Goal: Task Accomplishment & Management: Manage account settings

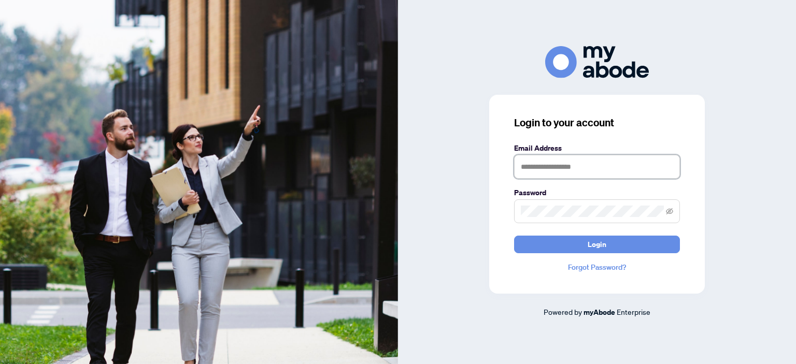
click at [618, 176] on input "text" at bounding box center [597, 167] width 166 height 24
type input "**********"
click at [593, 217] on span at bounding box center [597, 212] width 166 height 24
click at [514, 236] on button "Login" at bounding box center [597, 245] width 166 height 18
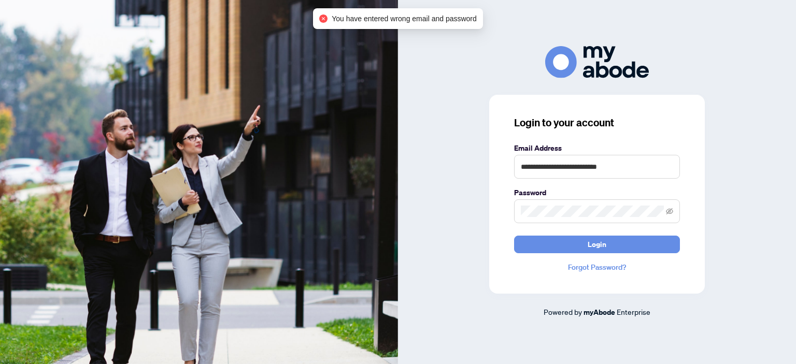
click at [593, 217] on span at bounding box center [597, 212] width 166 height 24
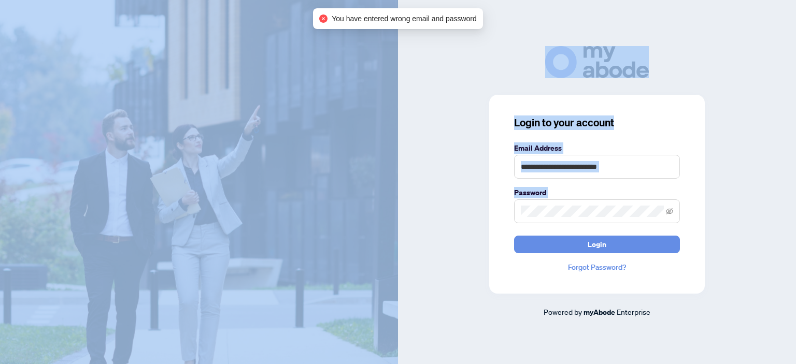
drag, startPoint x: 616, startPoint y: 201, endPoint x: 328, endPoint y: 250, distance: 292.4
click at [328, 250] on div "**********" at bounding box center [398, 182] width 796 height 364
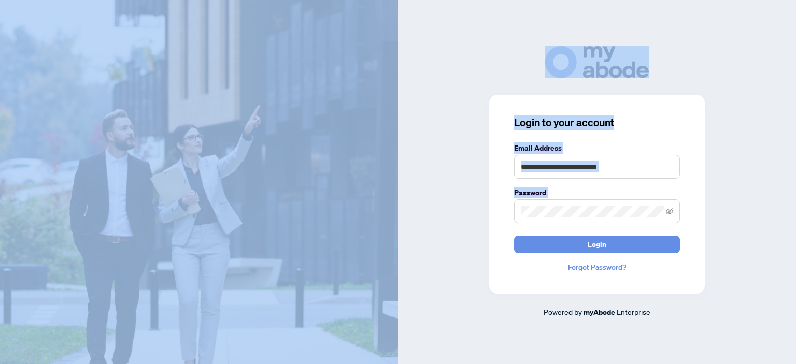
click at [587, 220] on span at bounding box center [597, 212] width 166 height 24
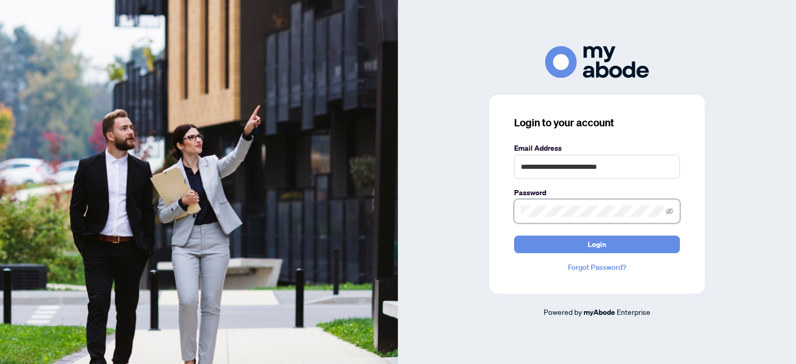
click at [442, 214] on div "**********" at bounding box center [597, 182] width 398 height 272
click at [514, 236] on button "Login" at bounding box center [597, 245] width 166 height 18
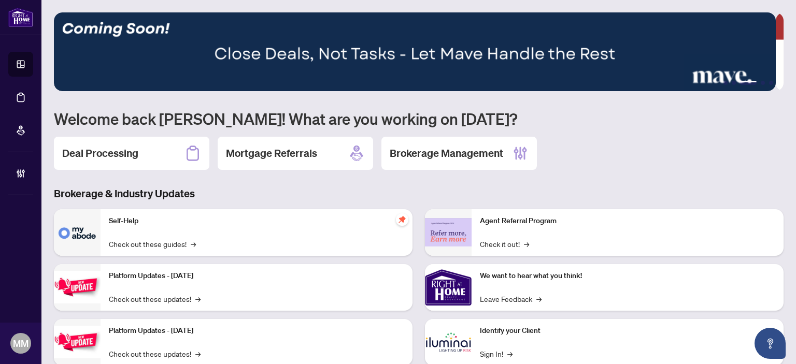
click at [677, 165] on div "Deal Processing Mortgage Referrals Brokerage Management" at bounding box center [419, 153] width 730 height 33
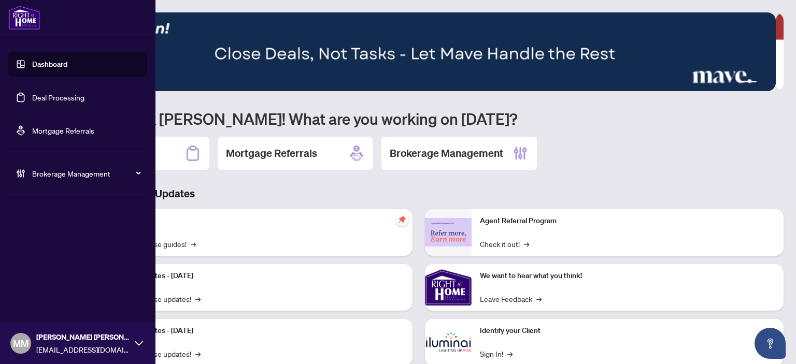
click at [52, 173] on span "Brokerage Management" at bounding box center [86, 173] width 108 height 11
click at [69, 244] on link "Manage Agents" at bounding box center [47, 248] width 51 height 9
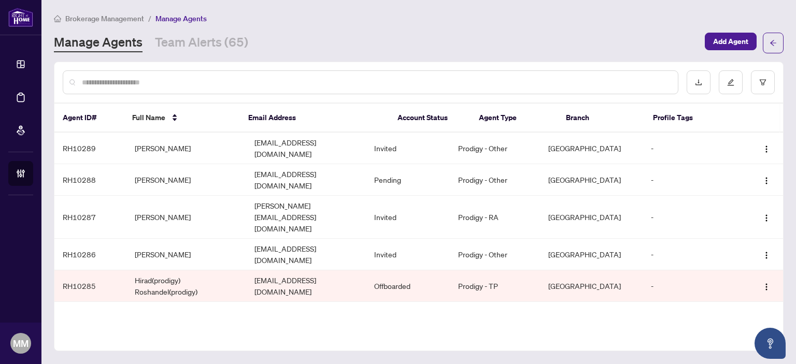
click at [687, 34] on div "Manage Agents Team Alerts (65)" at bounding box center [376, 43] width 645 height 19
click at [741, 45] on span "Add Agent" at bounding box center [730, 41] width 35 height 17
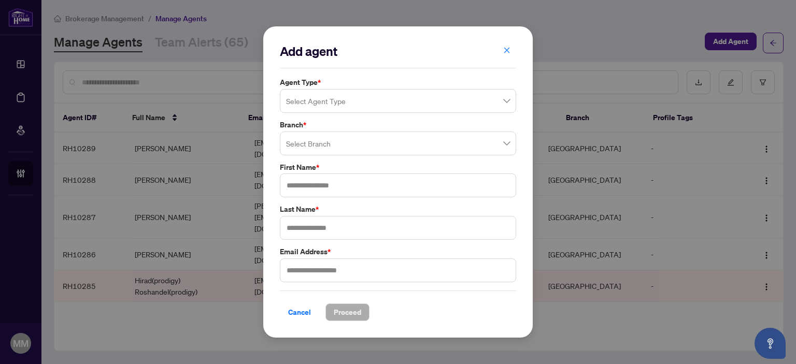
click at [344, 116] on div "Agent Type * Select Agent Type Branch * Select Branch First Name * Last Name * …" at bounding box center [398, 180] width 243 height 206
click at [355, 83] on label "Agent Type *" at bounding box center [398, 82] width 236 height 11
click at [380, 113] on input "search" at bounding box center [393, 102] width 215 height 23
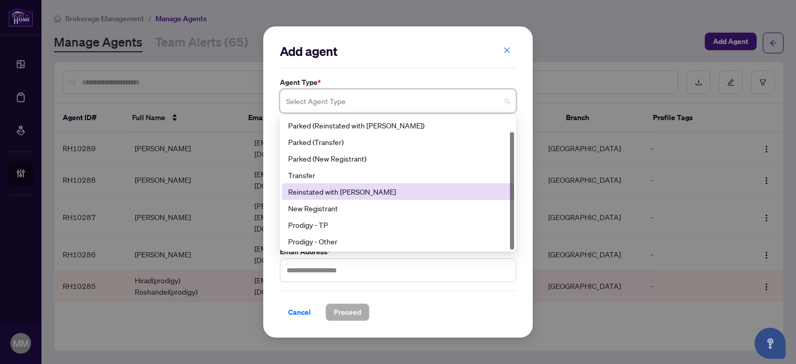
scroll to position [17, 0]
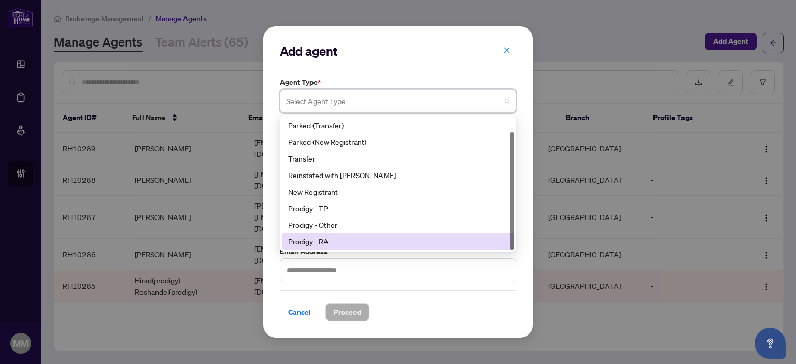
click at [353, 244] on div "Prodigy - RA" at bounding box center [398, 241] width 220 height 11
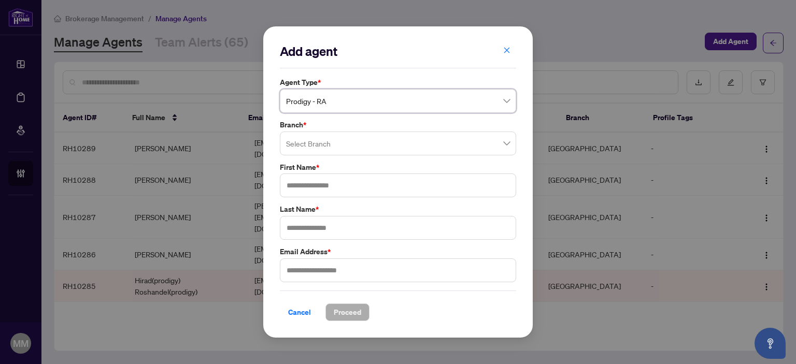
click at [421, 139] on input "search" at bounding box center [393, 145] width 215 height 23
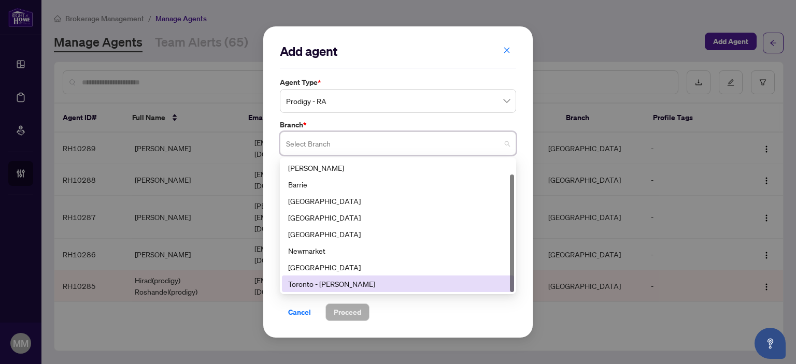
click at [373, 280] on div "Toronto - [PERSON_NAME]" at bounding box center [398, 283] width 220 height 11
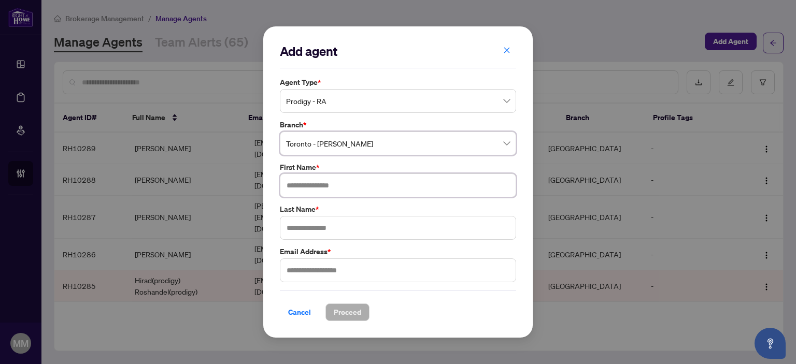
click at [398, 188] on input "text" at bounding box center [398, 186] width 236 height 24
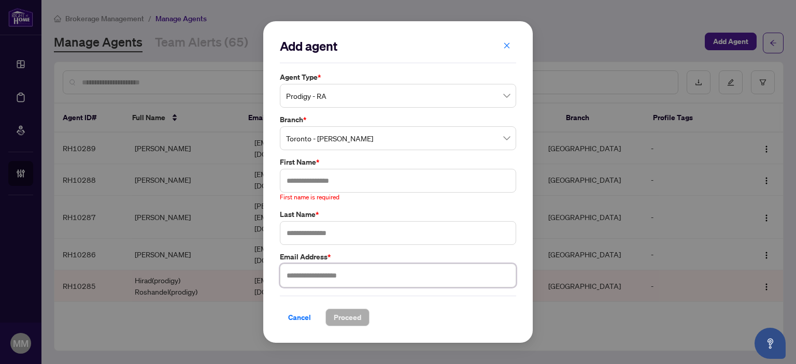
click at [351, 268] on input "text" at bounding box center [398, 276] width 236 height 24
paste input "**********"
type input "**********"
click at [372, 186] on input "text" at bounding box center [398, 181] width 236 height 24
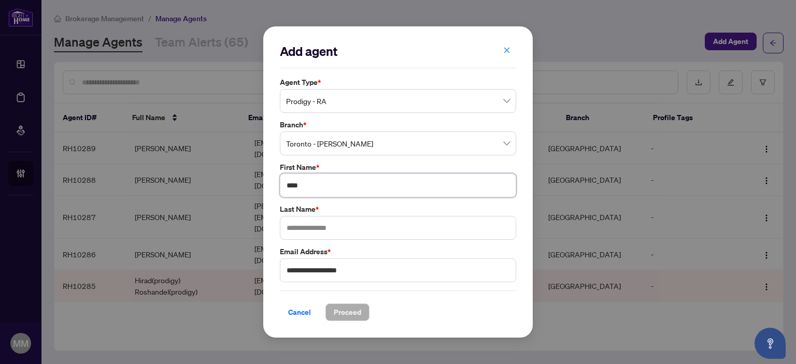
type input "****"
click at [359, 229] on input "***" at bounding box center [398, 228] width 236 height 24
type input "******"
click at [339, 319] on span "Proceed" at bounding box center [347, 312] width 27 height 17
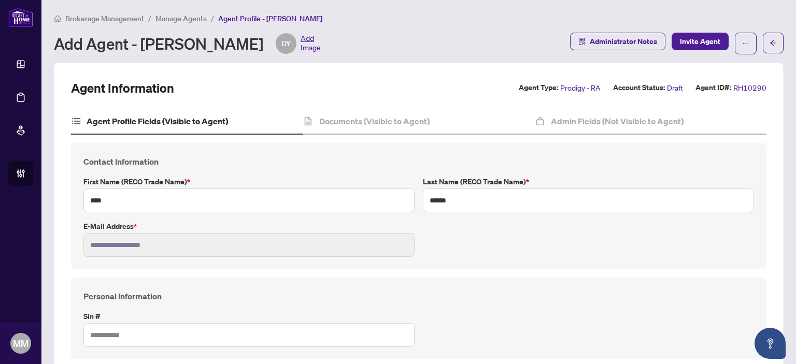
click at [452, 120] on div "Documents (Visible to Agent)" at bounding box center [419, 122] width 232 height 26
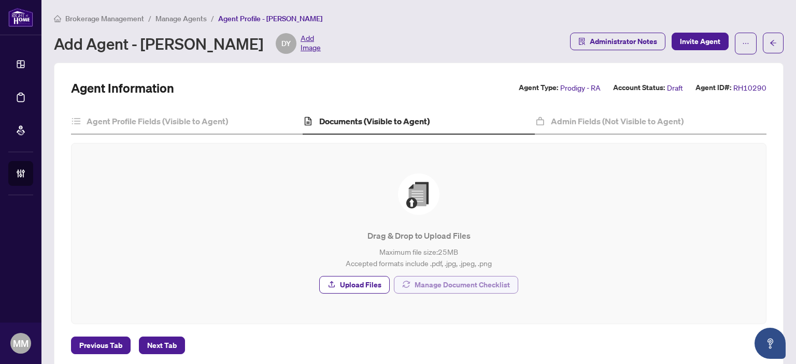
click at [489, 280] on span "Manage Document Checklist" at bounding box center [462, 285] width 95 height 17
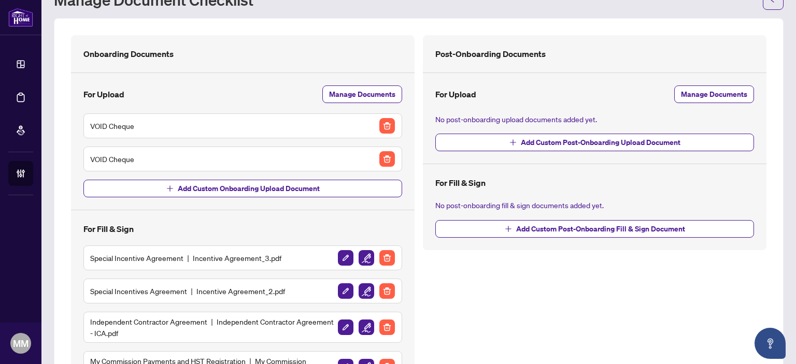
scroll to position [199, 0]
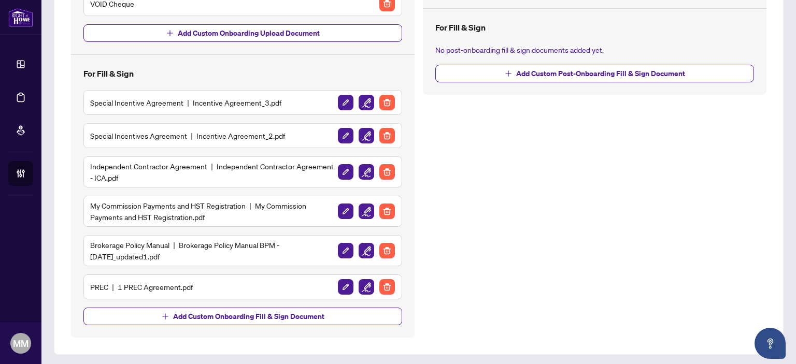
click at [363, 120] on div "Special Incentive Agreement Incentive Agreement_3.pdf Special Incentives Agreem…" at bounding box center [242, 194] width 319 height 209
click at [361, 130] on img "button" at bounding box center [367, 136] width 16 height 16
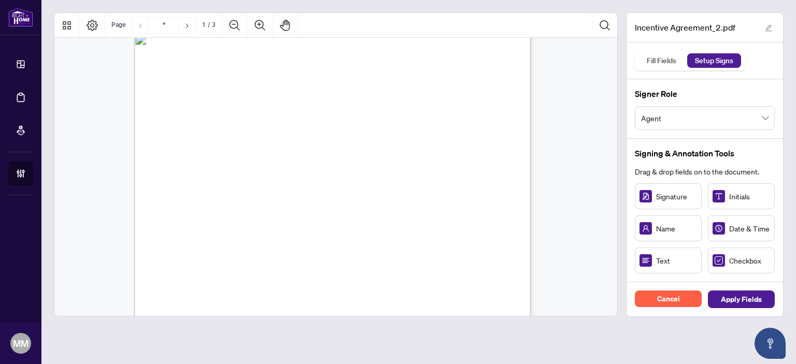
type input "*"
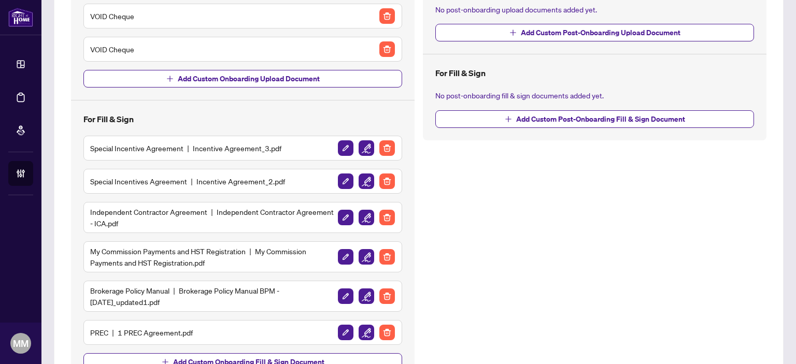
scroll to position [156, 0]
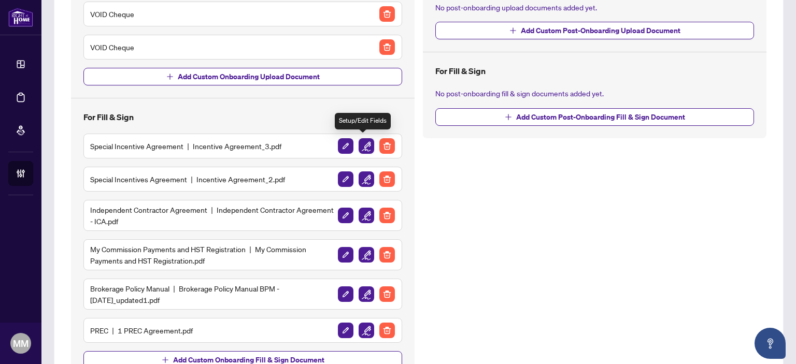
click at [359, 143] on img "button" at bounding box center [367, 146] width 16 height 16
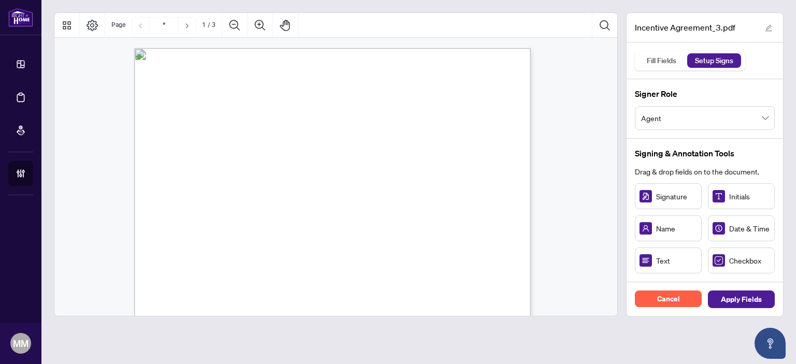
scroll to position [156, 0]
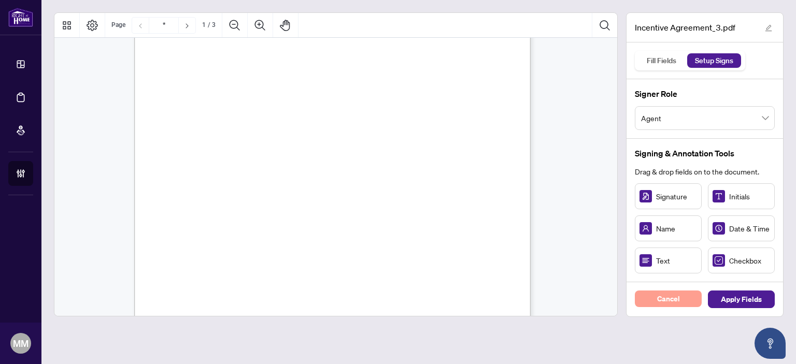
click at [688, 306] on button "Cancel" at bounding box center [668, 299] width 67 height 17
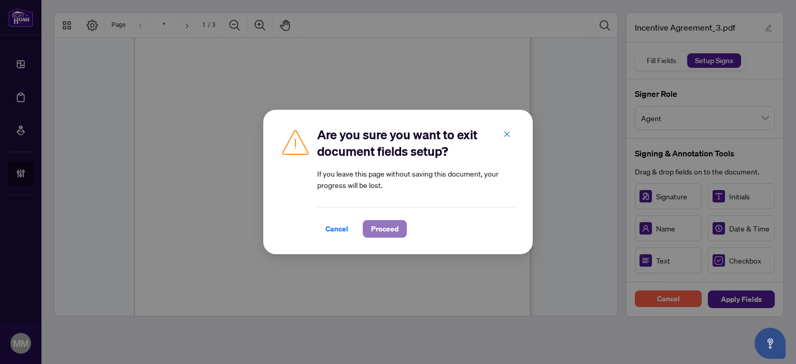
click at [371, 232] on span "Proceed" at bounding box center [384, 229] width 27 height 17
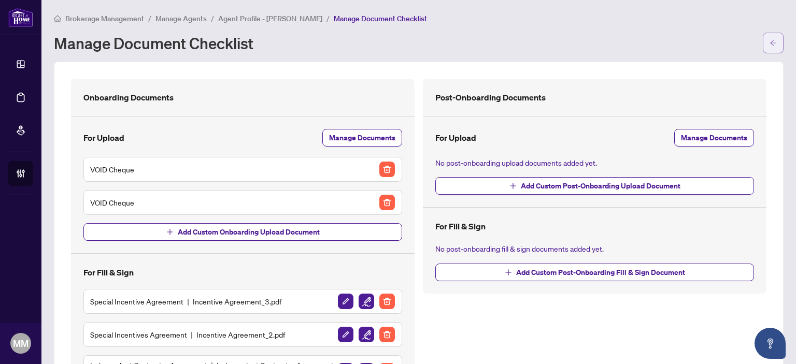
click at [770, 47] on span "button" at bounding box center [773, 43] width 7 height 17
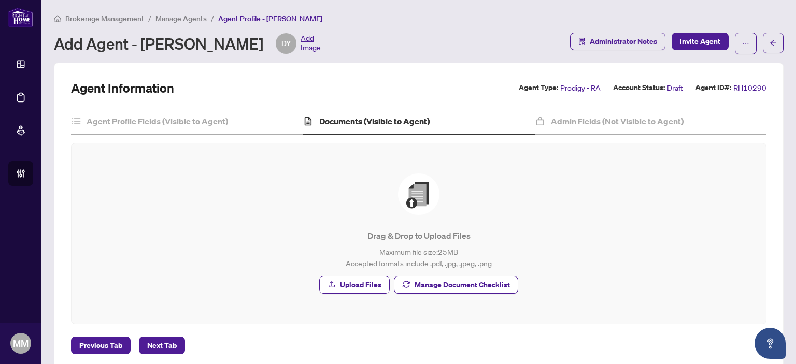
click at [334, 118] on h4 "Documents (Visible to Agent)" at bounding box center [374, 121] width 110 height 12
click at [443, 278] on span "Manage Document Checklist" at bounding box center [462, 285] width 95 height 17
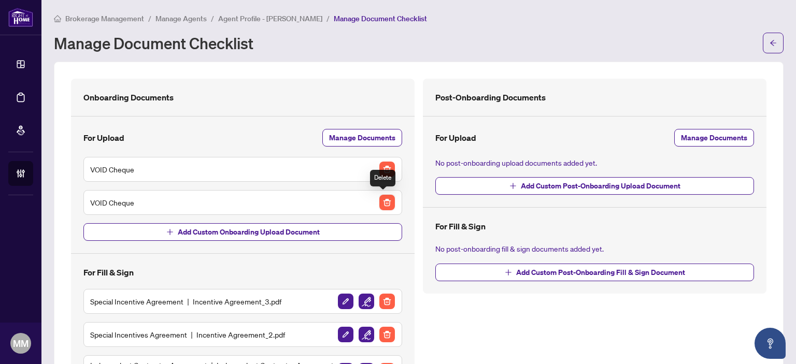
click at [381, 200] on img "button" at bounding box center [388, 203] width 16 height 16
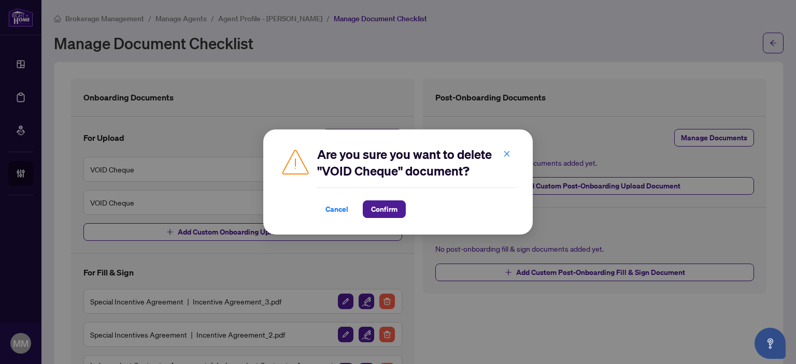
drag, startPoint x: 420, startPoint y: 216, endPoint x: 414, endPoint y: 209, distance: 9.6
click at [420, 216] on div "Cancel Confirm" at bounding box center [416, 210] width 199 height 18
click at [390, 217] on span "Confirm" at bounding box center [384, 209] width 26 height 17
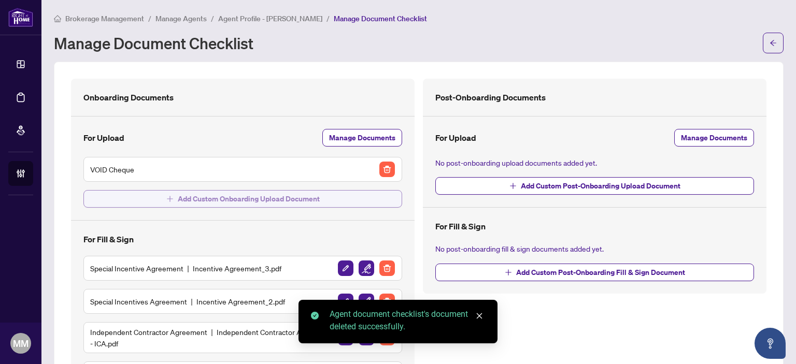
click at [295, 196] on span "Add Custom Onboarding Upload Document" at bounding box center [249, 199] width 142 height 17
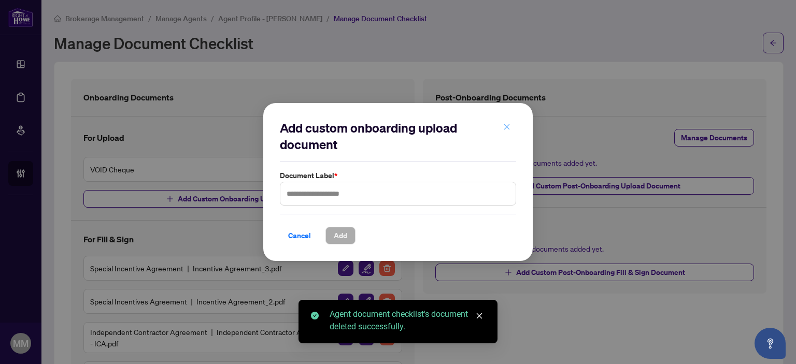
click at [512, 123] on button "button" at bounding box center [507, 128] width 21 height 18
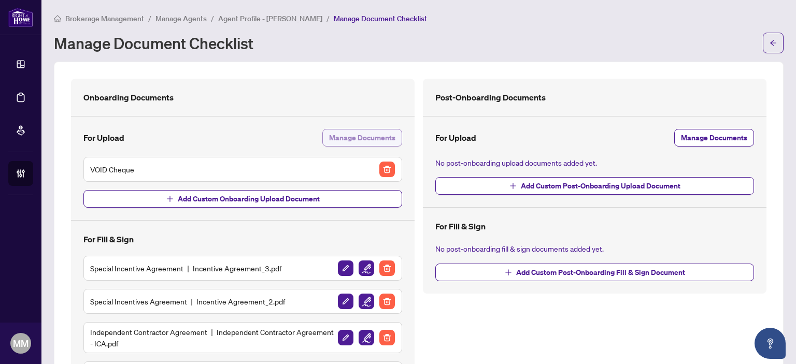
click at [383, 136] on span "Manage Documents" at bounding box center [362, 138] width 66 height 17
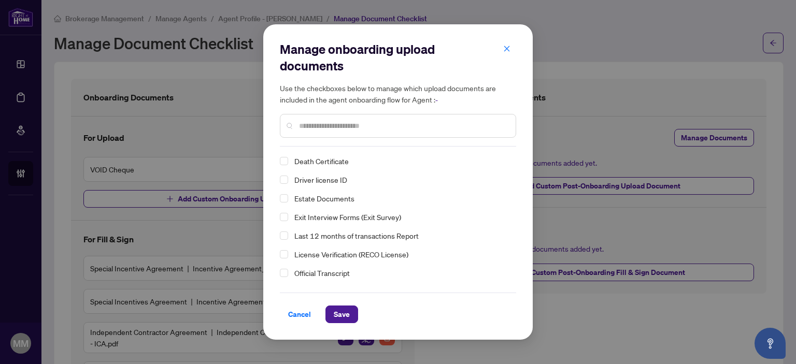
click at [316, 177] on span "Driver license ID" at bounding box center [320, 179] width 53 height 9
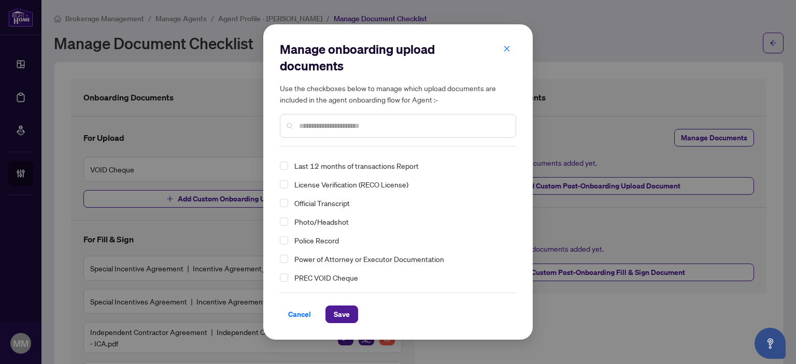
scroll to position [52, 0]
click at [325, 244] on span "Photo/Headshot" at bounding box center [321, 239] width 54 height 9
click at [348, 311] on span "Save" at bounding box center [342, 314] width 16 height 17
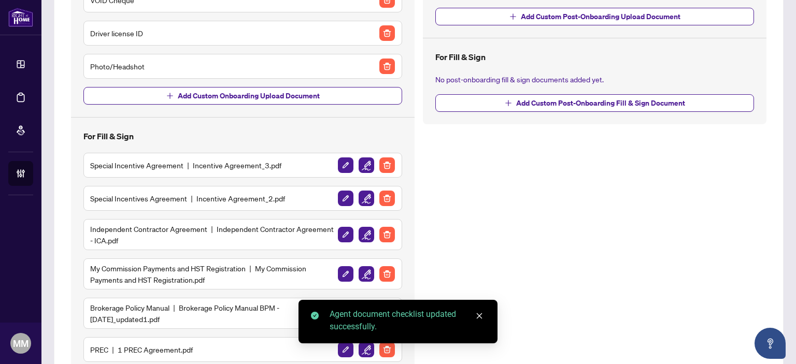
scroll to position [0, 0]
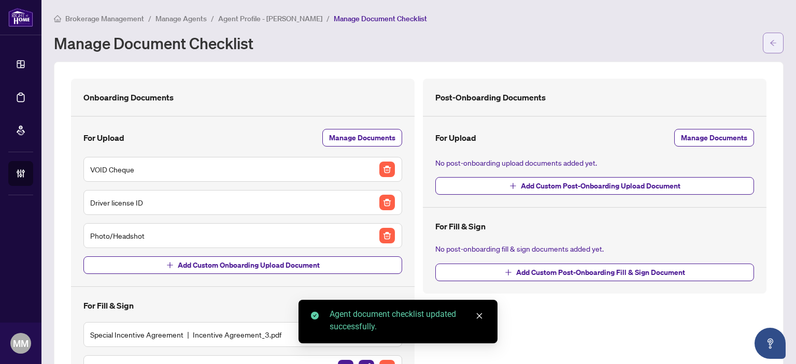
click at [769, 41] on button "button" at bounding box center [773, 43] width 21 height 21
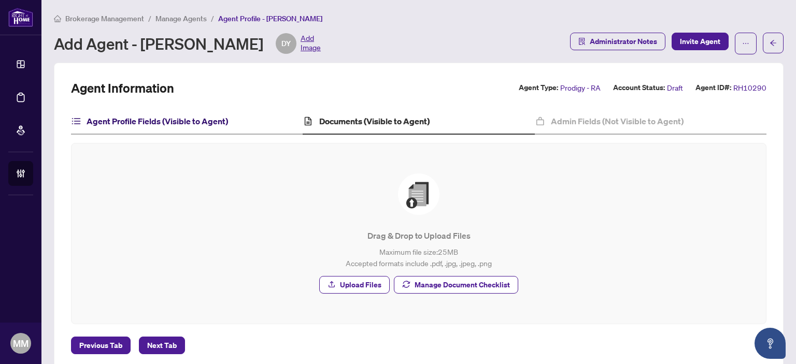
click at [103, 123] on h4 "Agent Profile Fields (Visible to Agent)" at bounding box center [158, 121] width 142 height 12
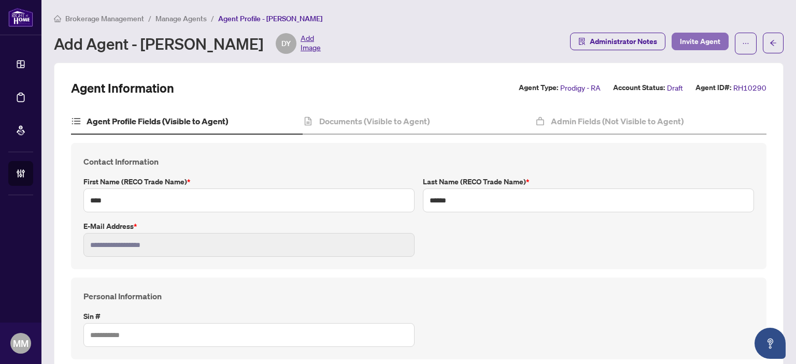
click at [689, 36] on span "Invite Agent" at bounding box center [700, 41] width 40 height 17
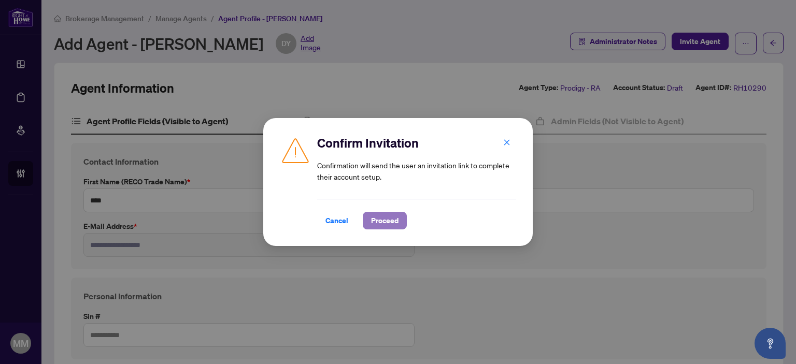
click at [363, 214] on button "Proceed" at bounding box center [385, 221] width 44 height 18
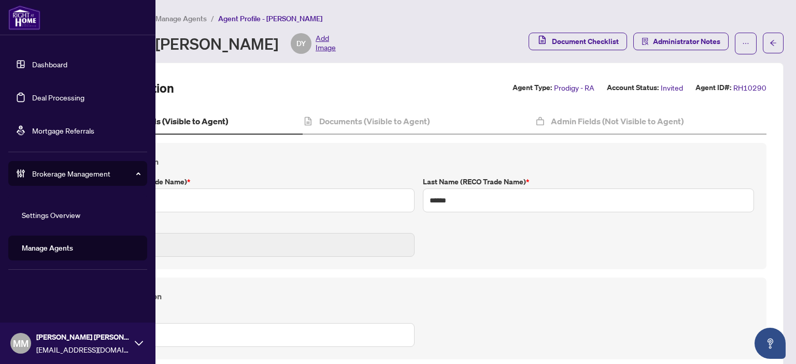
click at [46, 248] on link "Manage Agents" at bounding box center [47, 248] width 51 height 9
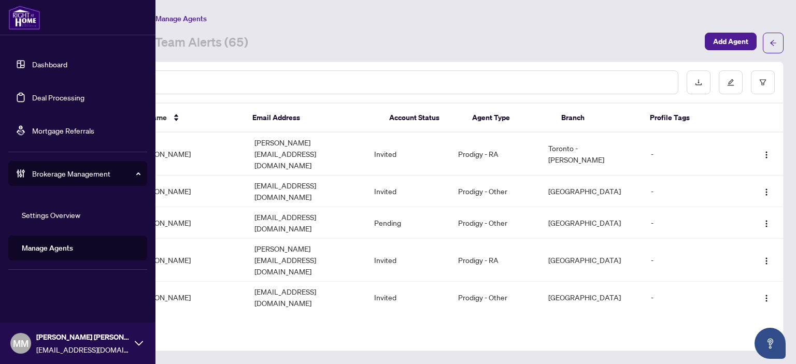
click at [35, 97] on link "Deal Processing" at bounding box center [58, 97] width 52 height 9
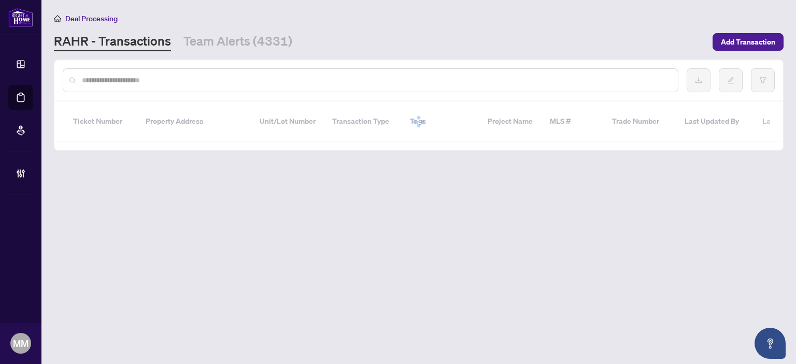
click at [236, 69] on div at bounding box center [371, 80] width 616 height 24
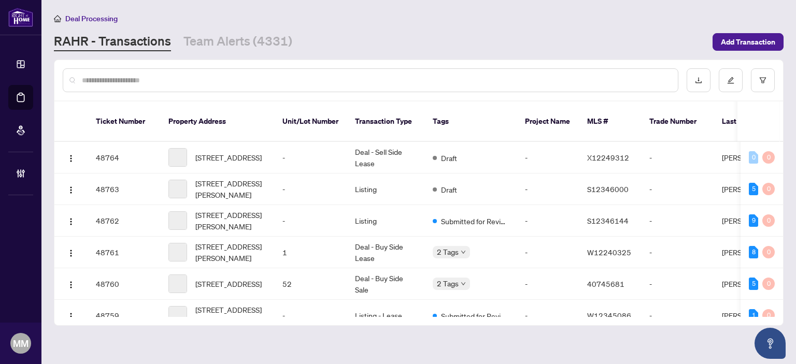
click at [249, 80] on input "text" at bounding box center [376, 80] width 588 height 11
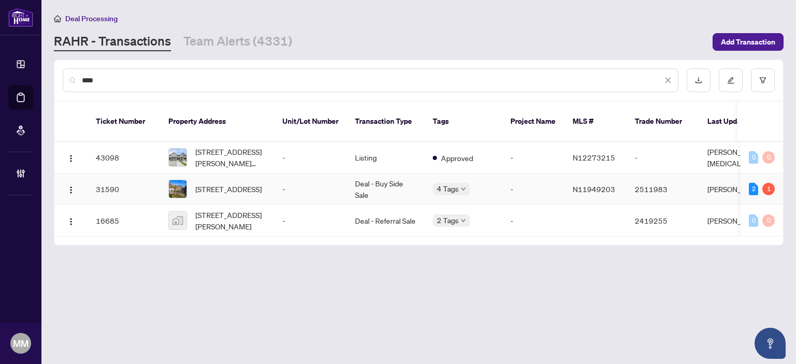
type input "****"
click at [413, 177] on td "Deal - Buy Side Sale" at bounding box center [386, 190] width 78 height 32
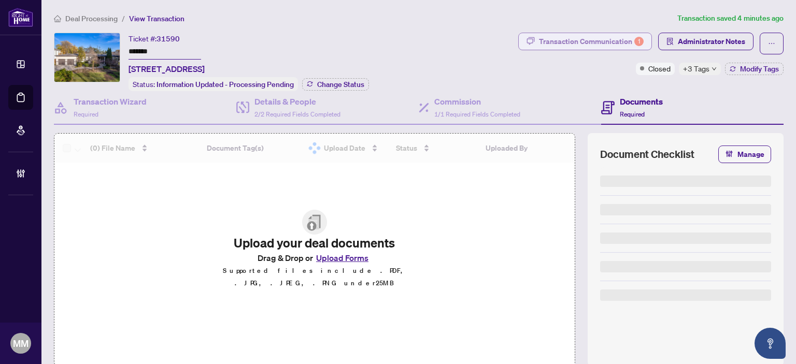
click at [619, 39] on div "Transaction Communication 1" at bounding box center [591, 41] width 105 height 17
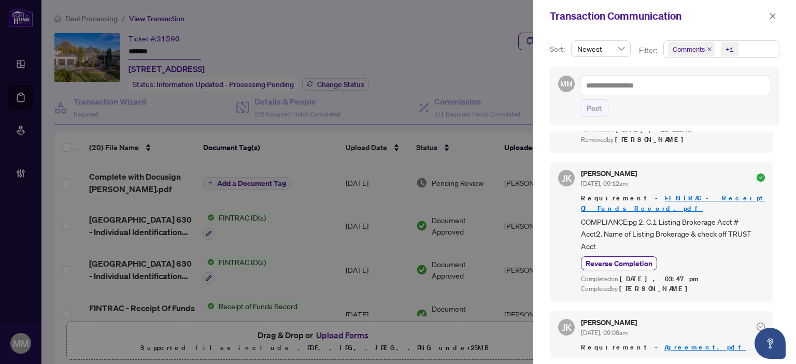
scroll to position [1583, 0]
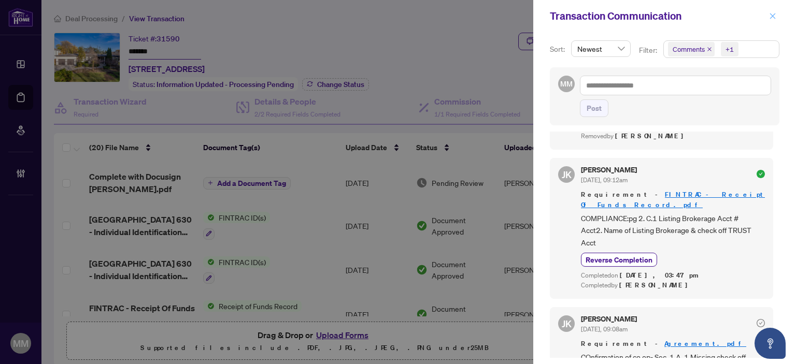
click at [774, 20] on span "button" at bounding box center [772, 16] width 7 height 17
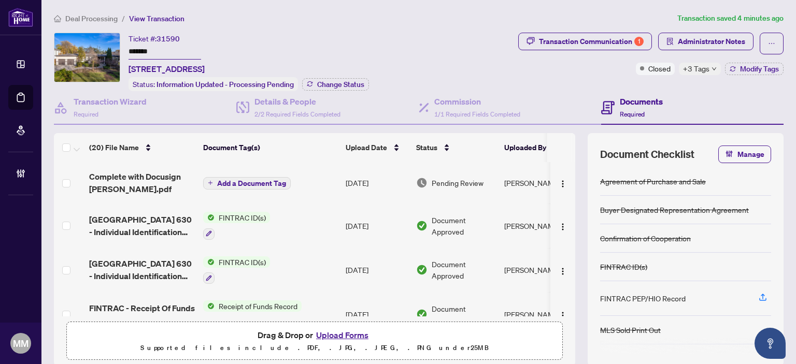
click at [354, 192] on td "Aug/15/2025" at bounding box center [377, 182] width 71 height 41
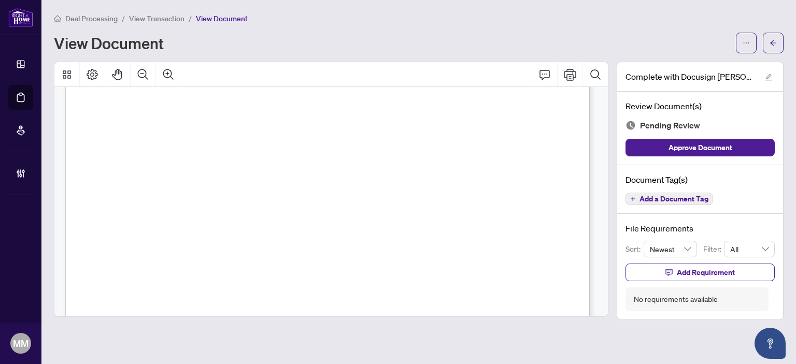
scroll to position [6325, 0]
click at [771, 48] on span "button" at bounding box center [773, 43] width 7 height 17
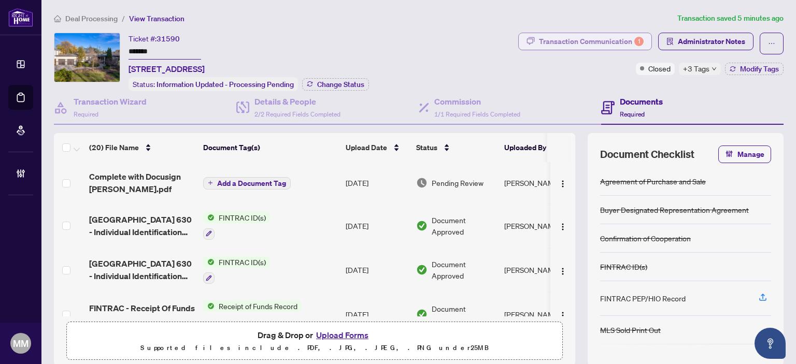
click at [619, 43] on div "Transaction Communication 1" at bounding box center [591, 41] width 105 height 17
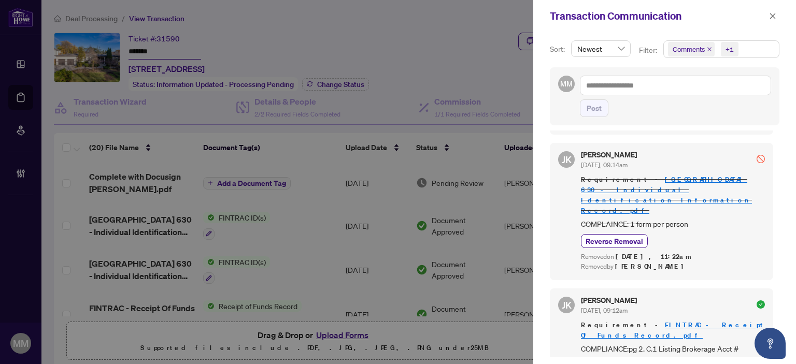
scroll to position [1504, 0]
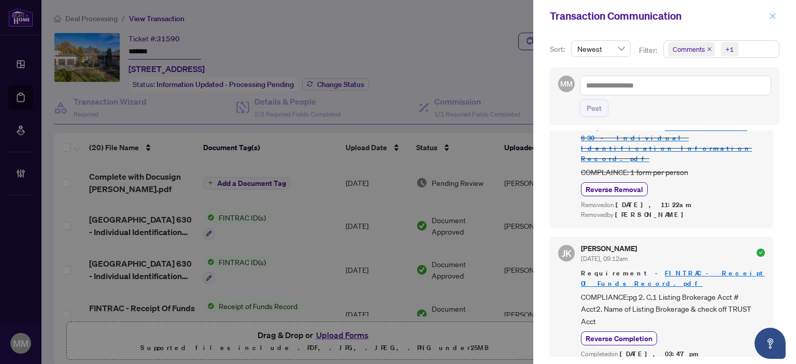
click at [778, 17] on button "button" at bounding box center [772, 16] width 13 height 12
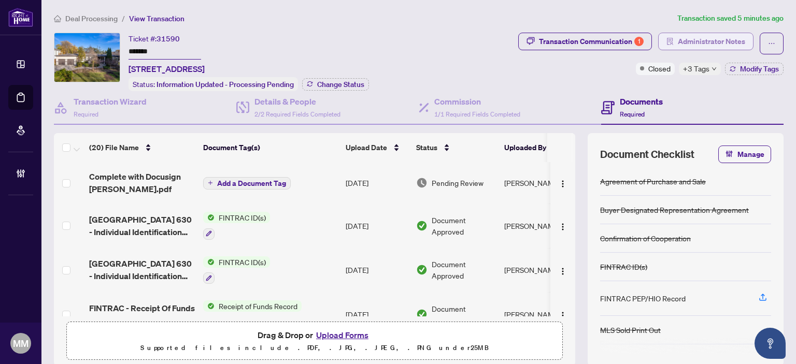
click at [709, 49] on span "Administrator Notes" at bounding box center [711, 41] width 67 height 17
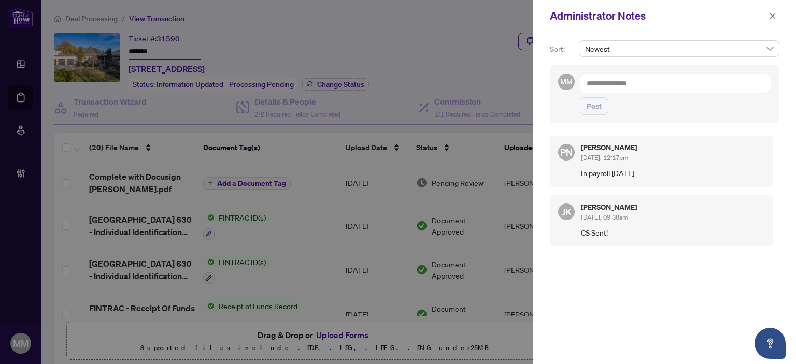
click at [680, 172] on p "In payroll August 15, 2025" at bounding box center [673, 172] width 184 height 11
drag, startPoint x: 680, startPoint y: 172, endPoint x: 583, endPoint y: 174, distance: 97.0
click at [583, 174] on p "In payroll August 15, 2025" at bounding box center [673, 172] width 184 height 11
click at [689, 176] on p "In payroll August 15, 2025" at bounding box center [673, 172] width 184 height 11
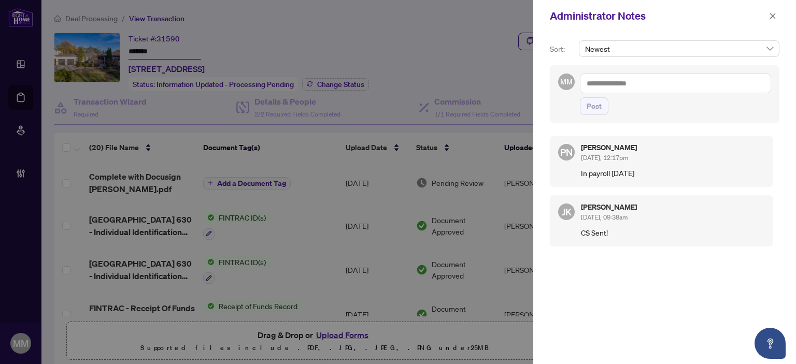
click at [689, 176] on p "In payroll August 15, 2025" at bounding box center [673, 172] width 184 height 11
click at [769, 18] on button "button" at bounding box center [772, 16] width 13 height 12
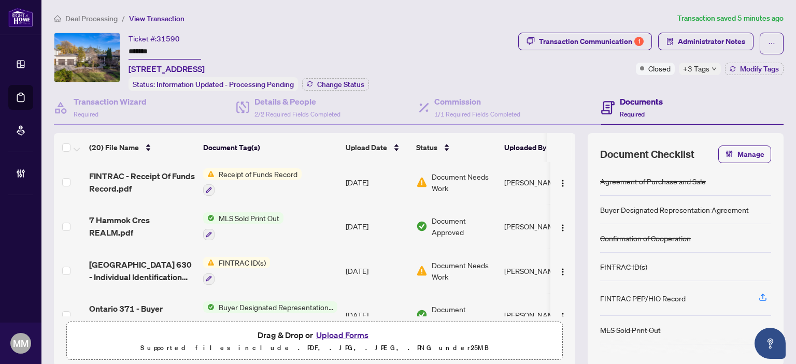
scroll to position [709, 0]
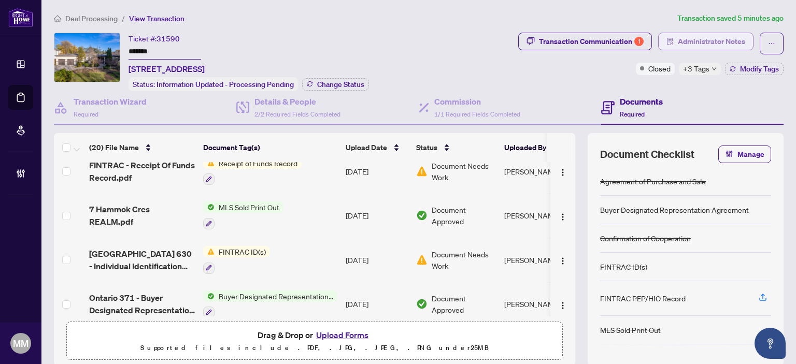
click at [696, 45] on span "Administrator Notes" at bounding box center [711, 41] width 67 height 17
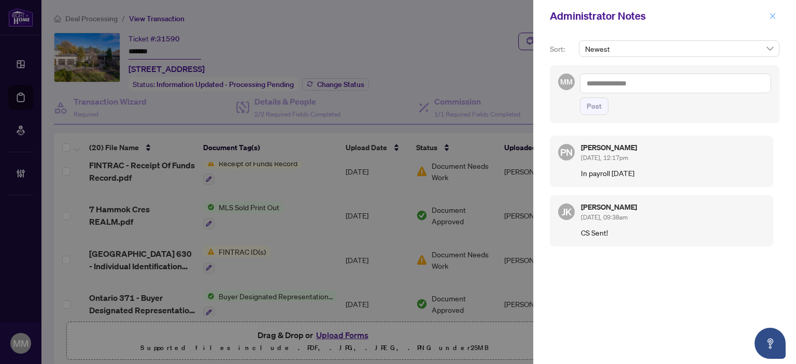
click at [771, 16] on icon "close" at bounding box center [772, 15] width 7 height 7
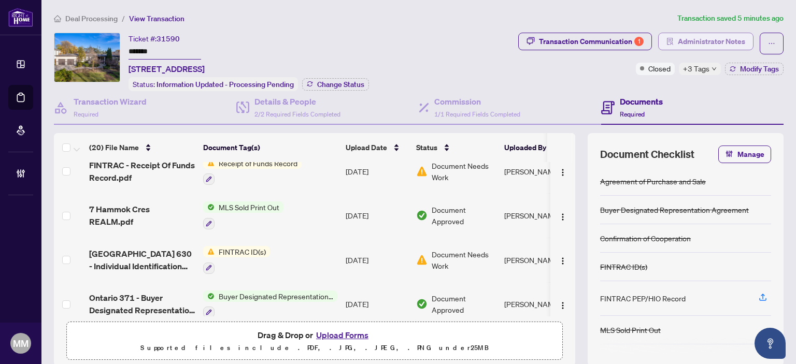
click at [682, 38] on span "Administrator Notes" at bounding box center [711, 41] width 67 height 17
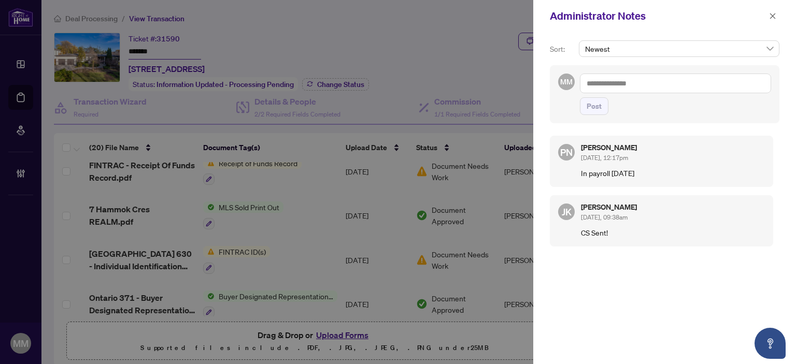
click at [709, 85] on textarea at bounding box center [675, 84] width 191 height 20
click at [691, 316] on div "PN Paula Nguyen Aug/14/2025, 12:17pm In payroll August 15, 2025 JK Jaye Khosrav…" at bounding box center [665, 243] width 230 height 226
click at [33, 23] on div at bounding box center [398, 182] width 796 height 364
click at [780, 17] on div "Administrator Notes" at bounding box center [664, 16] width 263 height 32
click at [774, 17] on icon "close" at bounding box center [773, 16] width 6 height 6
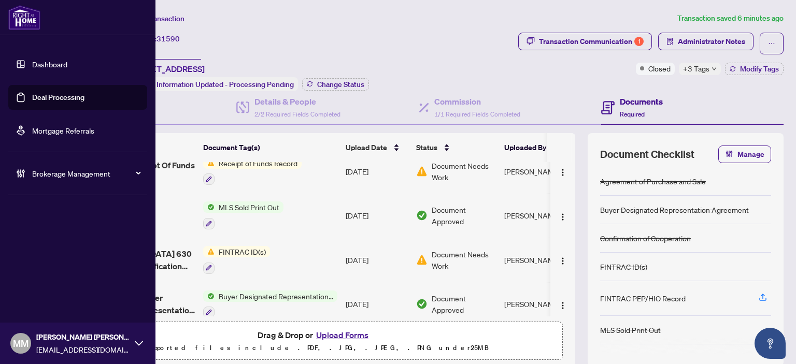
click at [40, 182] on div "Brokerage Management" at bounding box center [77, 173] width 139 height 25
click at [40, 248] on link "Manage Agents" at bounding box center [47, 248] width 51 height 9
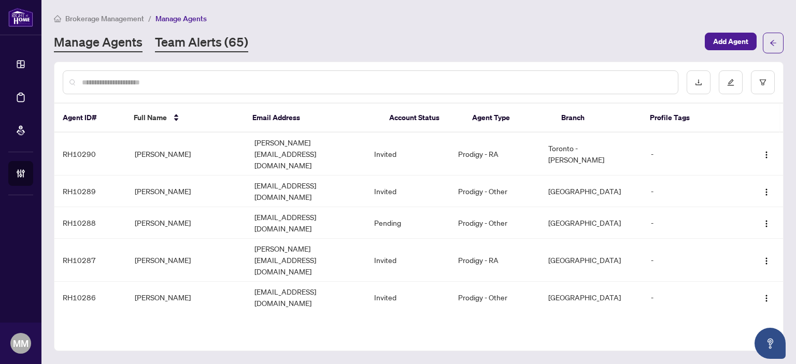
click at [220, 47] on link "Team Alerts (65)" at bounding box center [201, 43] width 93 height 19
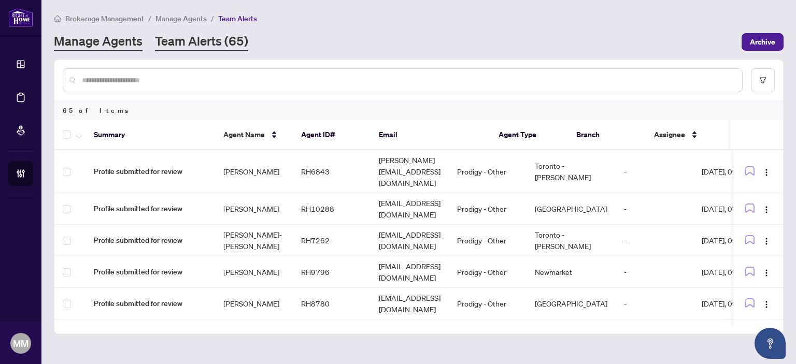
drag, startPoint x: 145, startPoint y: 38, endPoint x: 139, endPoint y: 39, distance: 5.8
click at [139, 39] on div "Manage Agents Team Alerts (65)" at bounding box center [151, 42] width 194 height 19
click at [146, 39] on div "Manage Agents Team Alerts (65)" at bounding box center [151, 42] width 194 height 19
click at [155, 53] on main "Brokerage Management / Manage Agents / Team Alerts Manage Agents Team Alerts (6…" at bounding box center [418, 182] width 755 height 364
click at [121, 43] on link "Manage Agents" at bounding box center [98, 42] width 89 height 19
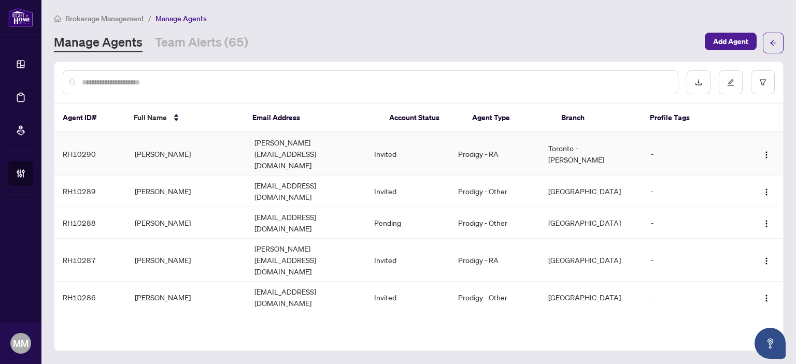
click at [235, 152] on td "Dana Yatsun" at bounding box center [187, 154] width 120 height 43
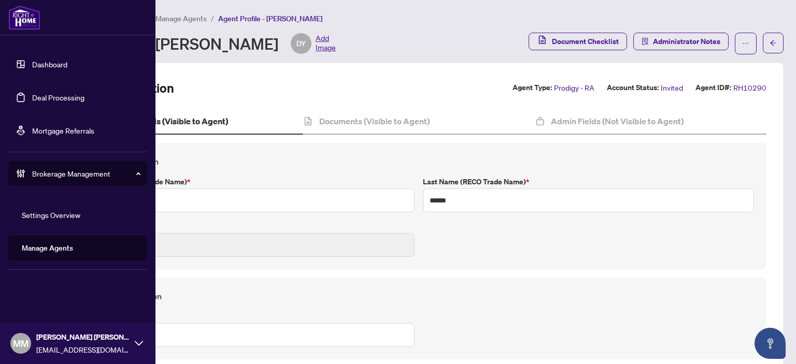
click at [52, 244] on link "Manage Agents" at bounding box center [47, 248] width 51 height 9
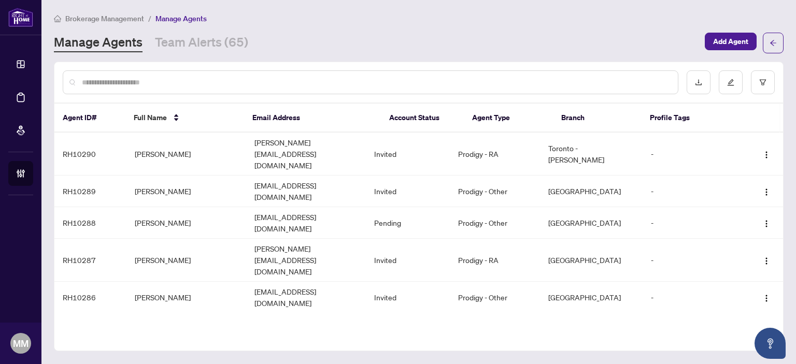
click at [251, 85] on input "text" at bounding box center [376, 82] width 588 height 11
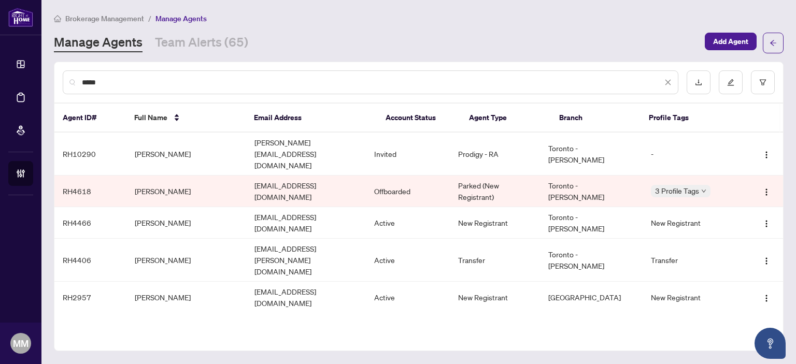
type input "****"
click at [646, 338] on div "**** Agent ID# Full Name Email Address Account Status Agent Type Branch Profile…" at bounding box center [419, 207] width 730 height 290
click at [665, 82] on icon "close" at bounding box center [668, 82] width 7 height 7
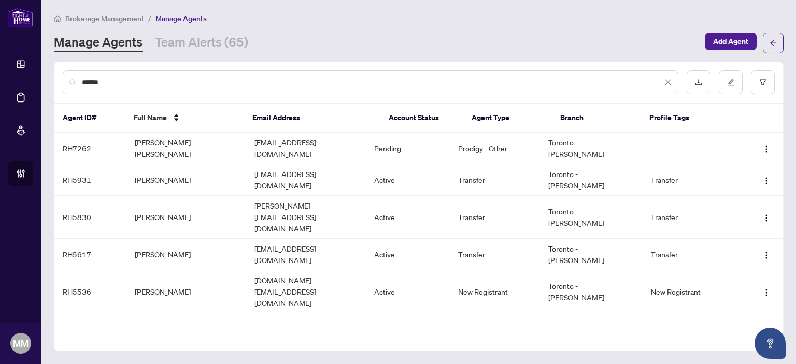
click at [258, 77] on input "******" at bounding box center [372, 82] width 581 height 11
type input "*"
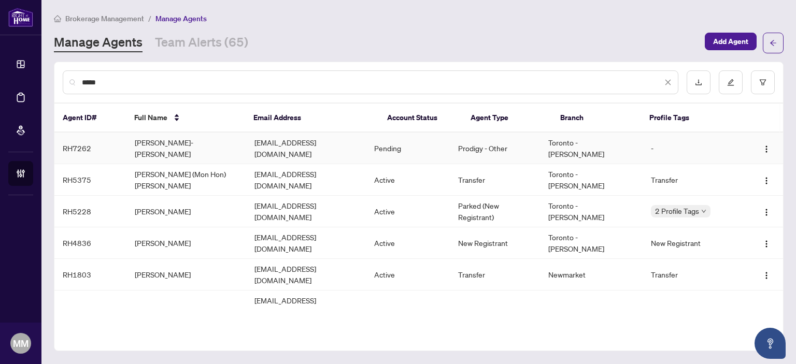
type input "*****"
click at [480, 143] on td "Prodigy - Other" at bounding box center [495, 149] width 90 height 32
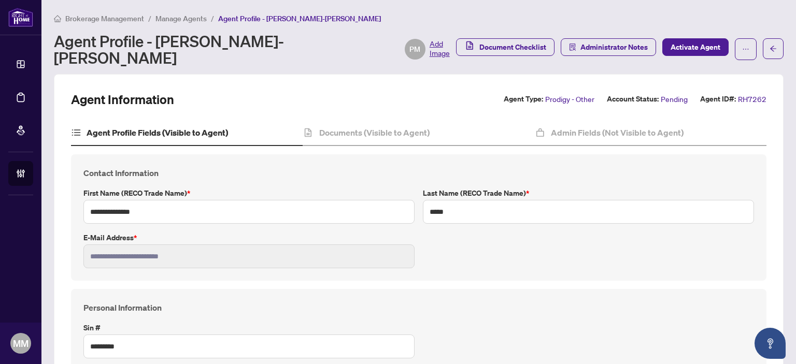
click at [720, 268] on div "**********" at bounding box center [419, 218] width 696 height 127
click at [401, 127] on h4 "Documents (Visible to Agent)" at bounding box center [374, 133] width 110 height 12
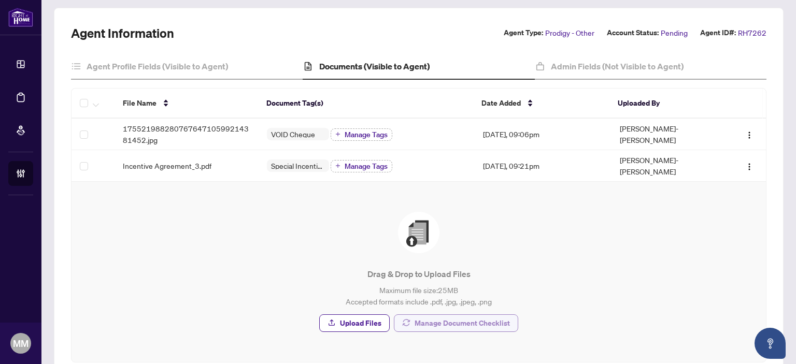
scroll to position [105, 0]
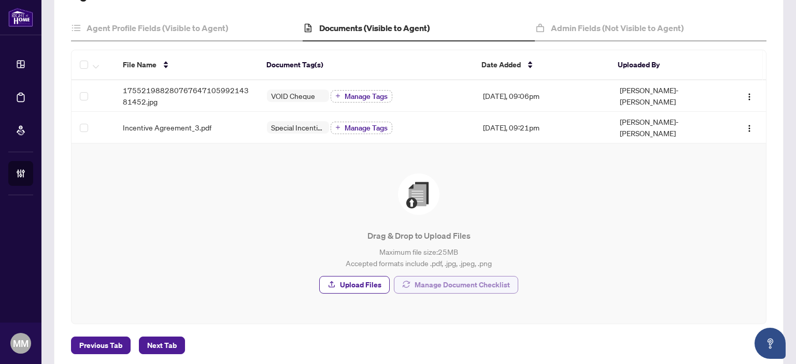
click at [415, 277] on span "Manage Document Checklist" at bounding box center [462, 285] width 95 height 17
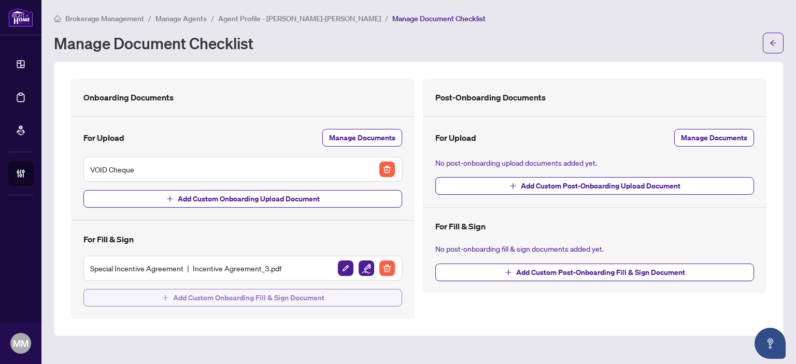
click at [350, 297] on button "Add Custom Onboarding Fill & Sign Document" at bounding box center [242, 298] width 319 height 18
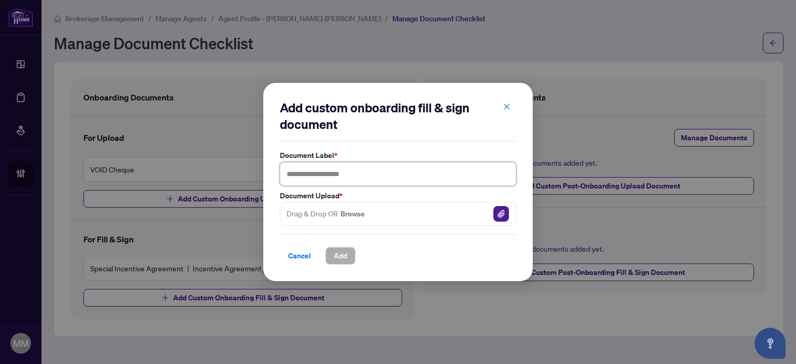
click at [384, 176] on input "text" at bounding box center [398, 174] width 236 height 24
click at [502, 107] on button "button" at bounding box center [507, 108] width 21 height 18
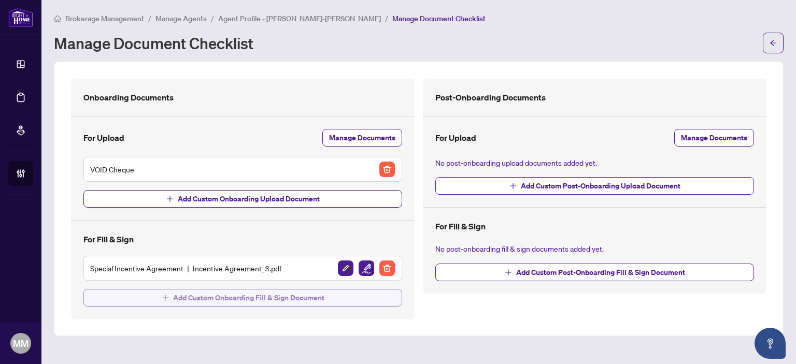
click at [215, 301] on span "Add Custom Onboarding Fill & Sign Document" at bounding box center [248, 298] width 151 height 17
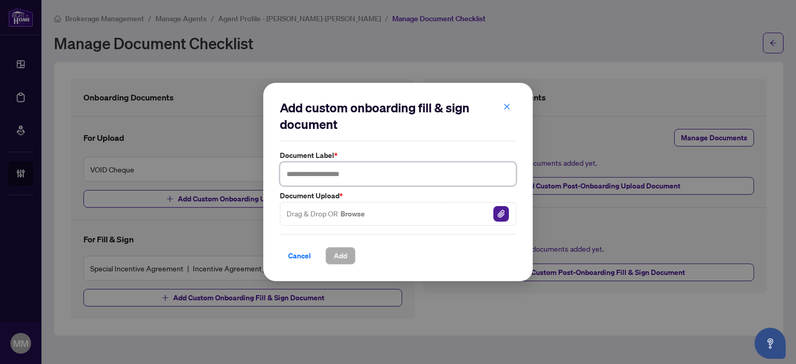
click at [411, 176] on input "text" at bounding box center [398, 174] width 236 height 24
click at [304, 177] on input "**********" at bounding box center [398, 174] width 236 height 24
type input "**********"
click at [637, 242] on div "**********" at bounding box center [398, 182] width 796 height 364
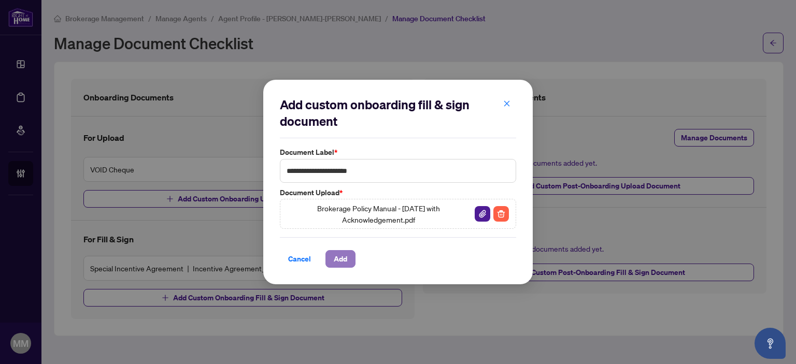
click at [346, 256] on span "Add" at bounding box center [340, 259] width 13 height 17
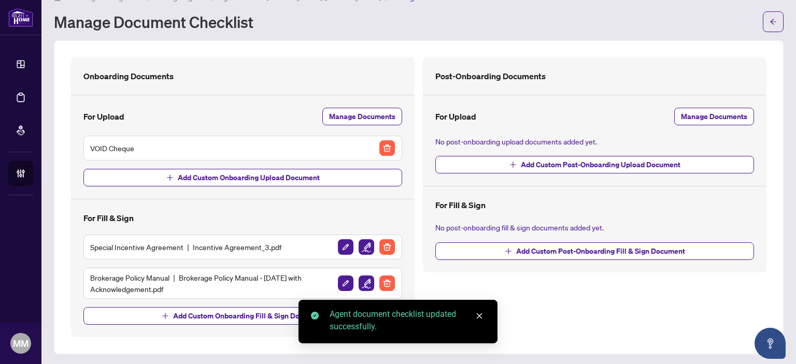
click at [359, 283] on img "button" at bounding box center [367, 284] width 16 height 16
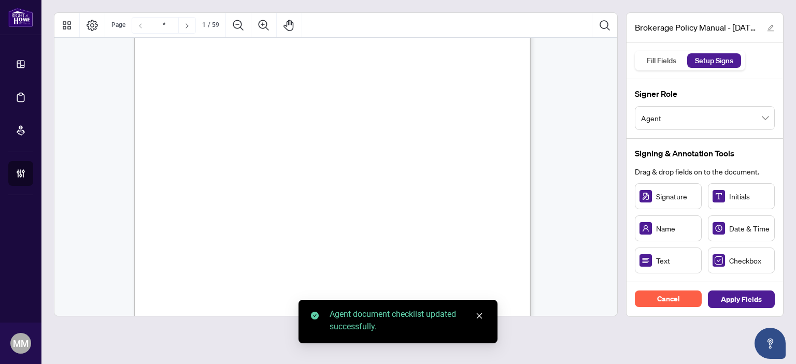
scroll to position [52, 0]
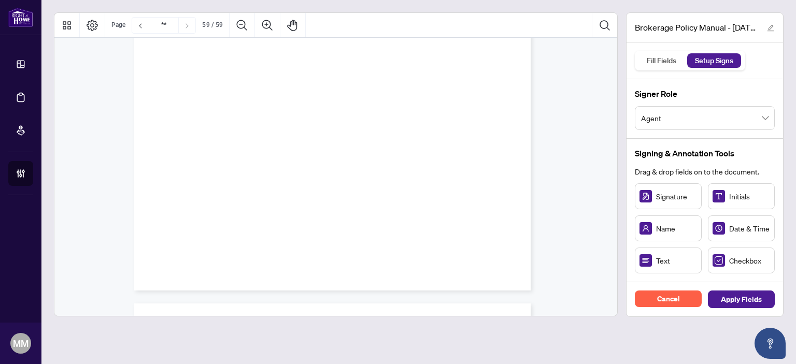
type input "**"
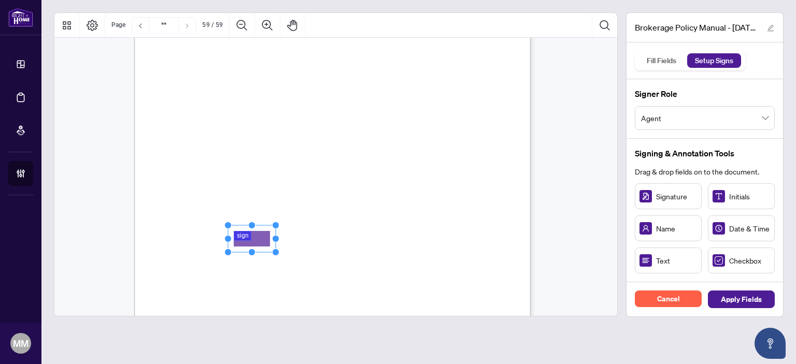
drag, startPoint x: 665, startPoint y: 205, endPoint x: 254, endPoint y: 238, distance: 411.9
drag, startPoint x: 278, startPoint y: 237, endPoint x: 327, endPoint y: 236, distance: 48.8
click at [327, 236] on circle "Resize, Right" at bounding box center [324, 238] width 7 height 7
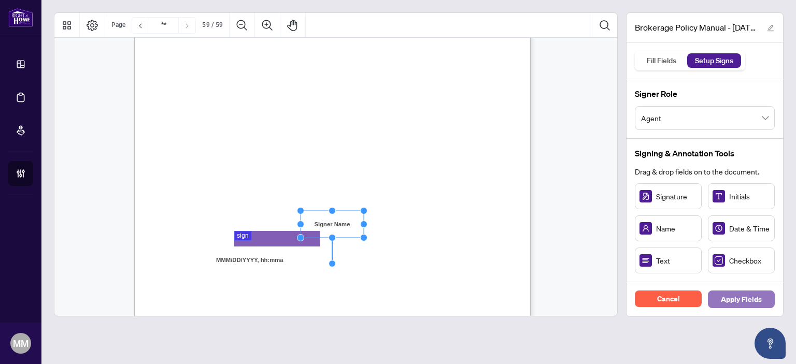
click at [764, 301] on button "Apply Fields" at bounding box center [741, 300] width 67 height 18
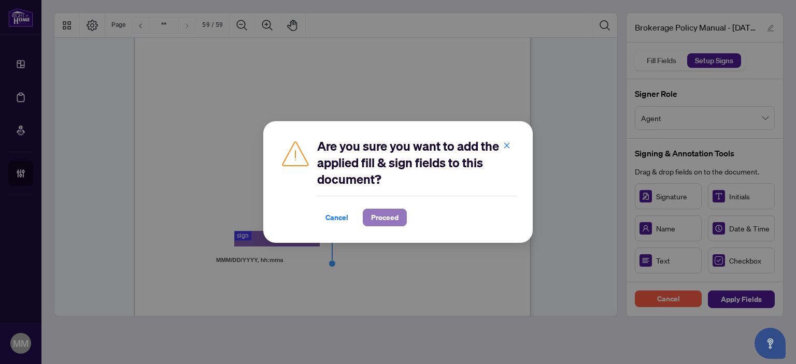
click at [384, 219] on span "Proceed" at bounding box center [384, 217] width 27 height 17
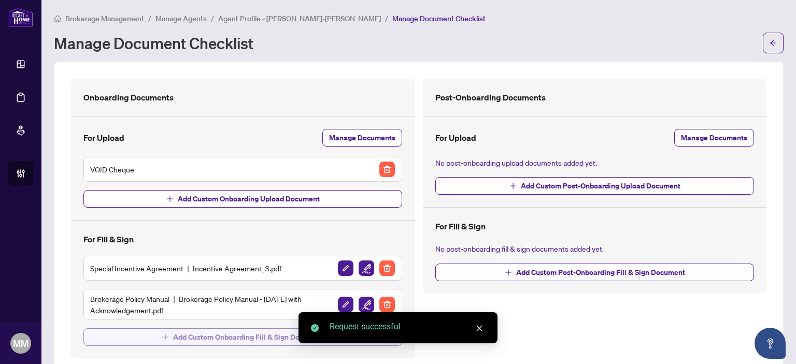
click at [185, 337] on span "Add Custom Onboarding Fill & Sign Document" at bounding box center [248, 337] width 151 height 17
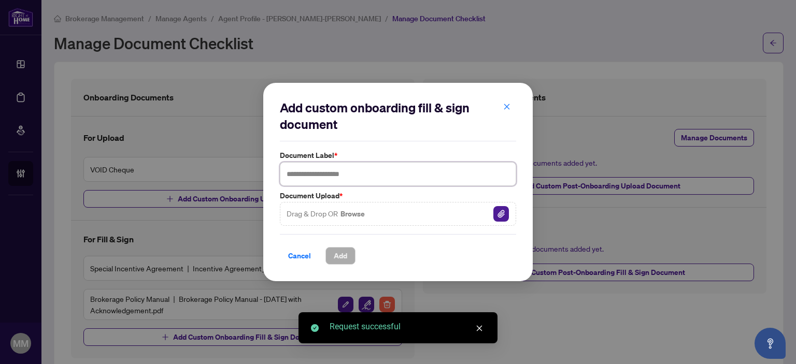
click at [426, 166] on input "text" at bounding box center [398, 174] width 236 height 24
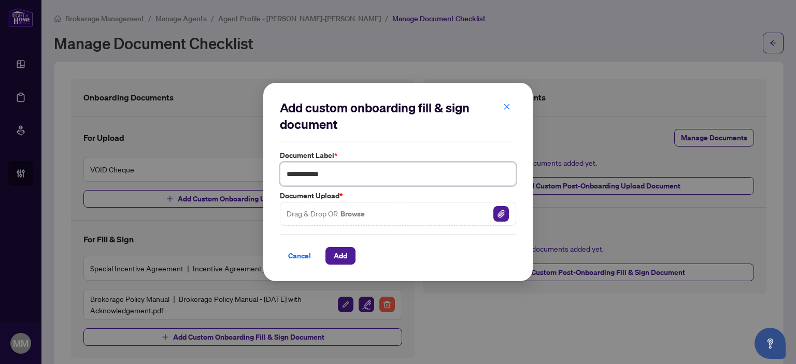
type input "**********"
click at [415, 212] on div "Drag & Drop OR Browse" at bounding box center [398, 214] width 236 height 24
click at [501, 210] on img "button" at bounding box center [502, 214] width 16 height 16
click at [345, 259] on span "Add" at bounding box center [340, 256] width 13 height 17
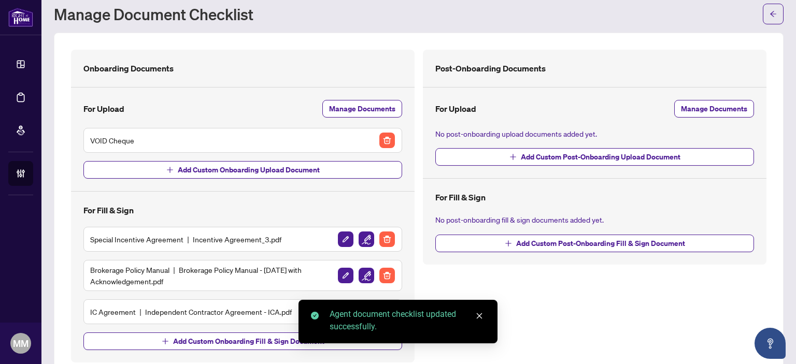
scroll to position [54, 0]
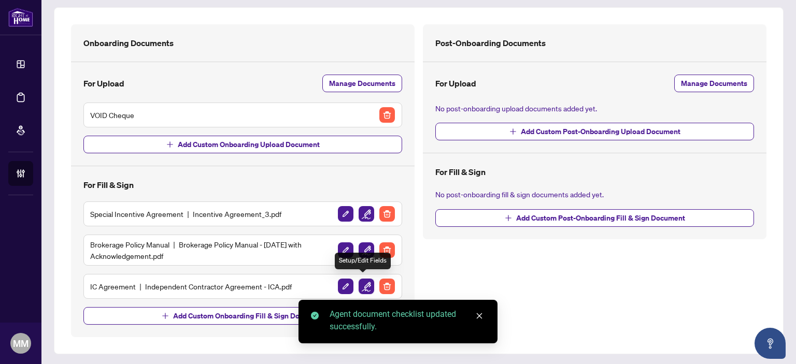
click at [359, 286] on img "button" at bounding box center [367, 287] width 16 height 16
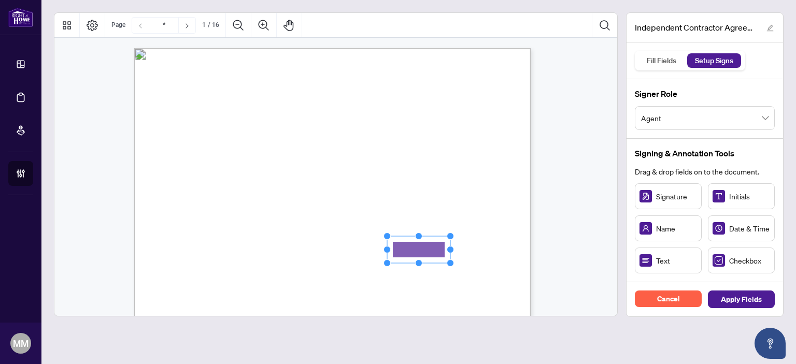
click at [446, 247] on rect "Page 1" at bounding box center [418, 249] width 63 height 27
drag, startPoint x: 452, startPoint y: 251, endPoint x: 519, endPoint y: 243, distance: 67.9
click at [519, 243] on div "INDEPENDENT CONTRACTOR AGREEMENT THIS AGREEMENT is made as of (the “Effective D…" at bounding box center [332, 304] width 397 height 513
drag, startPoint x: 517, startPoint y: 251, endPoint x: 492, endPoint y: 254, distance: 26.1
click at [492, 254] on icon "Resize, Top Resize, Top, Right Resize, Right Resize, Bottom, Right Resize, Bott…" at bounding box center [442, 250] width 117 height 34
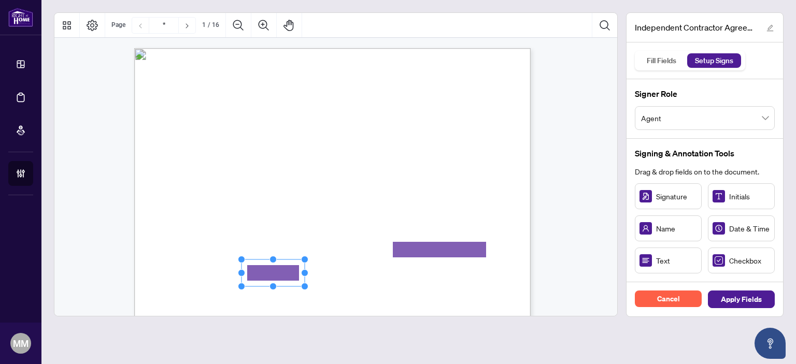
drag, startPoint x: 659, startPoint y: 262, endPoint x: 280, endPoint y: 271, distance: 379.6
drag, startPoint x: 303, startPoint y: 274, endPoint x: 359, endPoint y: 270, distance: 56.6
click at [359, 270] on circle "Resize, Right" at bounding box center [361, 273] width 7 height 7
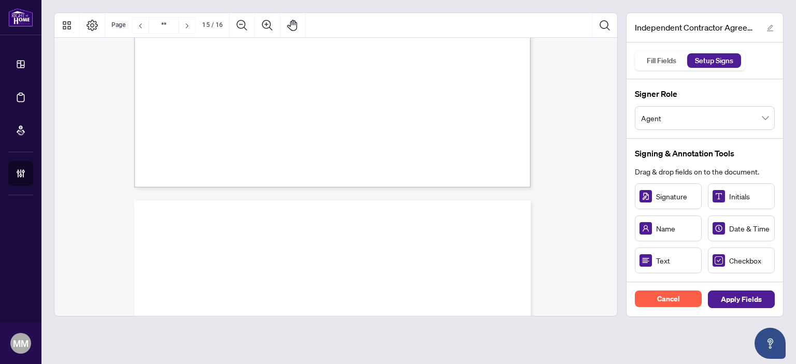
type input "**"
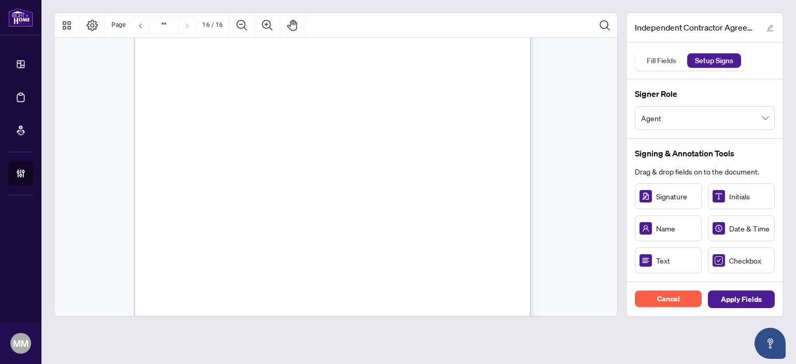
scroll to position [7905, 0]
drag, startPoint x: 348, startPoint y: 101, endPoint x: 330, endPoint y: 95, distance: 19.5
click at [330, 95] on rect "Page 16" at bounding box center [335, 96] width 79 height 27
drag, startPoint x: 292, startPoint y: 160, endPoint x: 277, endPoint y: 162, distance: 15.2
click at [277, 162] on div "IN WITNESS WHEREOF, the parties hereto, having read and understood the entire A…" at bounding box center [332, 293] width 397 height 513
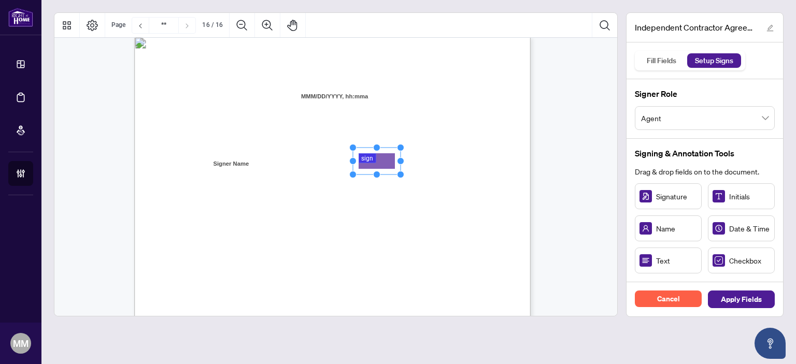
drag, startPoint x: 690, startPoint y: 195, endPoint x: 402, endPoint y: 159, distance: 290.0
drag, startPoint x: 403, startPoint y: 159, endPoint x: 474, endPoint y: 159, distance: 71.0
click at [474, 159] on div "IN WITNESS WHEREOF, the parties hereto, having read and understood the entire A…" at bounding box center [332, 293] width 397 height 513
click at [753, 288] on div "Cancel Apply Fields" at bounding box center [705, 300] width 157 height 34
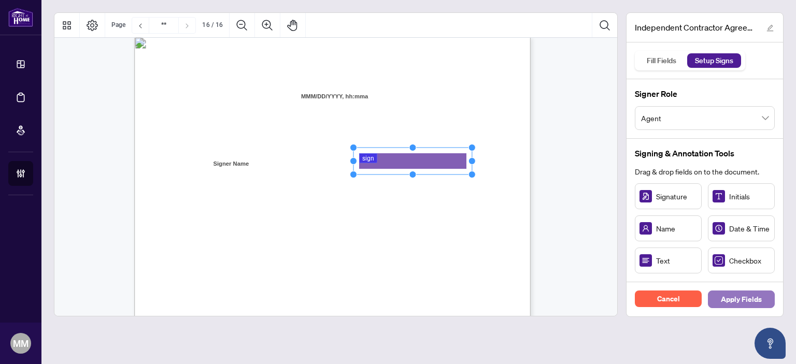
click at [750, 296] on span "Apply Fields" at bounding box center [741, 299] width 41 height 17
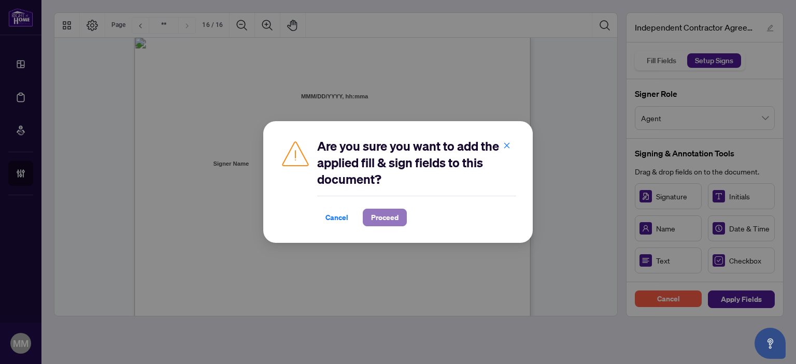
click at [398, 215] on button "Proceed" at bounding box center [385, 218] width 44 height 18
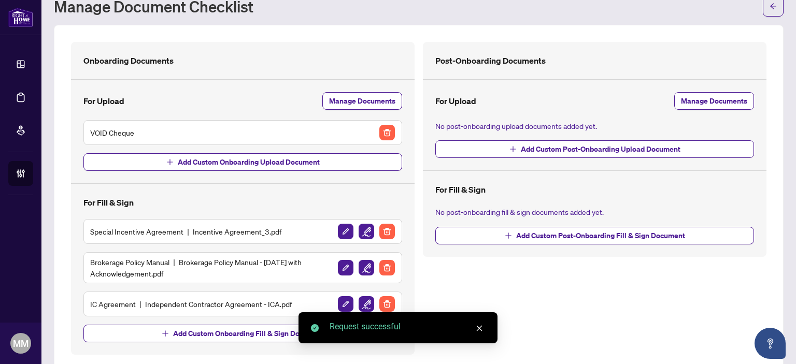
scroll to position [54, 0]
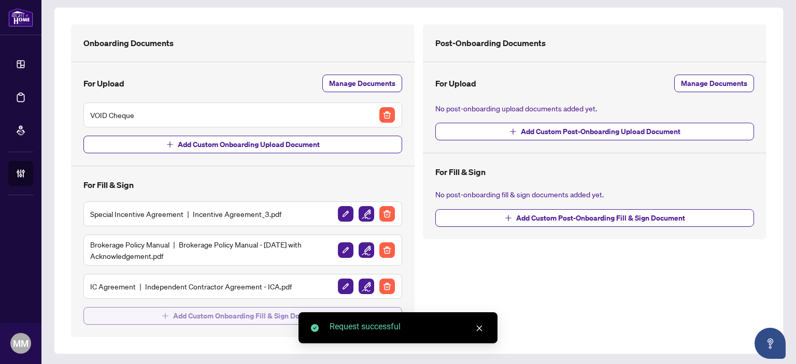
click at [221, 308] on span "Add Custom Onboarding Fill & Sign Document" at bounding box center [248, 316] width 151 height 17
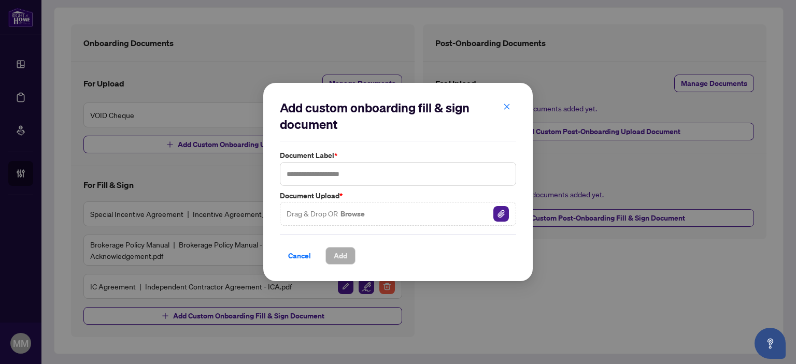
click at [692, 168] on div "Add custom onboarding fill & sign document Document Label * Document Upload * D…" at bounding box center [398, 182] width 796 height 364
click at [507, 212] on img "button" at bounding box center [502, 214] width 16 height 16
click at [452, 170] on input "text" at bounding box center [398, 174] width 236 height 24
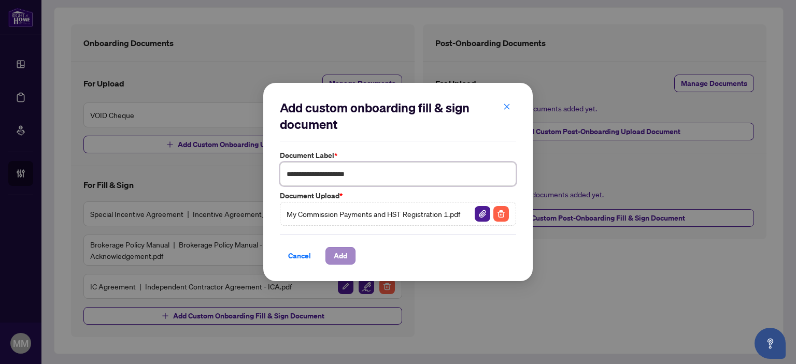
type input "**********"
click at [341, 249] on span "Add" at bounding box center [340, 256] width 13 height 17
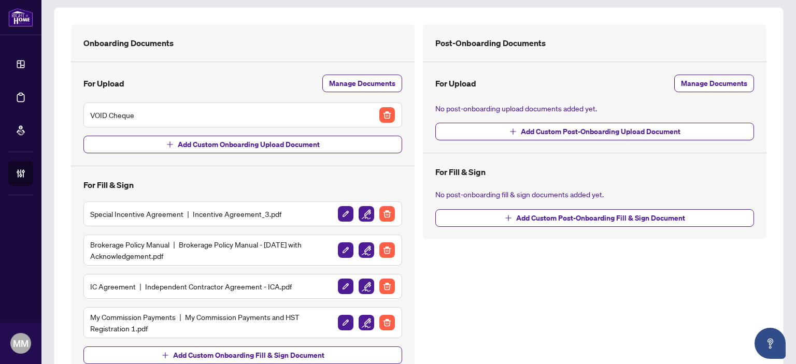
drag, startPoint x: 695, startPoint y: 272, endPoint x: 677, endPoint y: 273, distance: 18.2
click at [695, 272] on div "Post-Onboarding Documents For Upload Manage Documents No post-onboarding upload…" at bounding box center [595, 200] width 352 height 353
click at [363, 321] on img "button" at bounding box center [367, 323] width 16 height 16
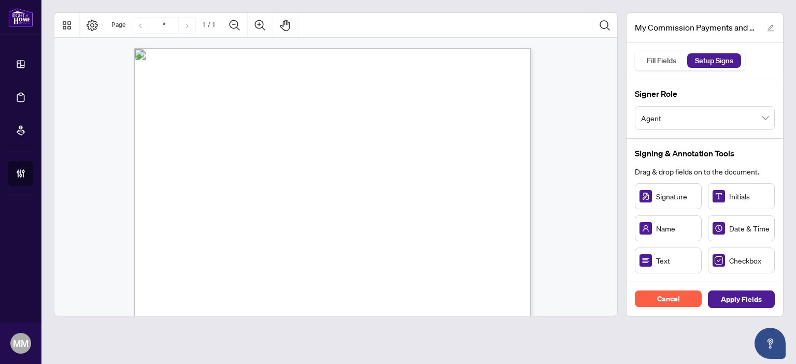
drag, startPoint x: 673, startPoint y: 331, endPoint x: 664, endPoint y: 324, distance: 11.8
click at [673, 331] on main "My Commission Payments and HST Registration 1.pdf Fill Fields Setup Signs Signe…" at bounding box center [418, 182] width 755 height 364
drag, startPoint x: 691, startPoint y: 271, endPoint x: 313, endPoint y: 212, distance: 382.0
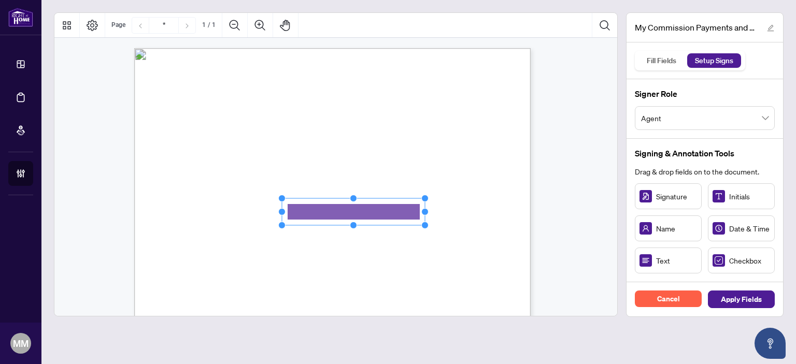
drag, startPoint x: 346, startPoint y: 210, endPoint x: 435, endPoint y: 207, distance: 89.2
click at [435, 207] on div "MY COMMISSION PAYMENTS AND HST REGISTRATION For Right at Home Realty to pay out…" at bounding box center [332, 304] width 397 height 513
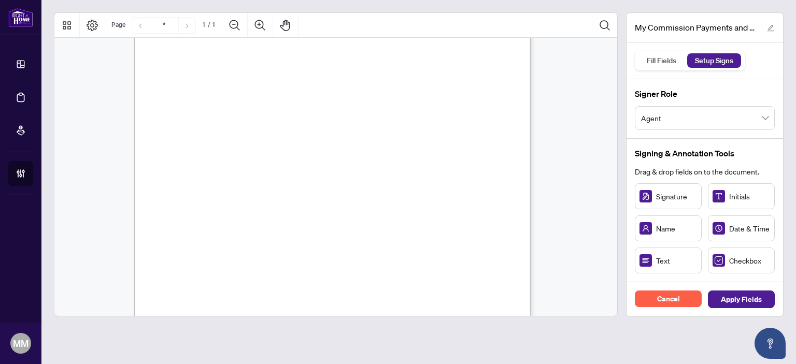
scroll to position [151, 0]
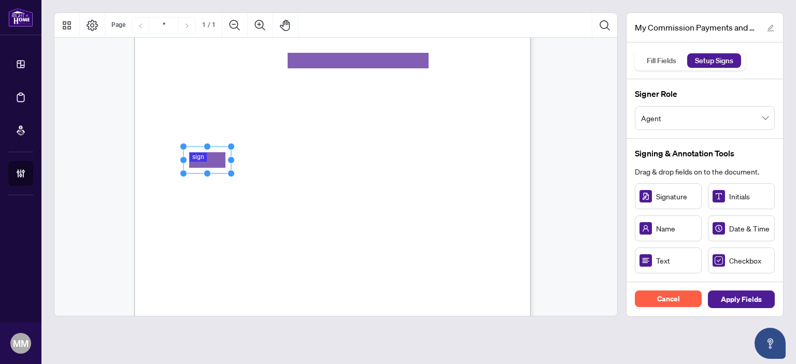
drag, startPoint x: 662, startPoint y: 194, endPoint x: 207, endPoint y: 157, distance: 455.7
drag, startPoint x: 232, startPoint y: 157, endPoint x: 313, endPoint y: 153, distance: 81.0
click at [313, 153] on div "MY COMMISSION PAYMENTS AND HST REGISTRATION For Right at Home Realty to pay out…" at bounding box center [332, 153] width 397 height 513
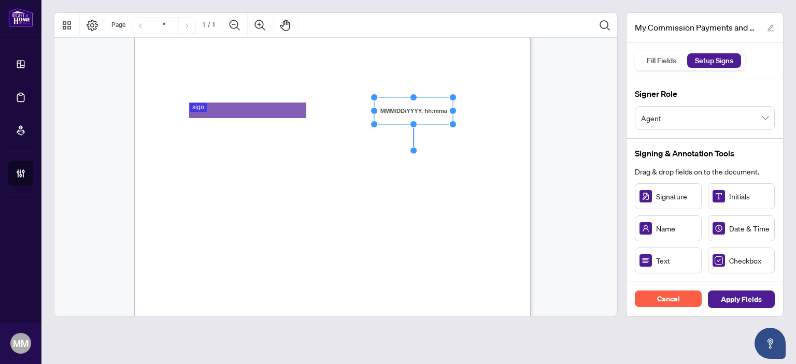
scroll to position [255, 0]
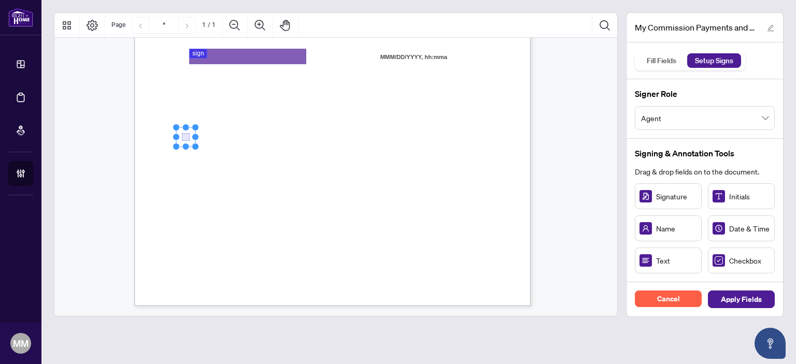
drag, startPoint x: 736, startPoint y: 259, endPoint x: 186, endPoint y: 136, distance: 564.0
drag, startPoint x: 192, startPoint y: 207, endPoint x: 186, endPoint y: 183, distance: 24.5
drag, startPoint x: 188, startPoint y: 207, endPoint x: 185, endPoint y: 174, distance: 33.8
drag, startPoint x: 212, startPoint y: 230, endPoint x: 203, endPoint y: 232, distance: 8.6
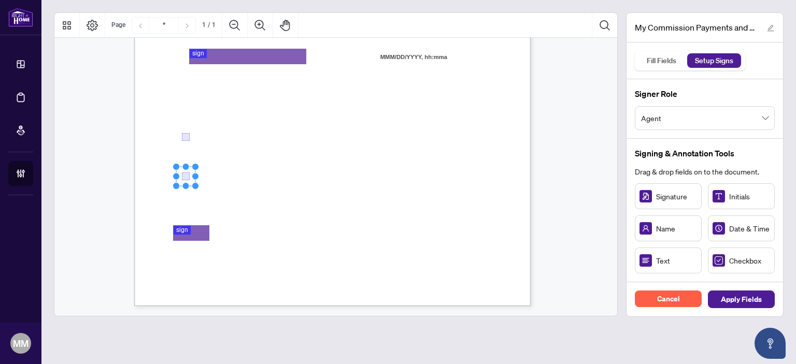
click at [212, 230] on div "MY COMMISSION PAYMENTS AND HST REGISTRATION For Right at Home Realty to pay out…" at bounding box center [382, 114] width 496 height 642
drag, startPoint x: 191, startPoint y: 232, endPoint x: 230, endPoint y: 230, distance: 39.0
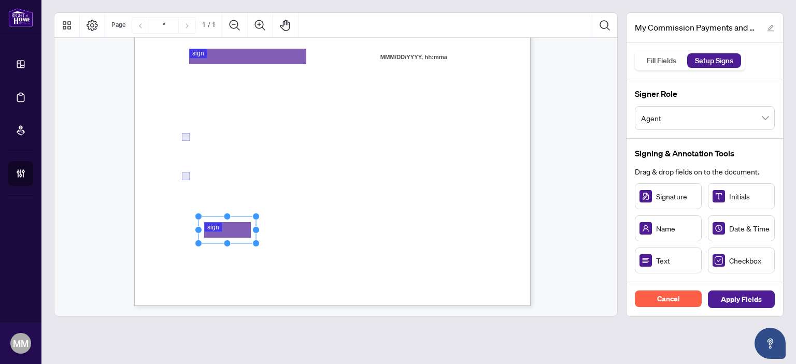
drag, startPoint x: 248, startPoint y: 229, endPoint x: 326, endPoint y: 229, distance: 77.8
click at [260, 229] on circle "Resize, Right" at bounding box center [256, 230] width 7 height 7
click at [591, 338] on main "My Commission Payments and HST Registration 1.pdf Fill Fields Setup Signs Signe…" at bounding box center [418, 182] width 755 height 364
click at [777, 167] on div "Signing & Annotation Tools Drag & drop fields on to the document. Signature Ini…" at bounding box center [705, 211] width 157 height 144
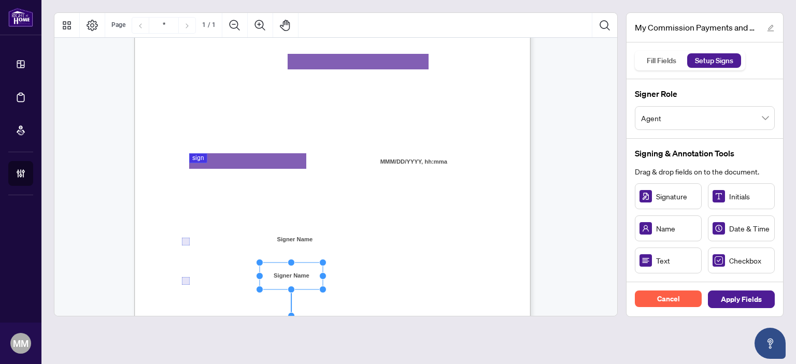
scroll to position [100, 0]
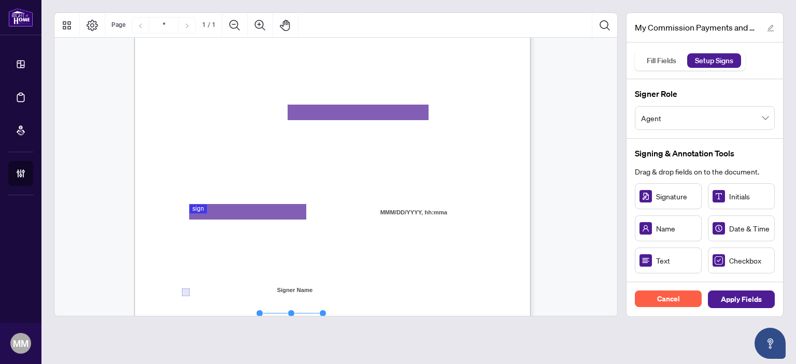
click at [746, 286] on div "Cancel Apply Fields" at bounding box center [705, 300] width 157 height 34
click at [741, 290] on div "Cancel Apply Fields" at bounding box center [705, 300] width 157 height 34
click at [742, 294] on span "Apply Fields" at bounding box center [741, 299] width 41 height 17
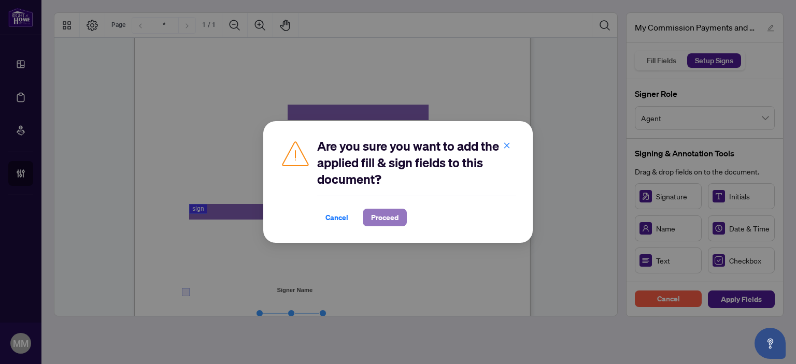
click at [389, 217] on span "Proceed" at bounding box center [384, 217] width 27 height 17
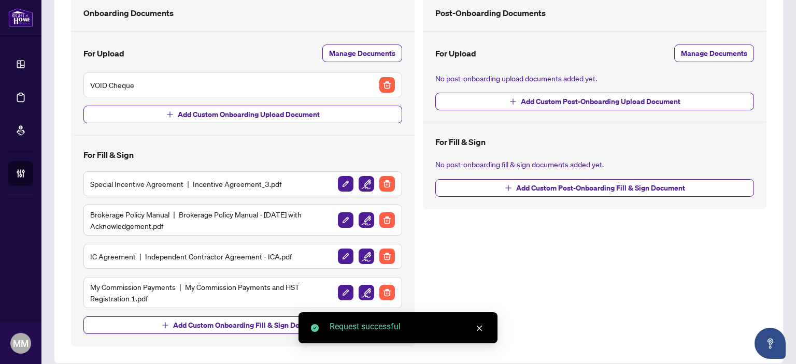
scroll to position [93, 0]
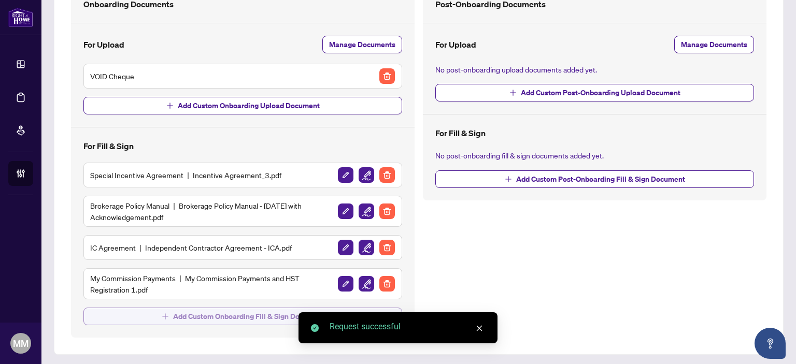
click at [270, 312] on span "Add Custom Onboarding Fill & Sign Document" at bounding box center [248, 316] width 151 height 17
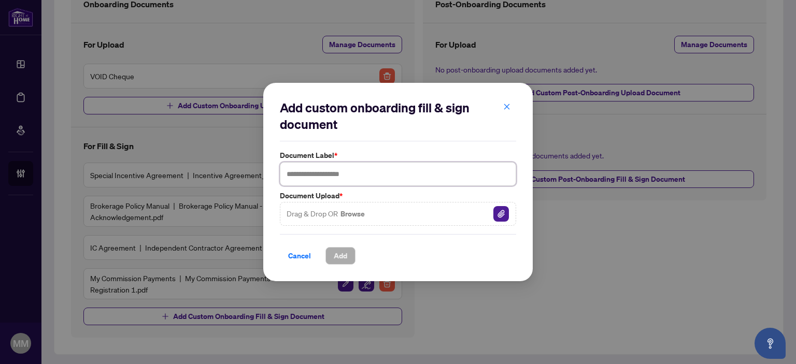
click at [400, 178] on input "text" at bounding box center [398, 174] width 236 height 24
type input "**********"
click at [502, 213] on img "button" at bounding box center [502, 214] width 16 height 16
click at [340, 263] on span "Add" at bounding box center [340, 256] width 13 height 17
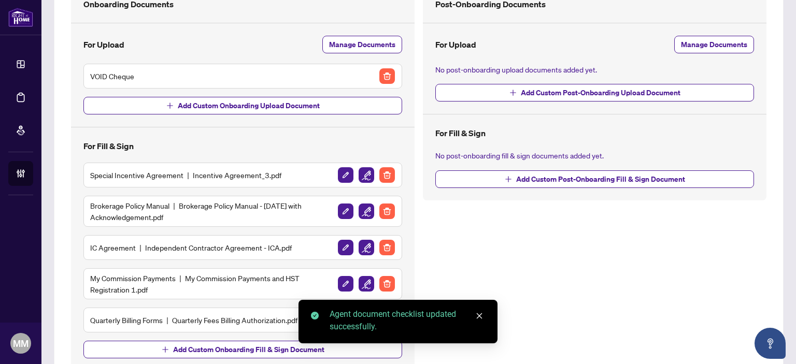
scroll to position [127, 0]
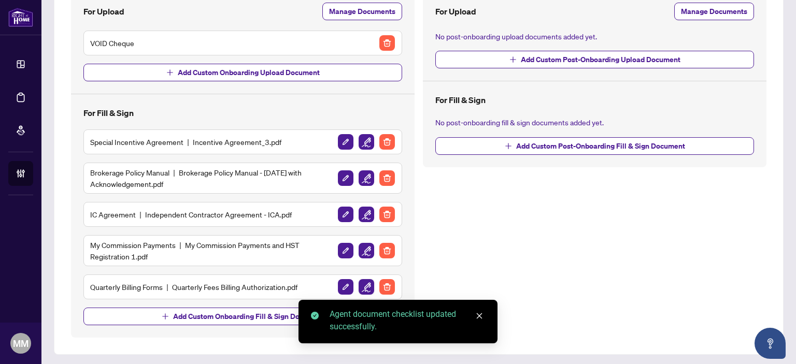
click at [359, 285] on img "button" at bounding box center [367, 287] width 16 height 16
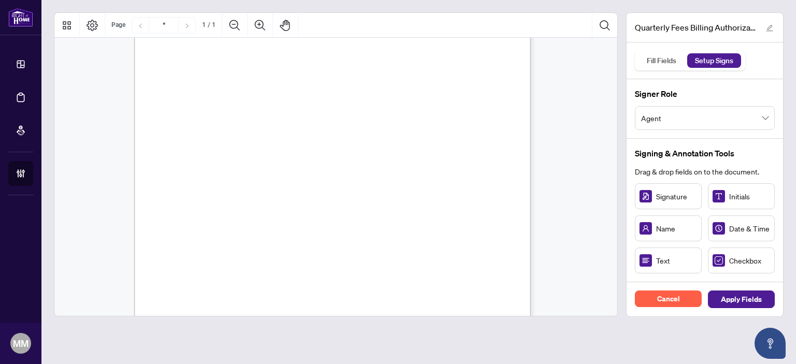
scroll to position [203, 0]
drag, startPoint x: 709, startPoint y: 257, endPoint x: 184, endPoint y: 83, distance: 553.0
drag, startPoint x: 725, startPoint y: 255, endPoint x: 186, endPoint y: 97, distance: 561.8
drag, startPoint x: 722, startPoint y: 258, endPoint x: 229, endPoint y: 141, distance: 506.3
drag, startPoint x: 718, startPoint y: 262, endPoint x: 276, endPoint y: 141, distance: 457.6
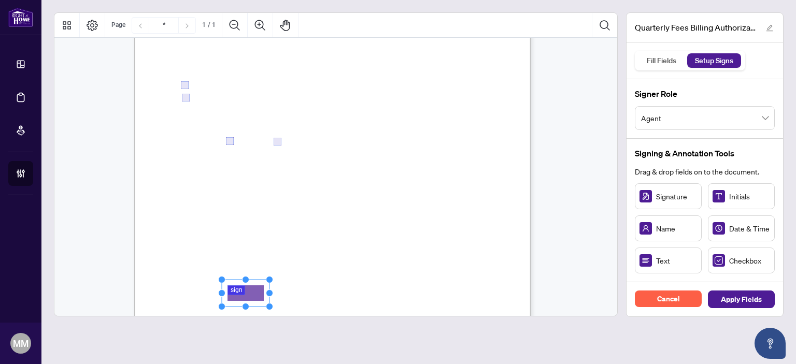
drag, startPoint x: 270, startPoint y: 287, endPoint x: 243, endPoint y: 293, distance: 27.3
drag, startPoint x: 266, startPoint y: 294, endPoint x: 321, endPoint y: 290, distance: 55.6
click at [321, 290] on icon "Resize, Top Resize, Top, Right Resize, Right Resize, Bottom, Right Resize, Bott…" at bounding box center [273, 293] width 110 height 34
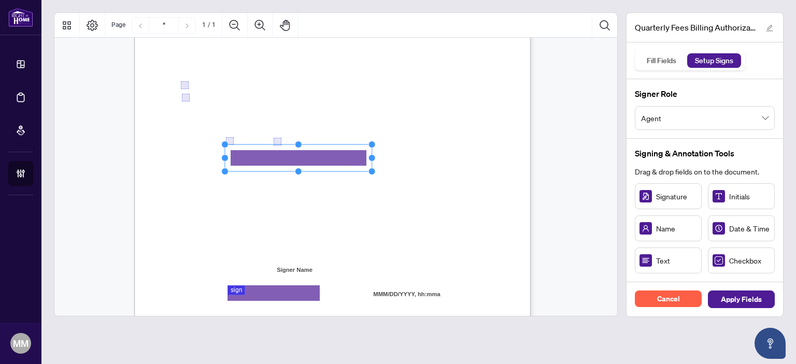
drag, startPoint x: 287, startPoint y: 157, endPoint x: 365, endPoint y: 157, distance: 77.8
click at [371, 152] on icon "Resize, Top Resize, Top, Right Resize, Right Resize, Bottom, Right Resize, Bott…" at bounding box center [298, 158] width 155 height 34
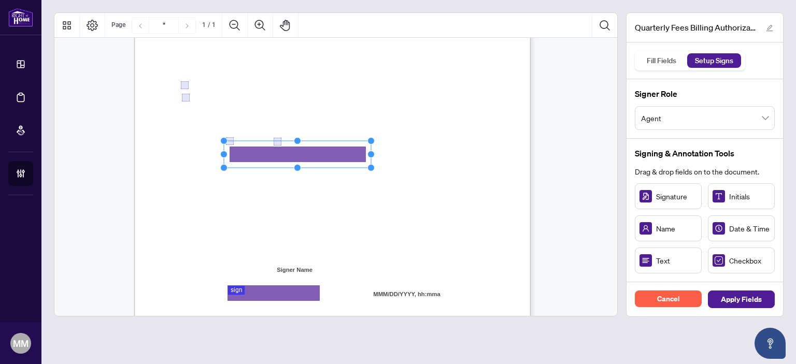
click at [353, 155] on rect "Page 1" at bounding box center [297, 154] width 147 height 27
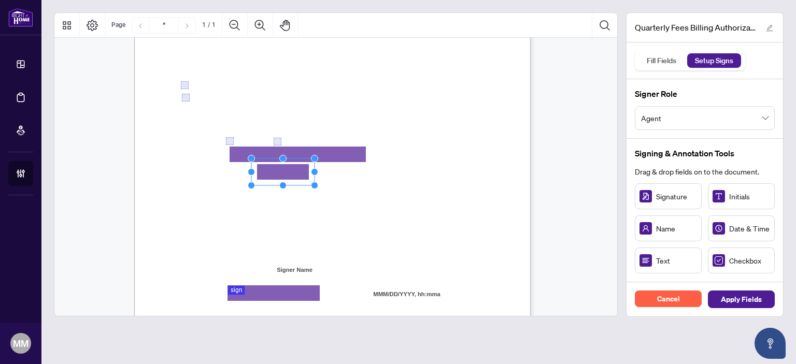
drag, startPoint x: 659, startPoint y: 256, endPoint x: 283, endPoint y: 171, distance: 386.3
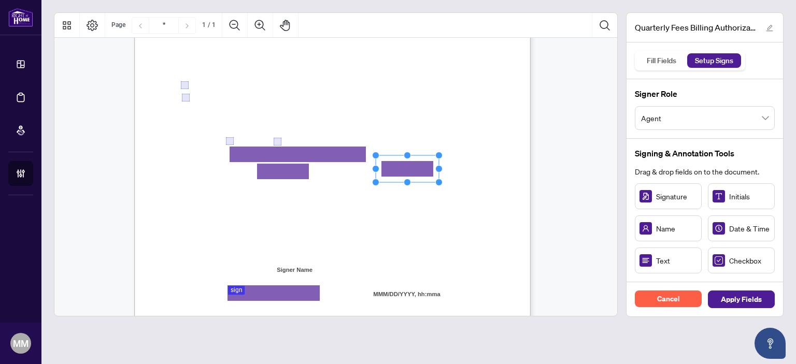
drag, startPoint x: 655, startPoint y: 265, endPoint x: 407, endPoint y: 168, distance: 266.6
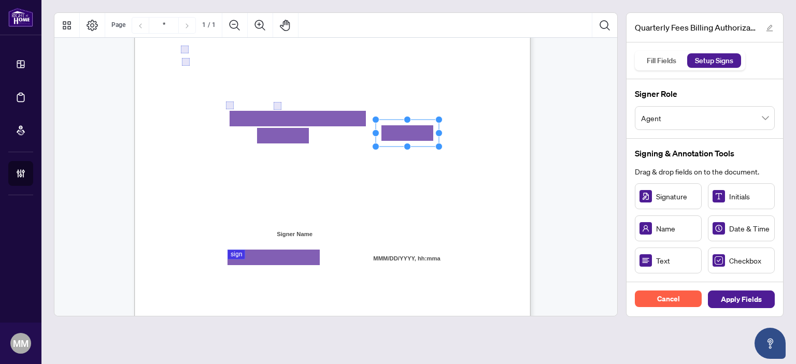
scroll to position [255, 0]
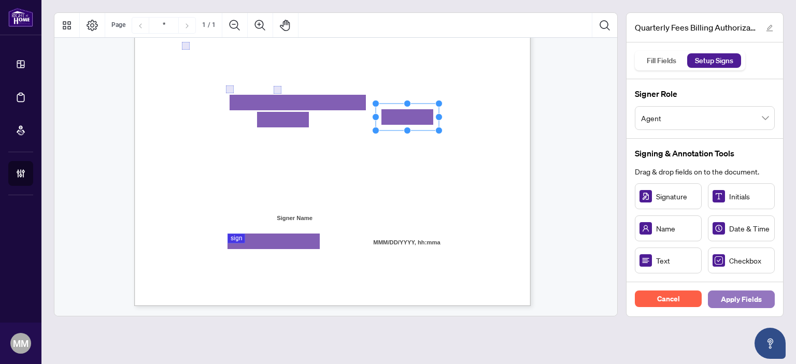
click at [745, 298] on span "Apply Fields" at bounding box center [741, 299] width 41 height 17
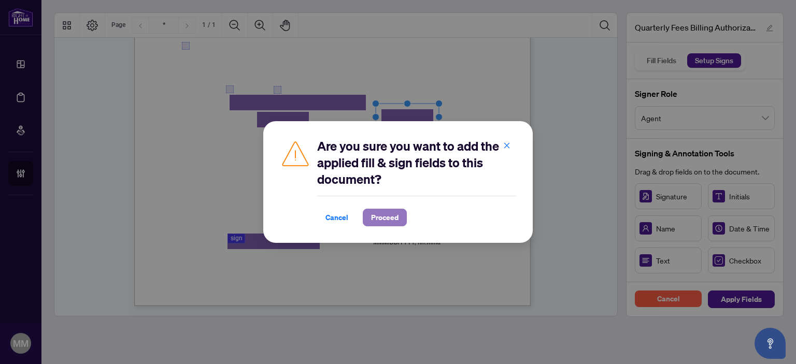
click at [377, 221] on span "Proceed" at bounding box center [384, 217] width 27 height 17
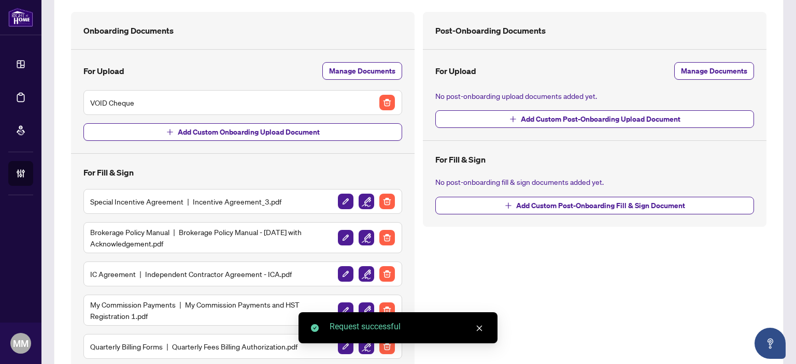
scroll to position [127, 0]
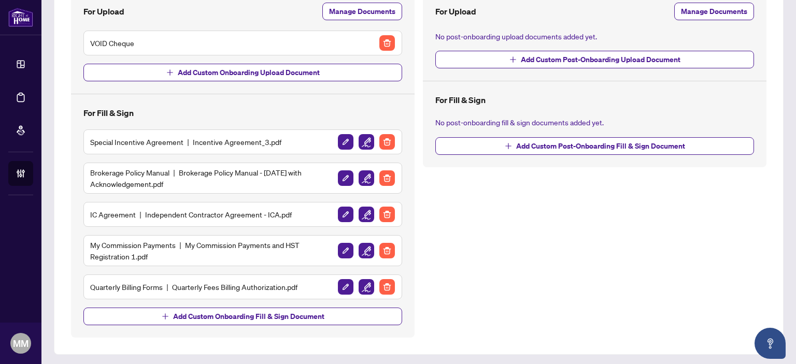
click at [482, 238] on div "Post-Onboarding Documents For Upload Manage Documents No post-onboarding upload…" at bounding box center [595, 145] width 352 height 386
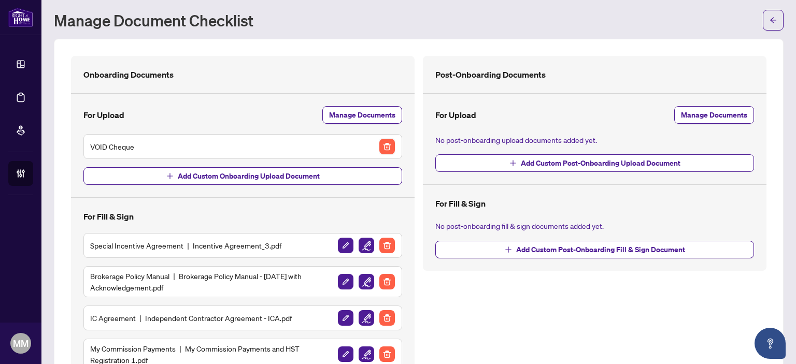
scroll to position [0, 0]
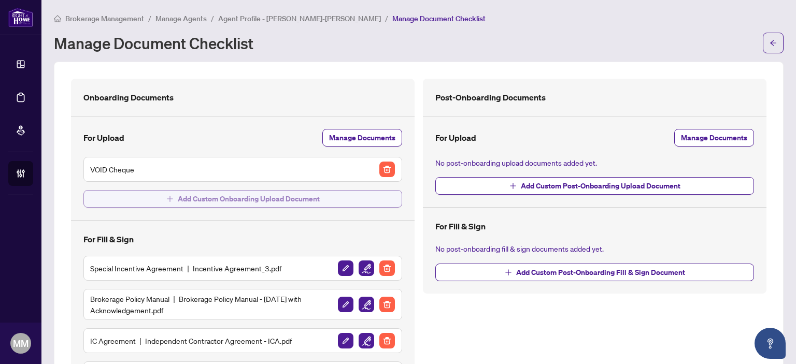
click at [373, 191] on button "Add Custom Onboarding Upload Document" at bounding box center [242, 199] width 319 height 18
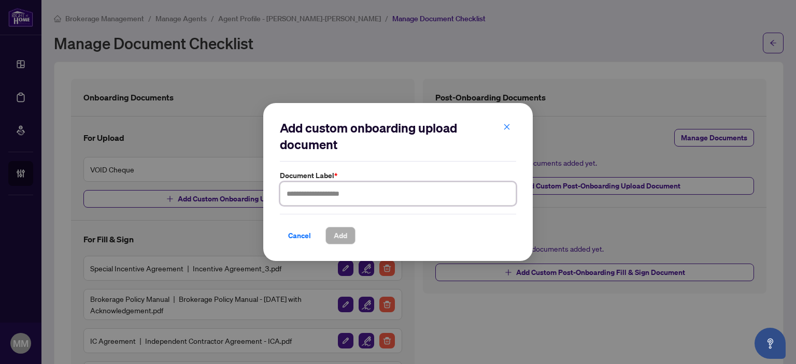
click at [340, 190] on input "text" at bounding box center [398, 194] width 236 height 24
click at [519, 124] on div "Add custom onboarding upload document Document Label * Cancel Add Cancel OK" at bounding box center [398, 182] width 270 height 159
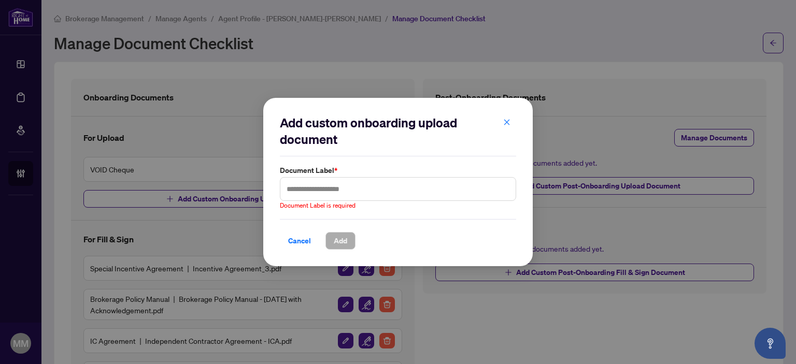
click at [509, 124] on icon "close" at bounding box center [507, 122] width 6 height 6
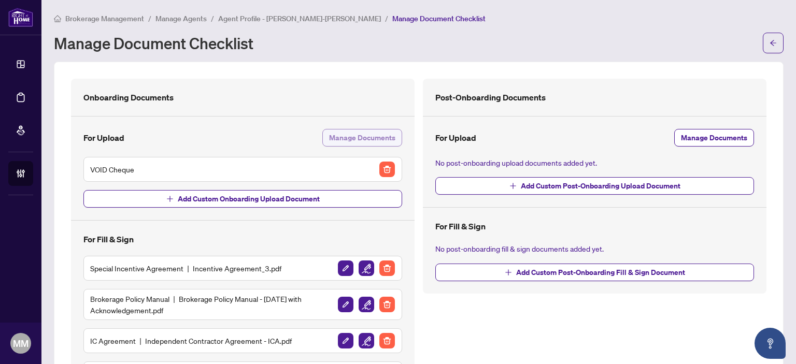
click at [384, 132] on span "Manage Documents" at bounding box center [362, 138] width 66 height 17
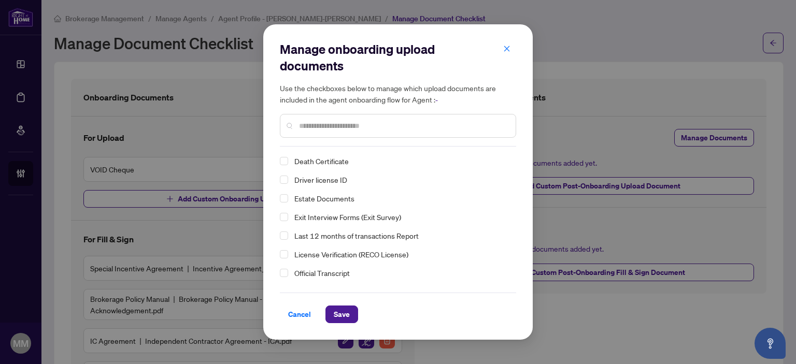
click at [336, 180] on span "Driver license ID" at bounding box center [320, 179] width 53 height 9
click at [326, 237] on span "Last 12 months of transactions Report" at bounding box center [356, 235] width 124 height 9
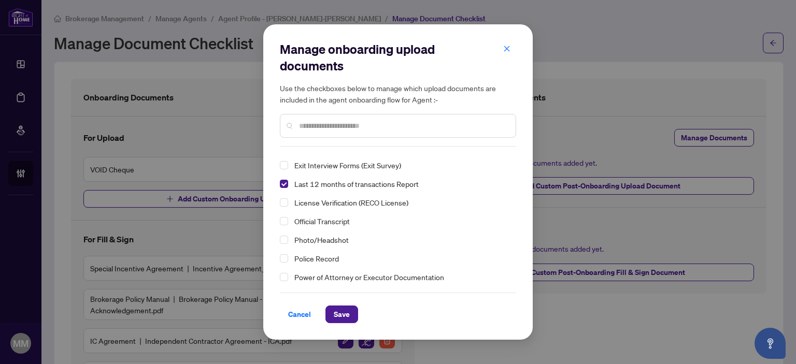
scroll to position [104, 0]
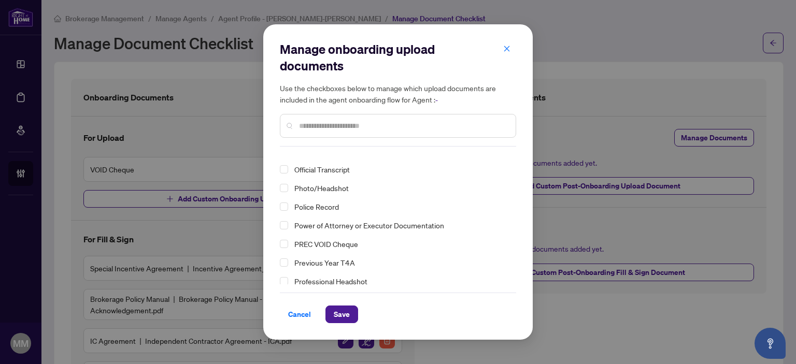
click at [338, 178] on div "Death Certificate Driver license ID Estate Documents Exit Interview Forms (Exit…" at bounding box center [395, 217] width 230 height 332
click at [333, 188] on span "Photo/Headshot" at bounding box center [321, 188] width 54 height 9
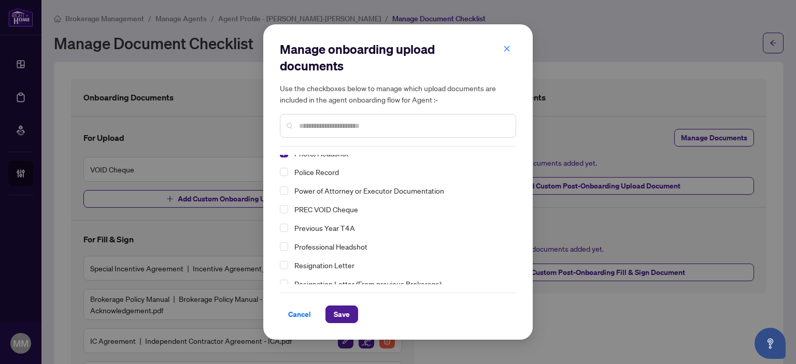
scroll to position [156, 0]
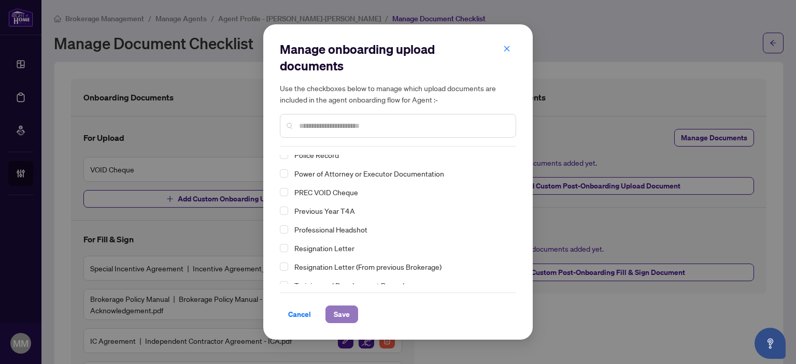
click at [336, 311] on span "Save" at bounding box center [342, 314] width 16 height 17
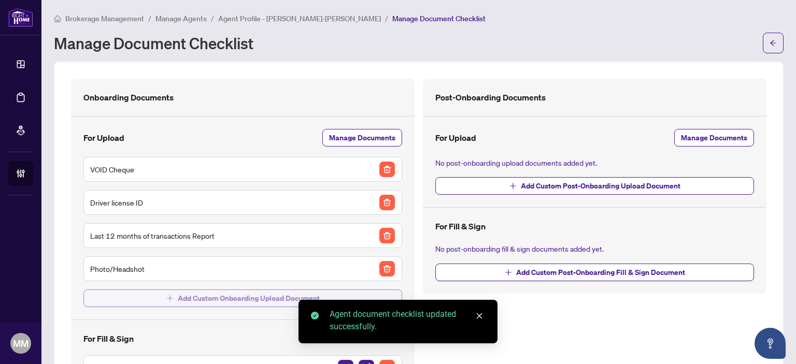
click at [291, 299] on span "Add Custom Onboarding Upload Document" at bounding box center [249, 298] width 142 height 17
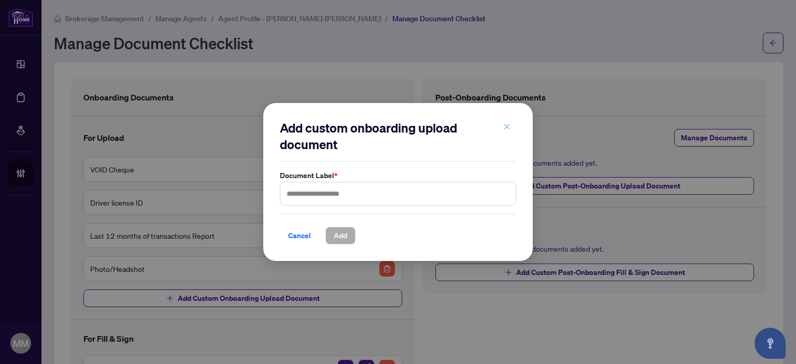
click at [504, 122] on span "button" at bounding box center [506, 127] width 7 height 17
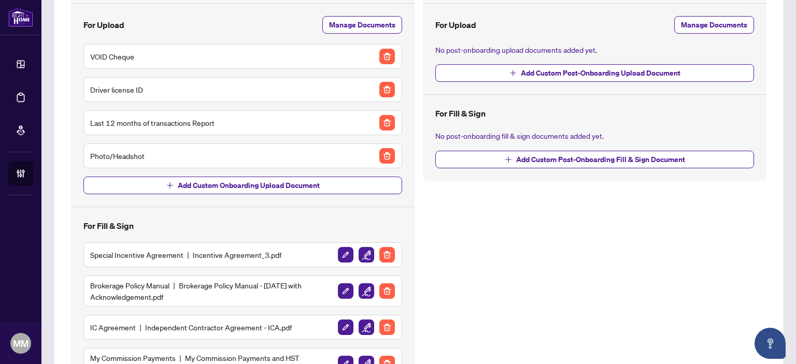
scroll to position [0, 0]
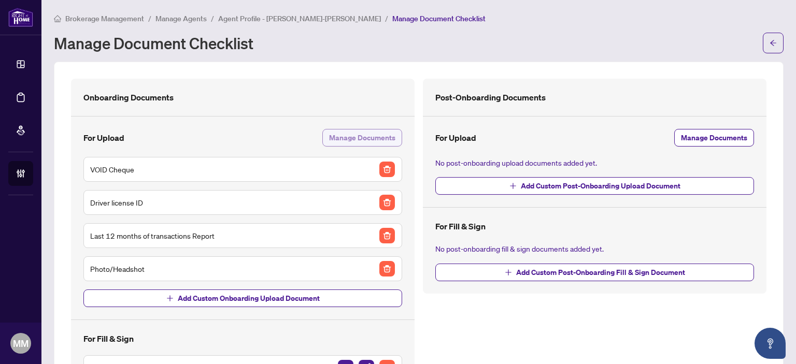
click at [369, 134] on span "Manage Documents" at bounding box center [362, 138] width 66 height 17
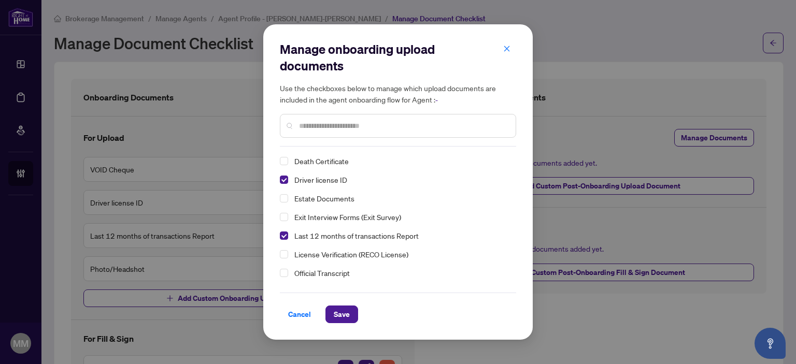
click at [693, 172] on div "Manage onboarding upload documents Use the checkboxes below to manage which upl…" at bounding box center [398, 182] width 796 height 364
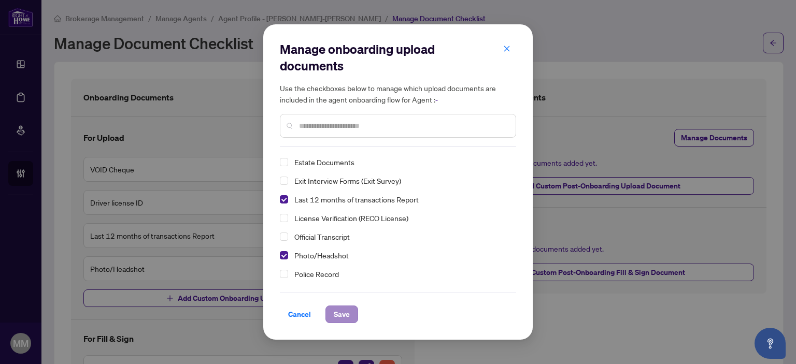
scroll to position [52, 0]
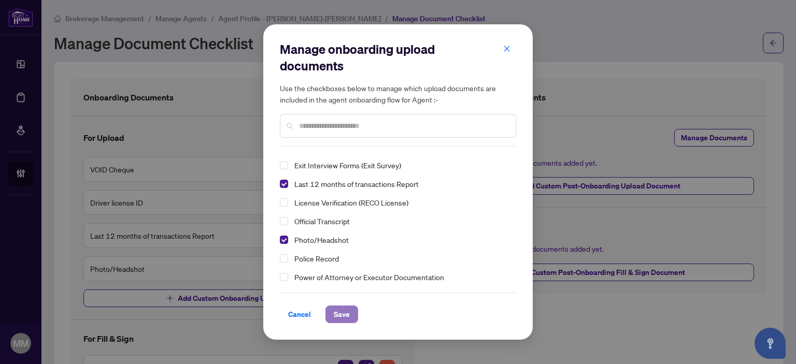
click at [348, 311] on span "Save" at bounding box center [342, 314] width 16 height 17
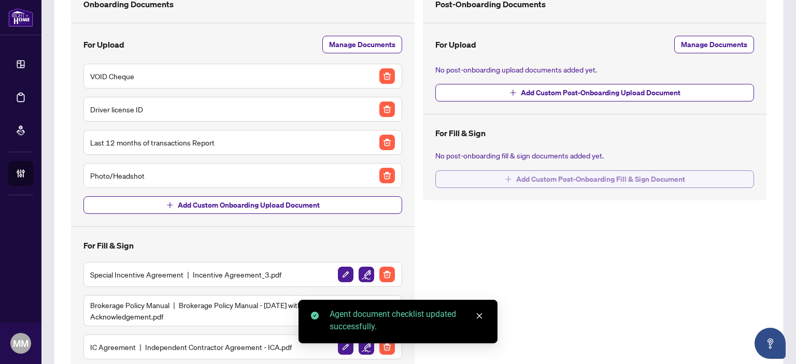
scroll to position [0, 0]
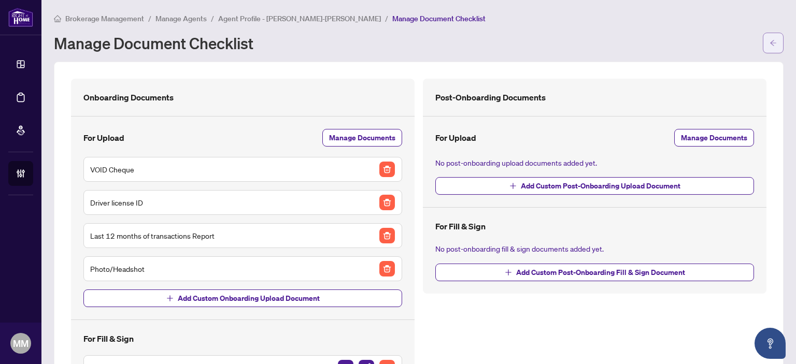
click at [770, 48] on span "button" at bounding box center [773, 43] width 7 height 17
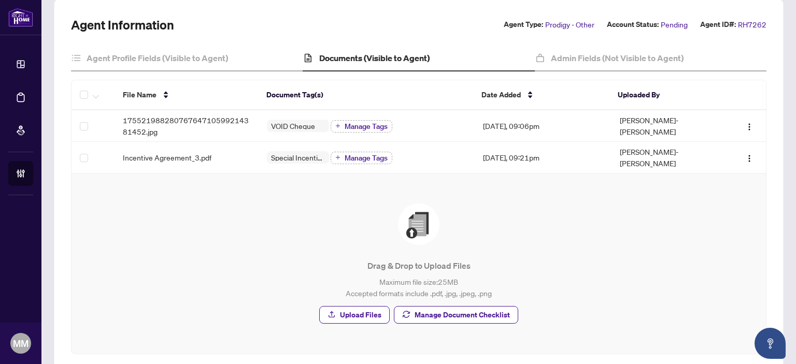
scroll to position [105, 0]
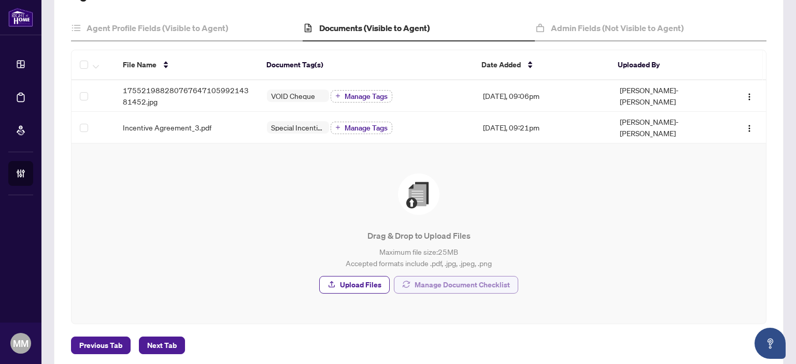
click at [471, 277] on span "Manage Document Checklist" at bounding box center [462, 285] width 95 height 17
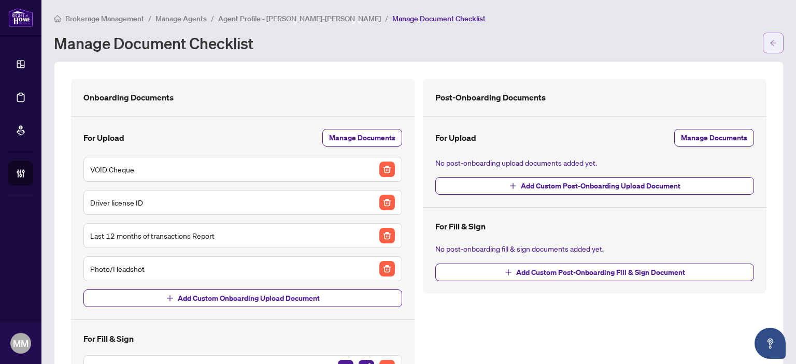
click at [763, 44] on button "button" at bounding box center [773, 43] width 21 height 21
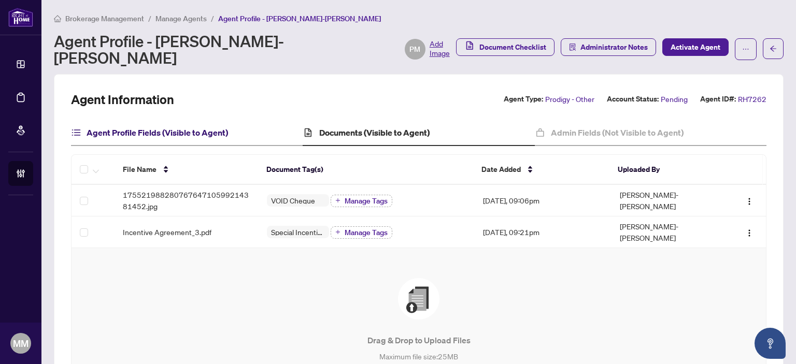
click at [210, 127] on h4 "Agent Profile Fields (Visible to Agent)" at bounding box center [158, 133] width 142 height 12
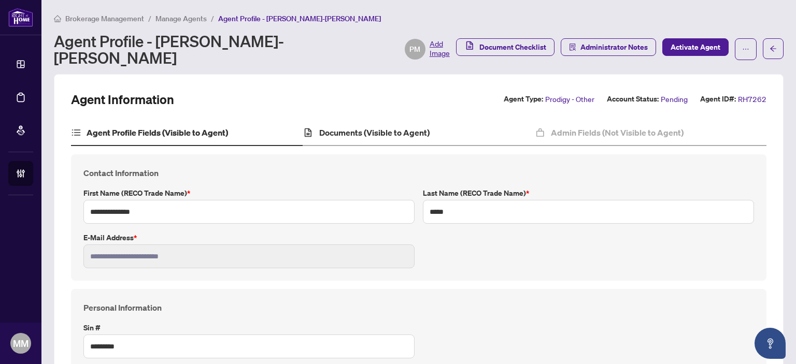
click at [396, 120] on div "Documents (Visible to Agent)" at bounding box center [419, 133] width 232 height 26
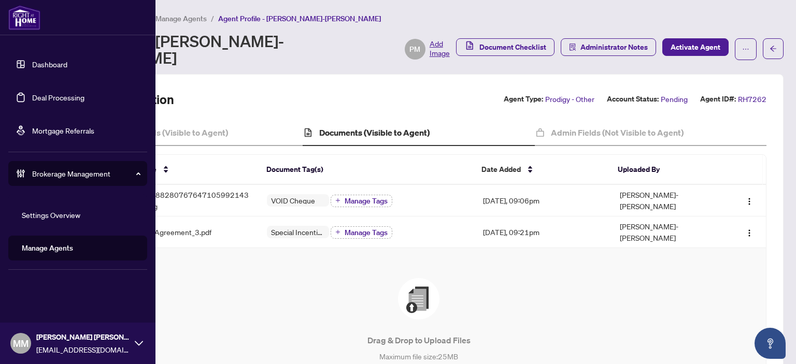
click at [66, 251] on link "Manage Agents" at bounding box center [47, 248] width 51 height 9
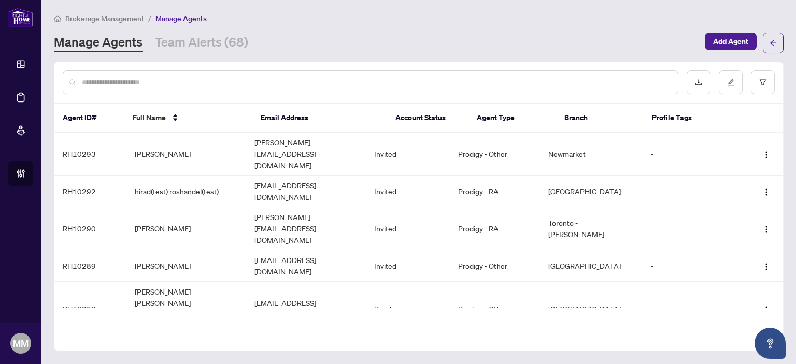
click at [387, 82] on input "text" at bounding box center [376, 82] width 588 height 11
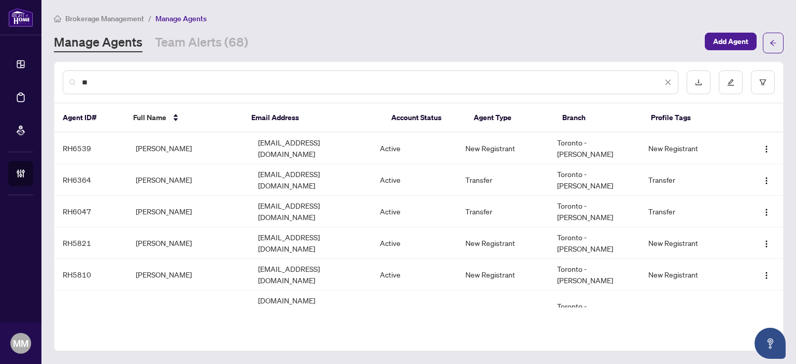
type input "*"
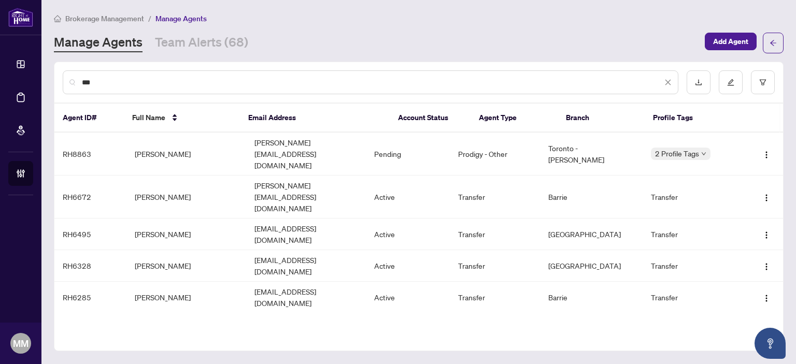
type input "***"
click at [652, 343] on div "*** Agent ID# Full Name Email Address Account Status Agent Type Branch Profile …" at bounding box center [419, 207] width 730 height 290
click at [185, 35] on link "Team Alerts (68)" at bounding box center [201, 43] width 93 height 19
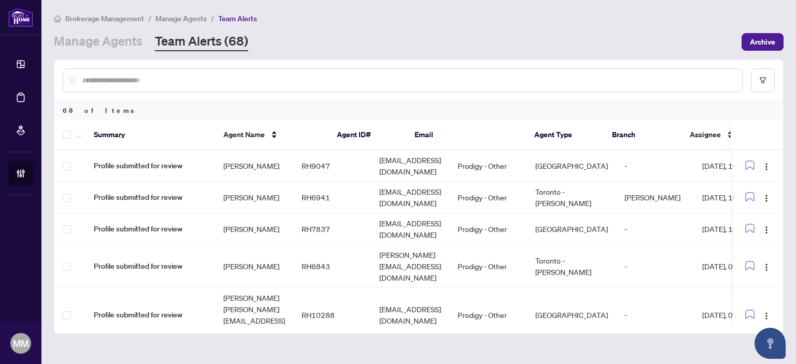
click at [209, 89] on div at bounding box center [403, 80] width 680 height 24
click at [264, 77] on input "text" at bounding box center [408, 80] width 652 height 11
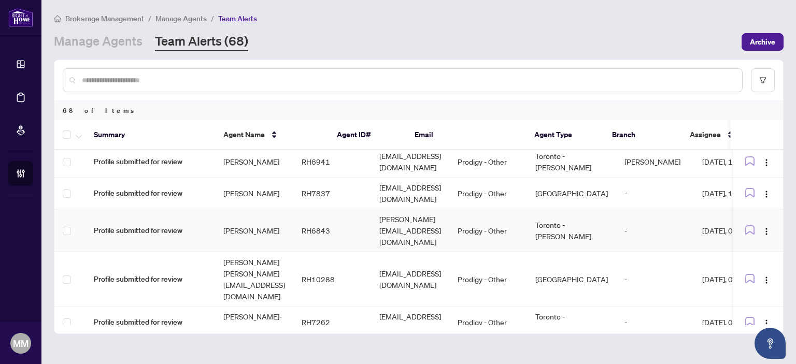
scroll to position [52, 0]
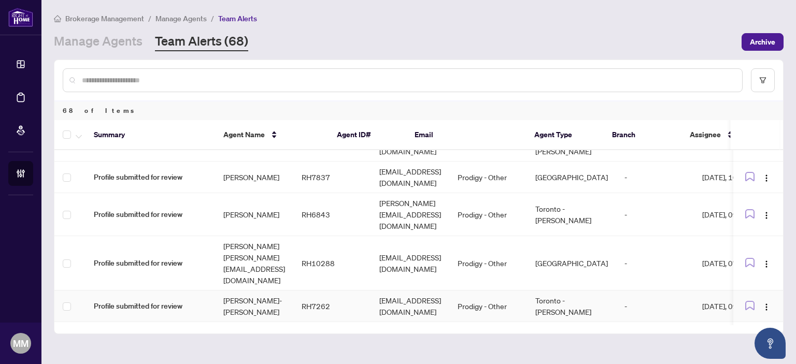
click at [616, 291] on td "Toronto - Don Mills" at bounding box center [571, 307] width 89 height 32
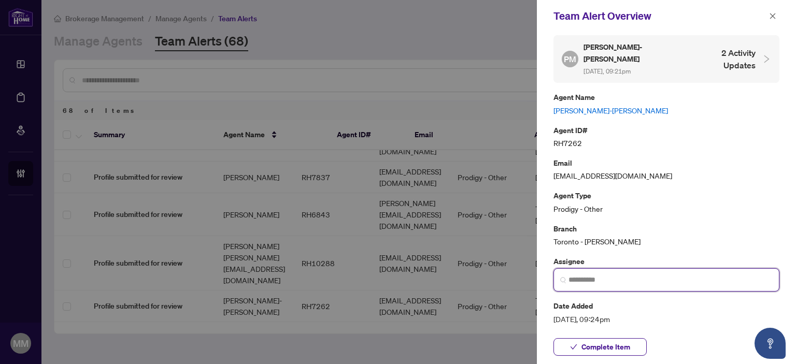
click at [690, 275] on input "search" at bounding box center [671, 280] width 204 height 11
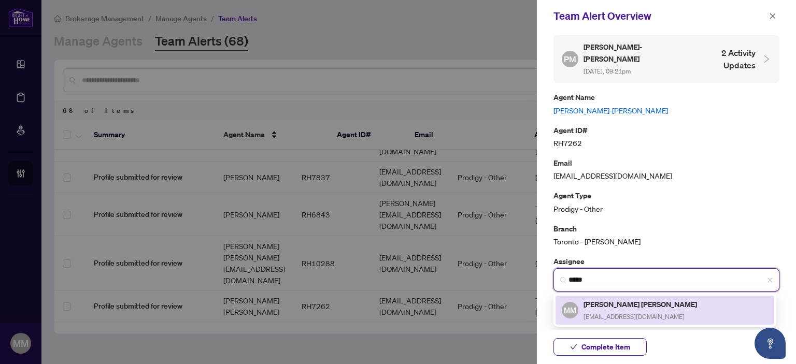
click at [628, 313] on span "[EMAIL_ADDRESS][DOMAIN_NAME]" at bounding box center [634, 317] width 101 height 8
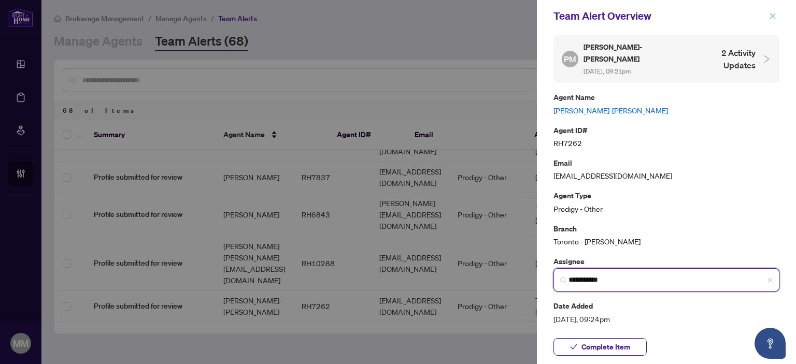
type input "**********"
click at [769, 18] on icon "close" at bounding box center [772, 15] width 7 height 7
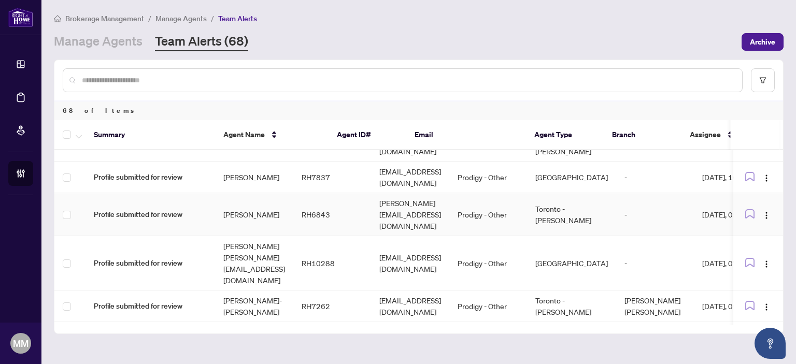
click at [429, 203] on td "vann.mak@gmail.com" at bounding box center [410, 214] width 78 height 43
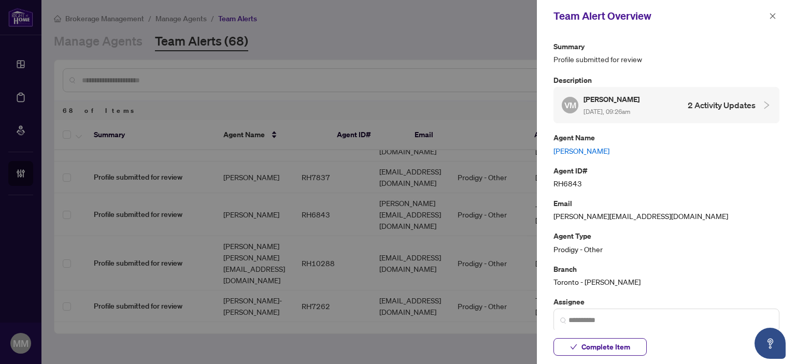
click at [482, 208] on div at bounding box center [398, 182] width 796 height 364
click at [770, 20] on span "button" at bounding box center [772, 16] width 7 height 17
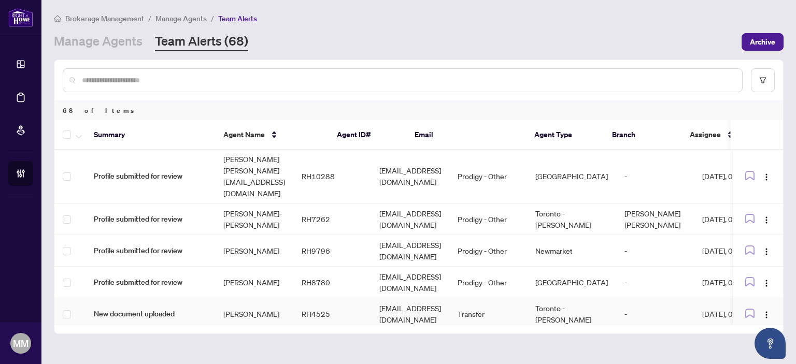
scroll to position [156, 0]
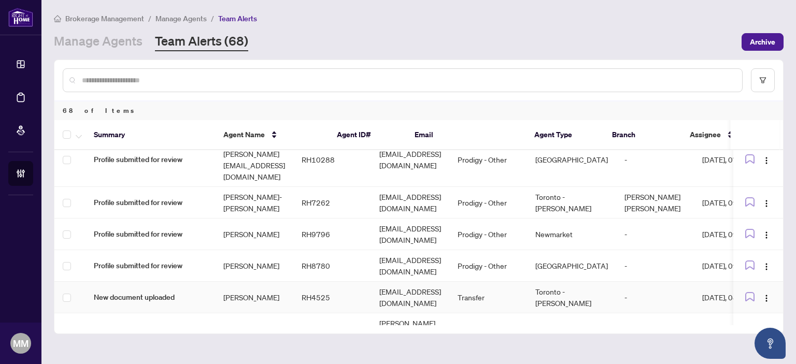
click at [527, 282] on td "Transfer" at bounding box center [489, 298] width 78 height 32
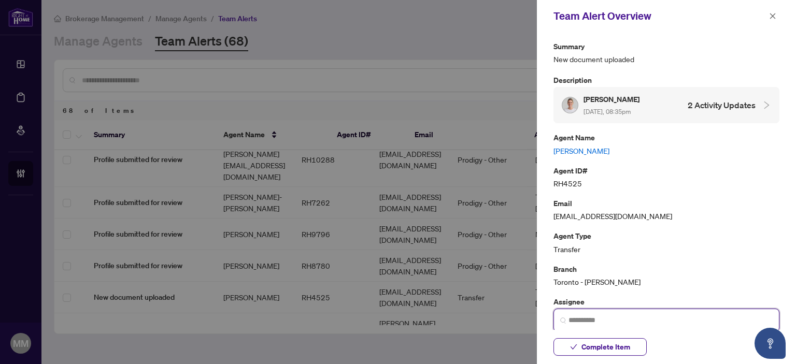
click at [645, 325] on input "search" at bounding box center [671, 320] width 204 height 11
click at [768, 14] on button "button" at bounding box center [772, 16] width 13 height 12
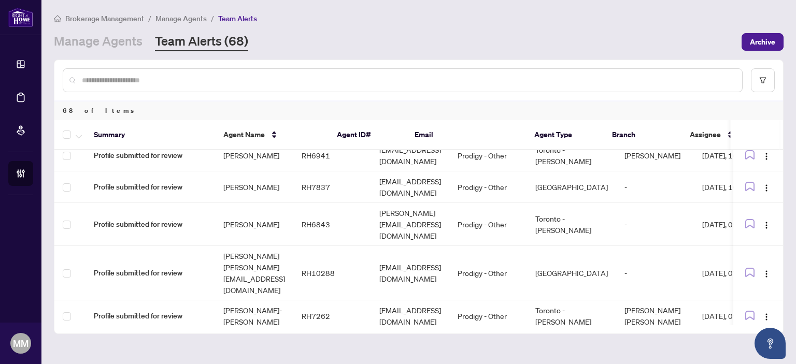
scroll to position [0, 0]
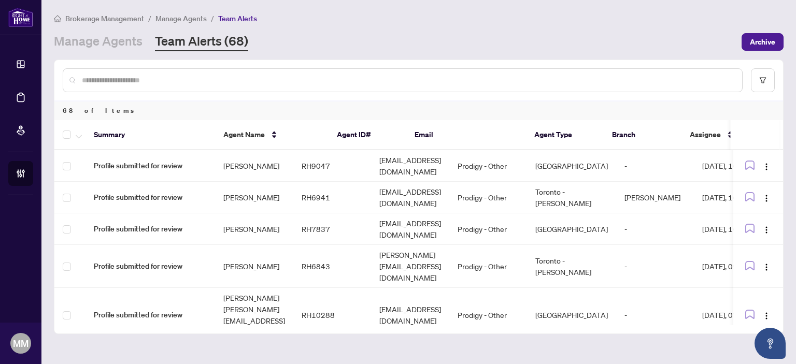
click at [700, 42] on div "Manage Agents Team Alerts (68)" at bounding box center [395, 42] width 682 height 19
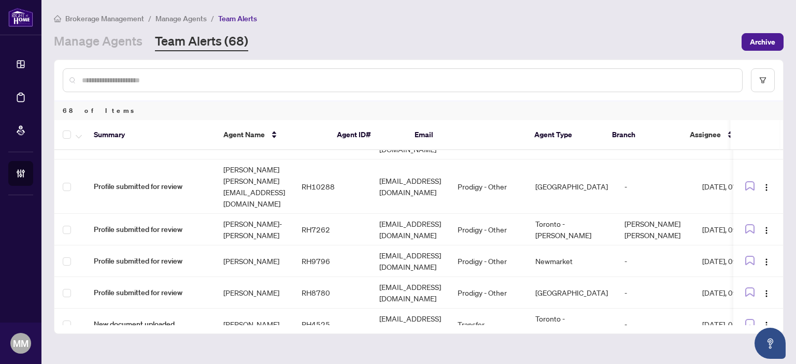
scroll to position [156, 0]
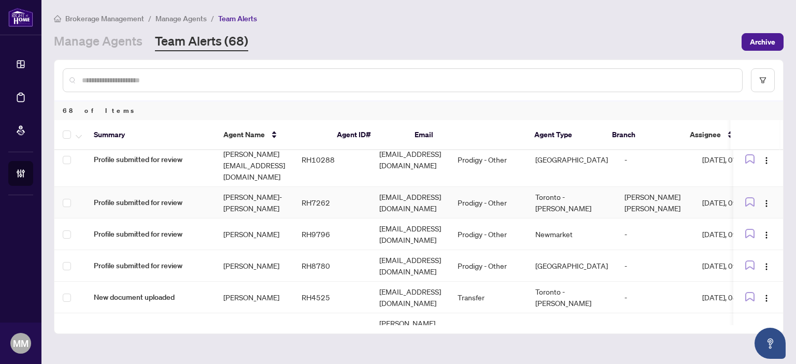
click at [290, 187] on td "[PERSON_NAME]-[PERSON_NAME]" at bounding box center [254, 203] width 78 height 32
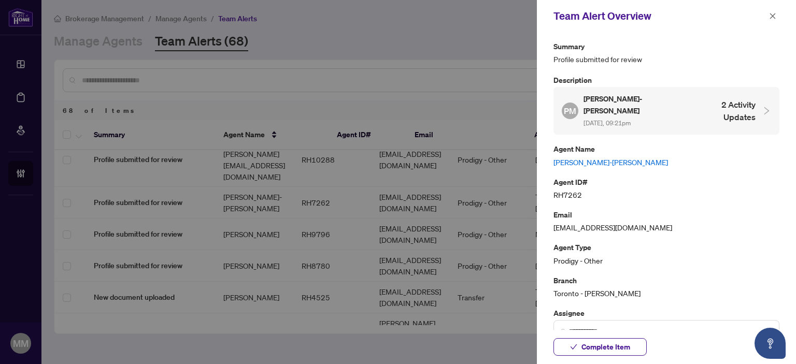
click at [609, 157] on link "[PERSON_NAME]-[PERSON_NAME]" at bounding box center [667, 162] width 226 height 11
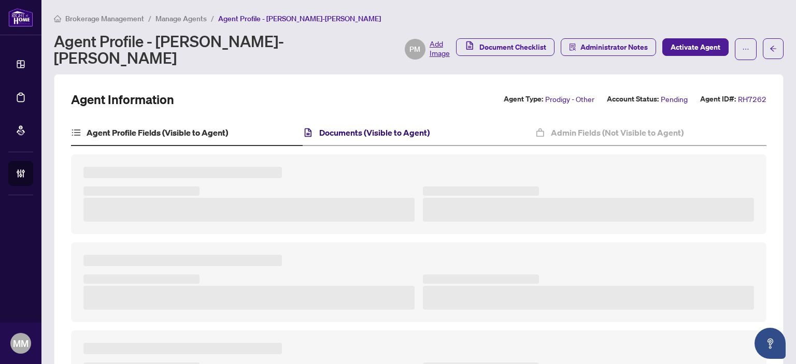
click at [392, 127] on h4 "Documents (Visible to Agent)" at bounding box center [374, 133] width 110 height 12
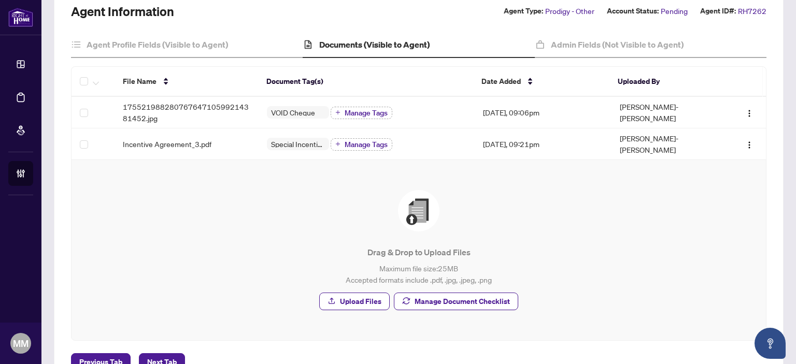
scroll to position [105, 0]
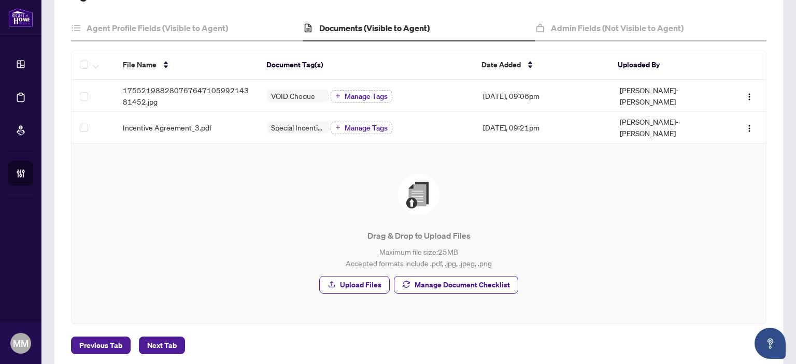
click at [497, 277] on span "Manage Document Checklist" at bounding box center [462, 285] width 95 height 17
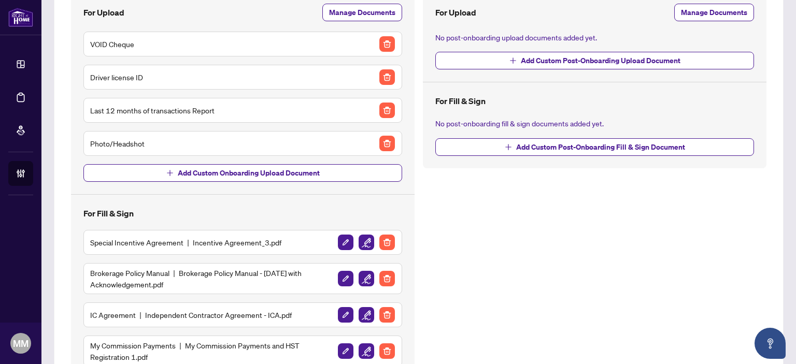
scroll to position [226, 0]
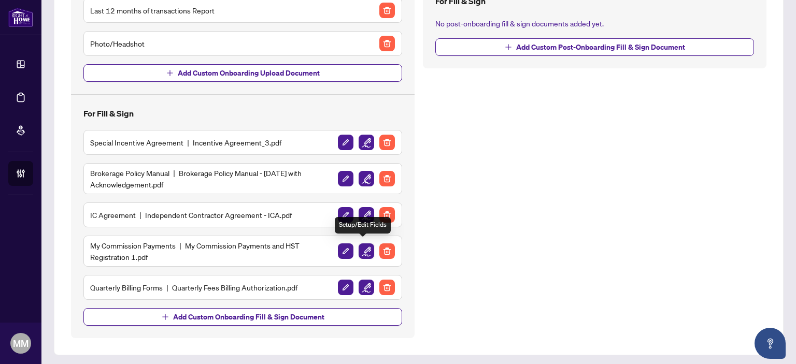
click at [359, 252] on img "button" at bounding box center [367, 252] width 16 height 16
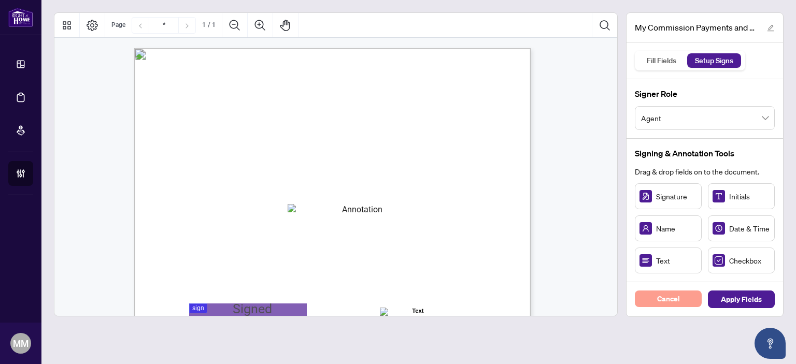
click at [695, 300] on button "Cancel" at bounding box center [668, 299] width 67 height 17
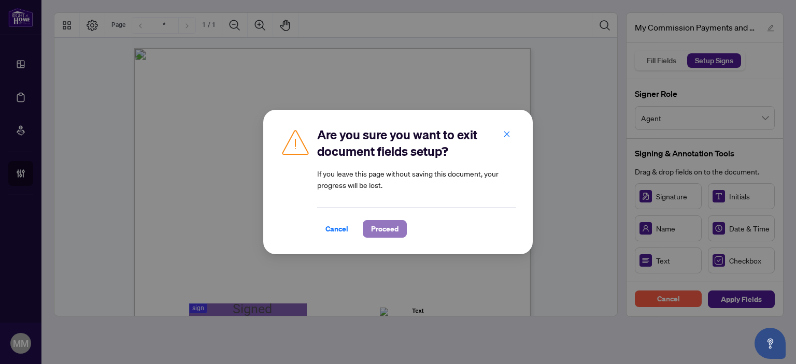
click at [394, 234] on span "Proceed" at bounding box center [384, 229] width 27 height 17
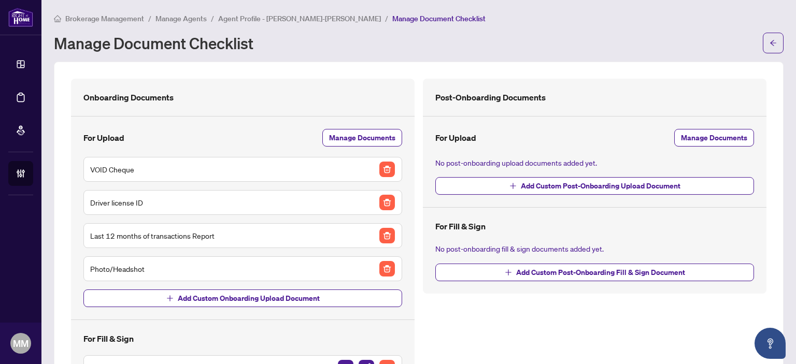
click at [247, 21] on span "Agent Profile - [PERSON_NAME]-[PERSON_NAME]" at bounding box center [299, 18] width 163 height 9
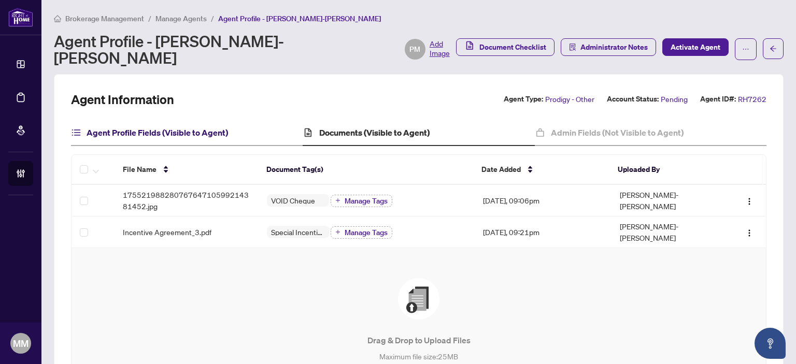
click at [131, 127] on h4 "Agent Profile Fields (Visible to Agent)" at bounding box center [158, 133] width 142 height 12
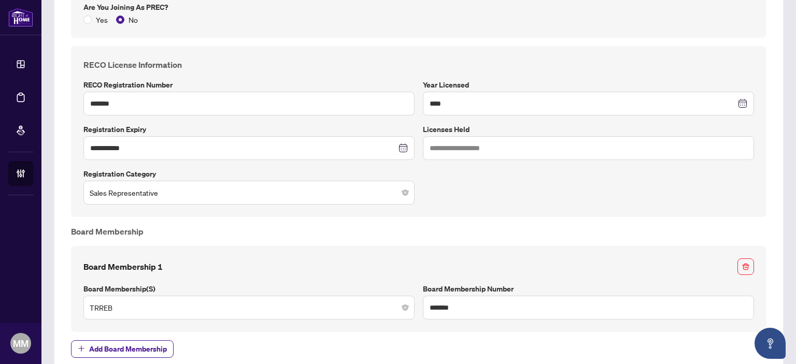
scroll to position [518, 0]
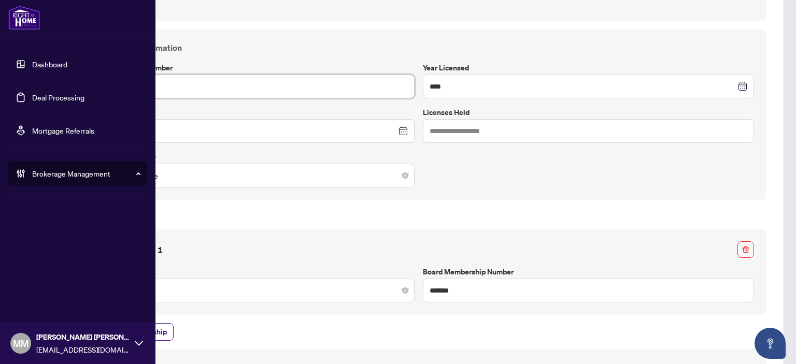
drag, startPoint x: 132, startPoint y: 65, endPoint x: 14, endPoint y: 62, distance: 117.7
click at [15, 63] on div "**********" at bounding box center [398, 182] width 796 height 364
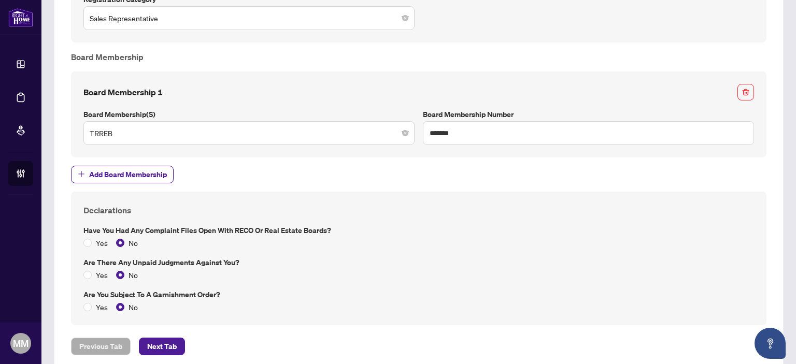
scroll to position [682, 0]
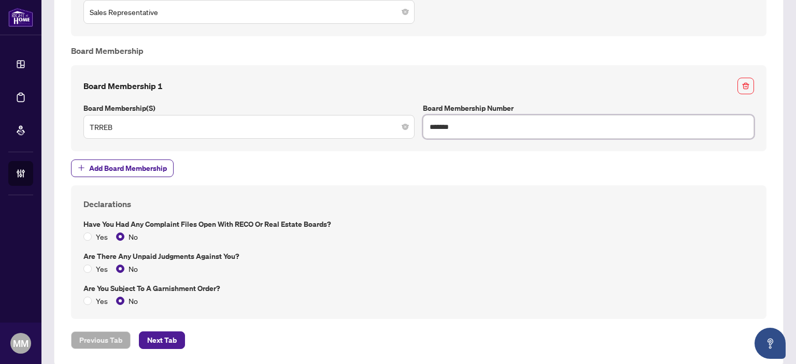
drag, startPoint x: 506, startPoint y: 124, endPoint x: 317, endPoint y: 116, distance: 189.4
click at [314, 116] on div "Board Membership 1 Board Membership(s) TRREB Board Membership Number *******" at bounding box center [418, 108] width 679 height 61
click at [462, 231] on div "Yes No" at bounding box center [418, 236] width 671 height 11
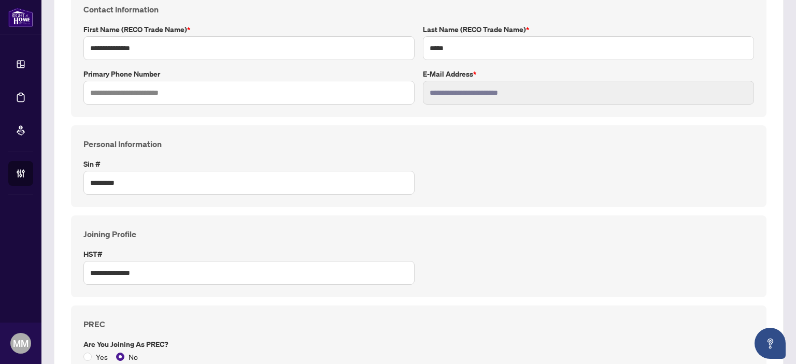
scroll to position [0, 0]
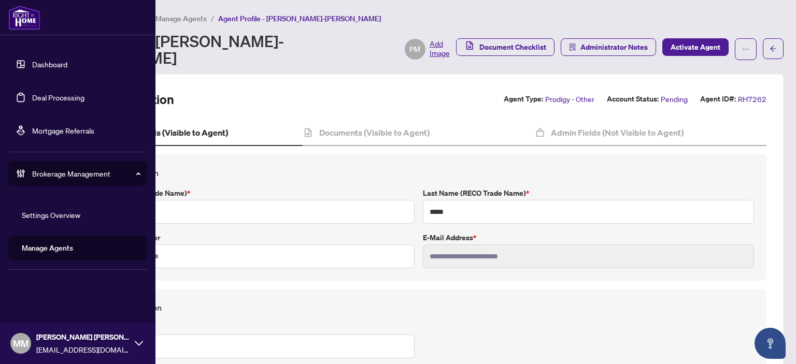
click at [58, 244] on link "Manage Agents" at bounding box center [47, 248] width 51 height 9
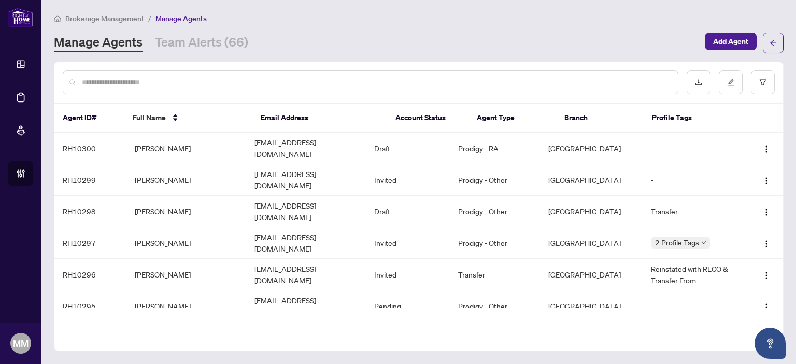
click at [207, 74] on div at bounding box center [371, 83] width 616 height 24
click at [193, 83] on input "text" at bounding box center [376, 82] width 588 height 11
click at [203, 48] on link "Team Alerts (66)" at bounding box center [201, 43] width 93 height 19
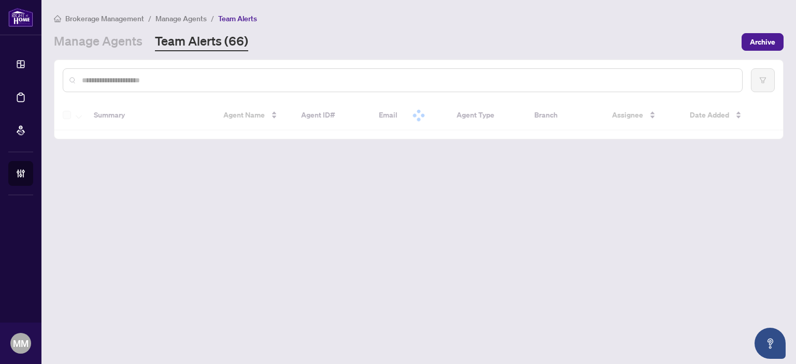
click at [199, 80] on input "text" at bounding box center [408, 80] width 652 height 11
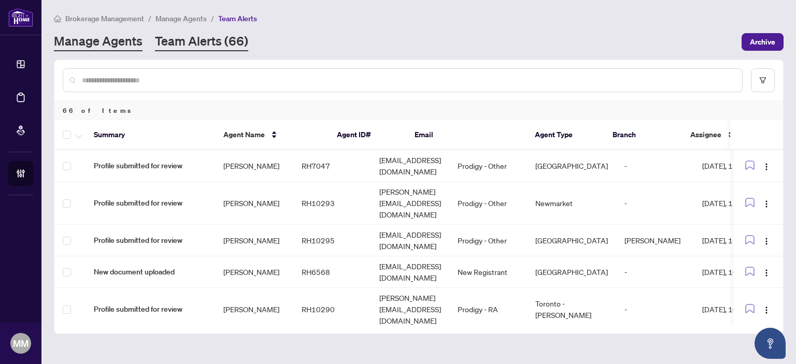
click at [123, 46] on link "Manage Agents" at bounding box center [98, 42] width 89 height 19
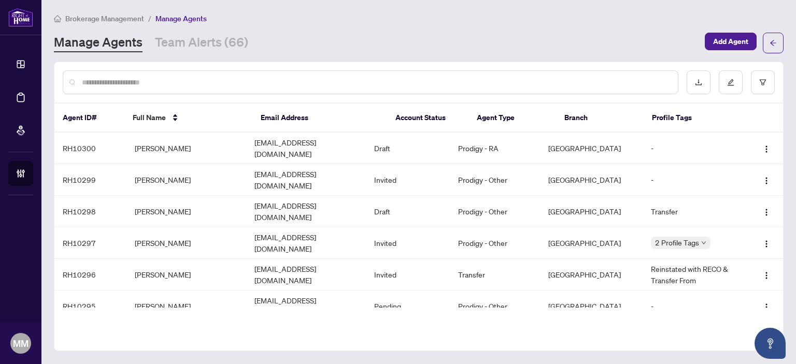
drag, startPoint x: 286, startPoint y: 75, endPoint x: 290, endPoint y: 71, distance: 6.2
click at [284, 75] on div at bounding box center [371, 83] width 616 height 24
click at [282, 77] on input "text" at bounding box center [376, 82] width 588 height 11
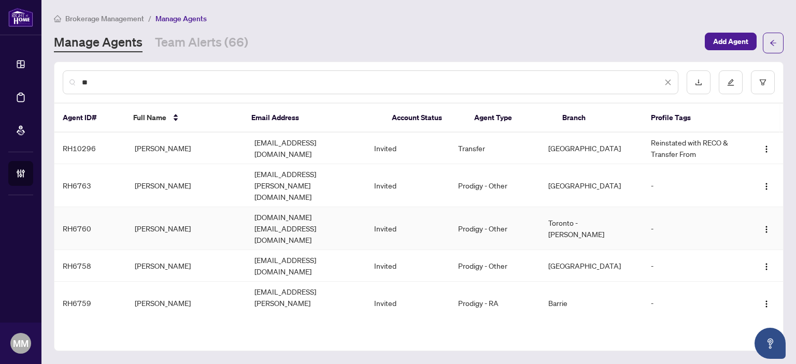
type input "**"
click at [450, 207] on td "Invited" at bounding box center [408, 228] width 84 height 43
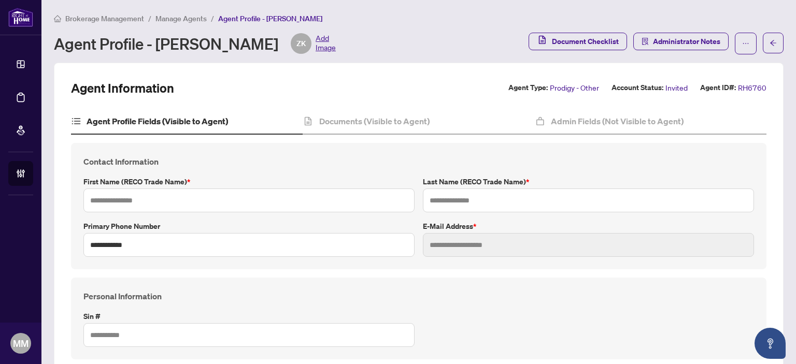
type input "****"
type input "**********"
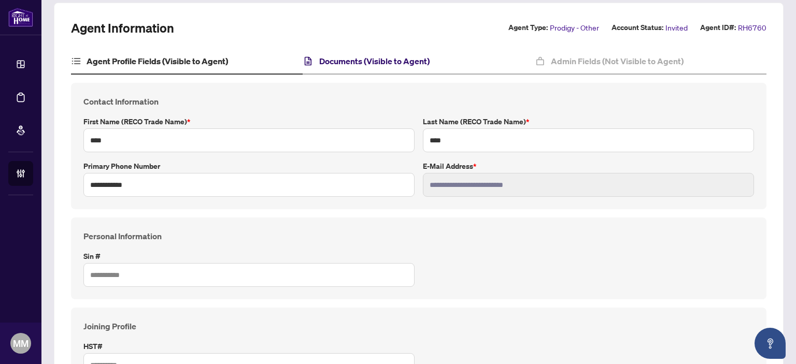
click at [375, 58] on h4 "Documents (Visible to Agent)" at bounding box center [374, 61] width 110 height 12
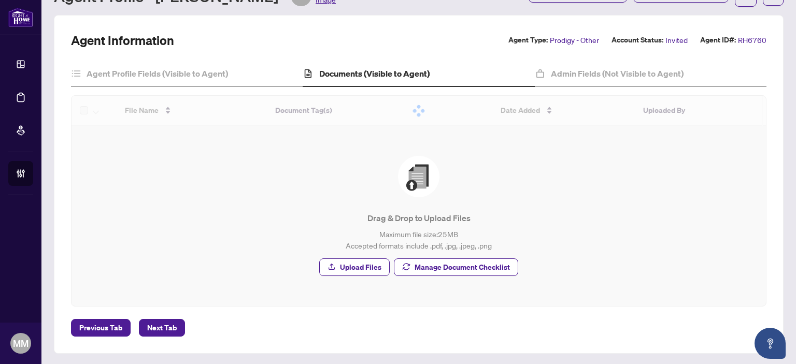
scroll to position [18, 0]
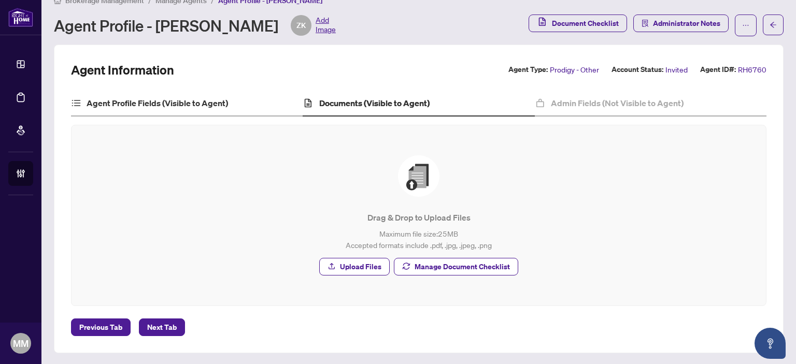
click at [188, 111] on div "Agent Profile Fields (Visible to Agent)" at bounding box center [187, 104] width 232 height 26
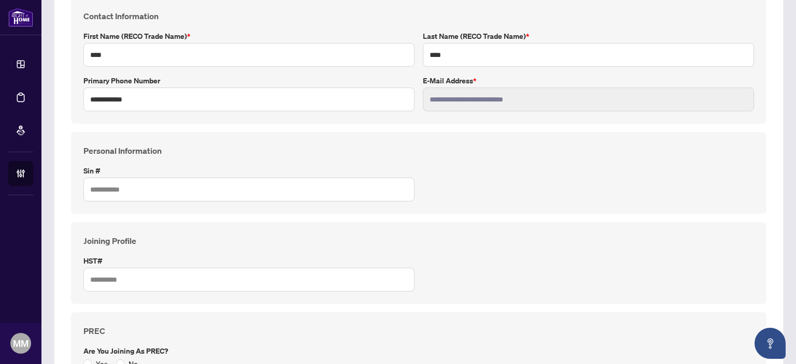
scroll to position [8, 0]
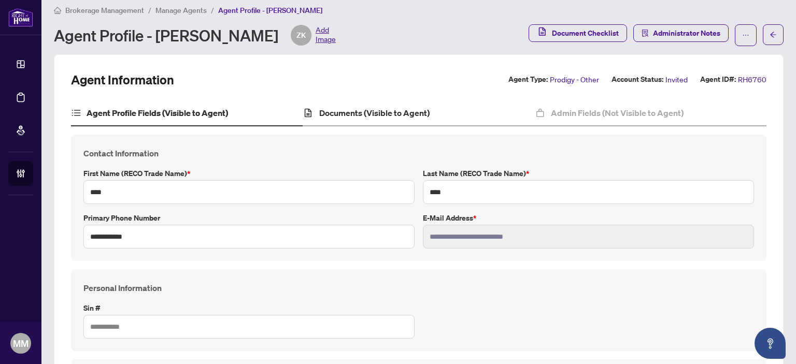
click at [423, 122] on div "Documents (Visible to Agent)" at bounding box center [419, 114] width 232 height 26
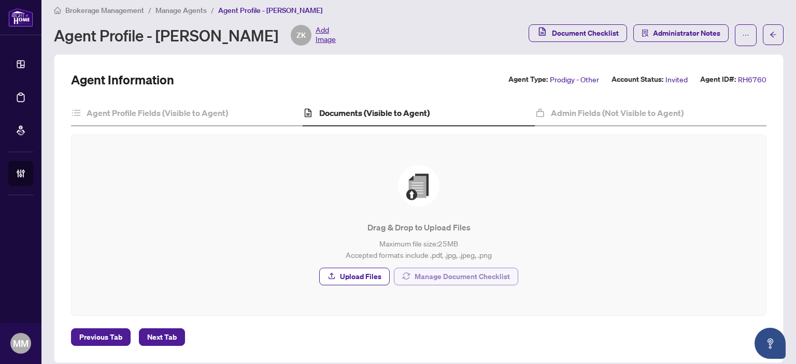
click at [448, 273] on span "Manage Document Checklist" at bounding box center [462, 277] width 95 height 17
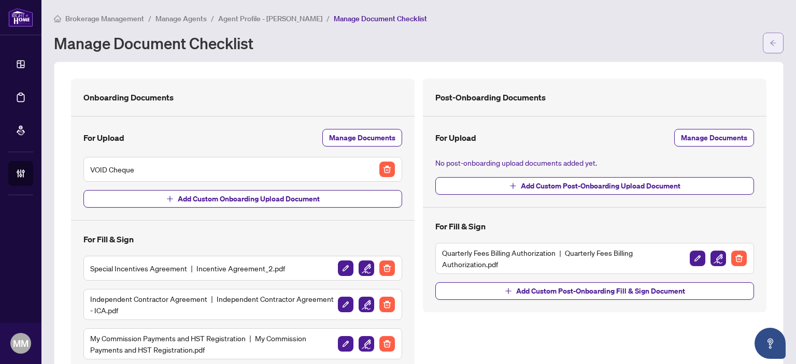
click at [769, 43] on button "button" at bounding box center [773, 43] width 21 height 21
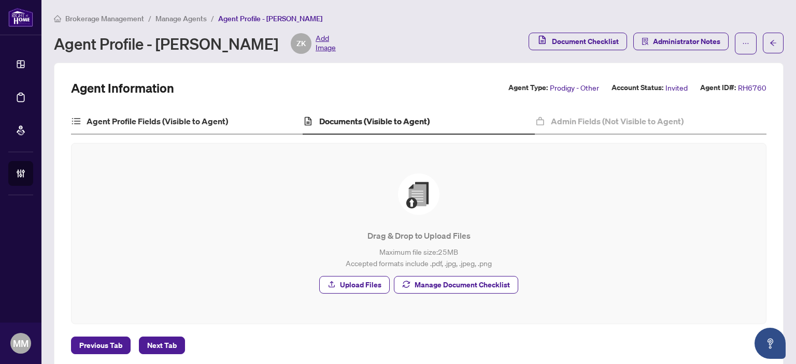
click at [175, 133] on div "Agent Profile Fields (Visible to Agent)" at bounding box center [187, 122] width 232 height 26
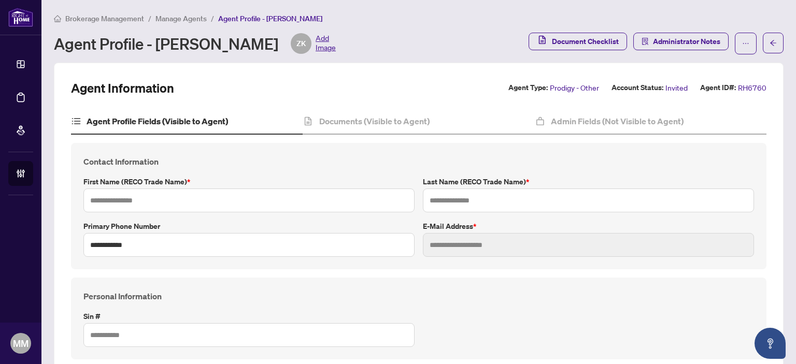
type input "****"
type input "**********"
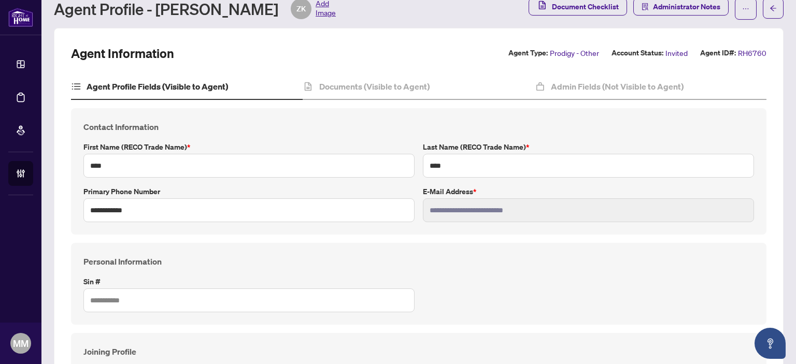
scroll to position [52, 0]
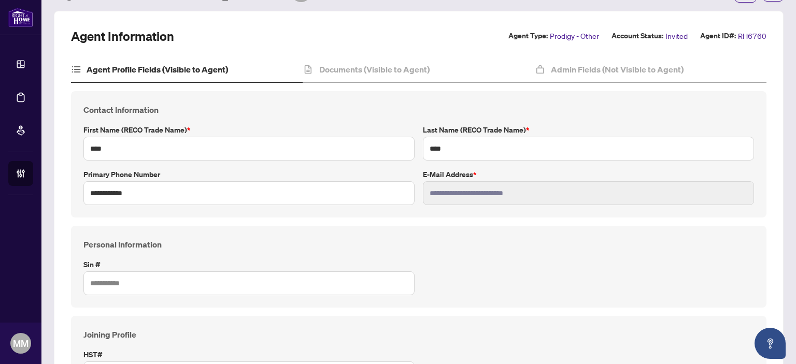
drag, startPoint x: 717, startPoint y: 214, endPoint x: 680, endPoint y: 219, distance: 36.7
click at [717, 214] on div "**********" at bounding box center [419, 154] width 696 height 127
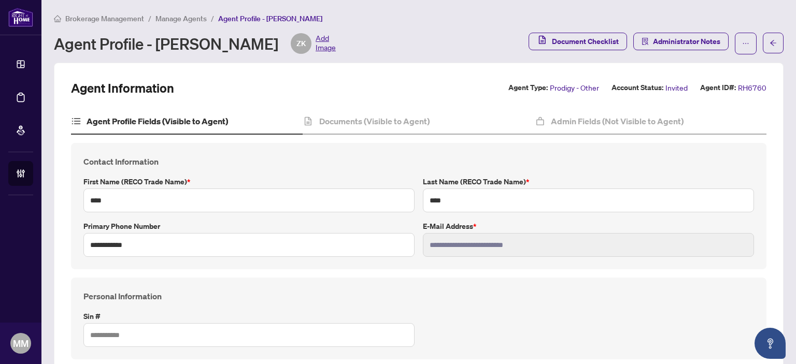
click at [713, 278] on div "Personal Information Sin #" at bounding box center [419, 319] width 696 height 82
click at [367, 127] on div "Documents (Visible to Agent)" at bounding box center [419, 122] width 232 height 26
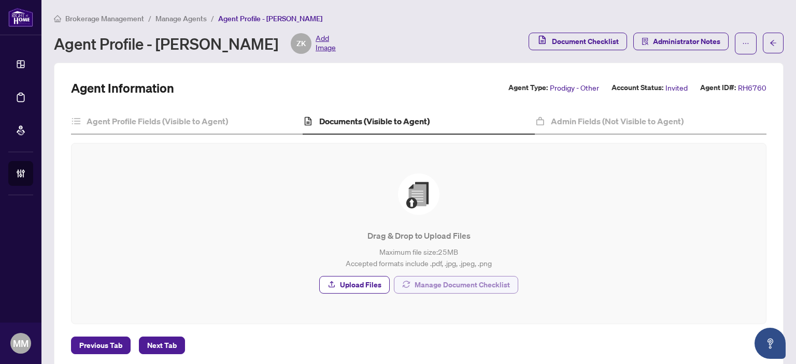
click at [482, 284] on span "Manage Document Checklist" at bounding box center [462, 285] width 95 height 17
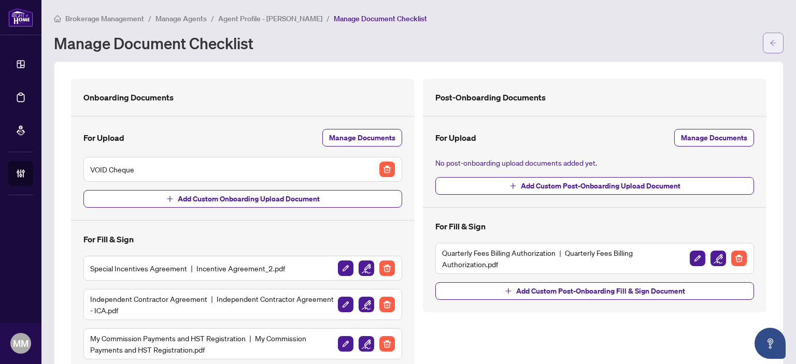
click at [763, 51] on button "button" at bounding box center [773, 43] width 21 height 21
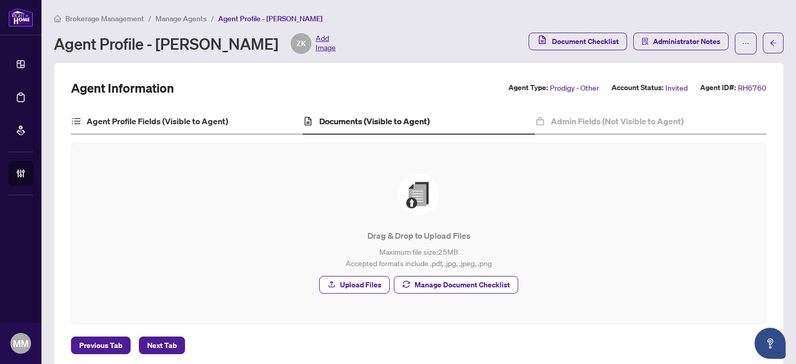
click at [180, 131] on div "Agent Profile Fields (Visible to Agent)" at bounding box center [187, 122] width 232 height 26
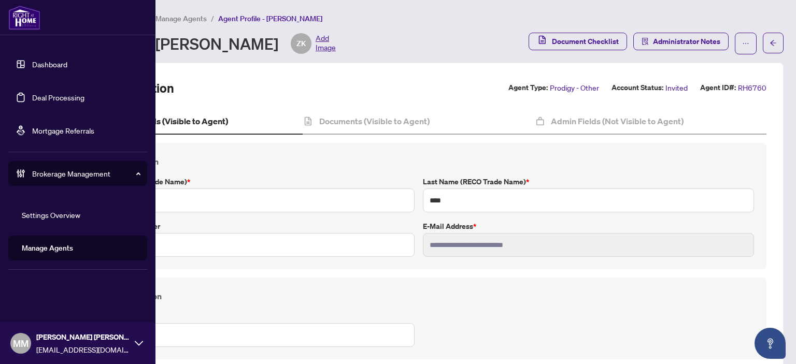
click at [58, 246] on link "Manage Agents" at bounding box center [47, 248] width 51 height 9
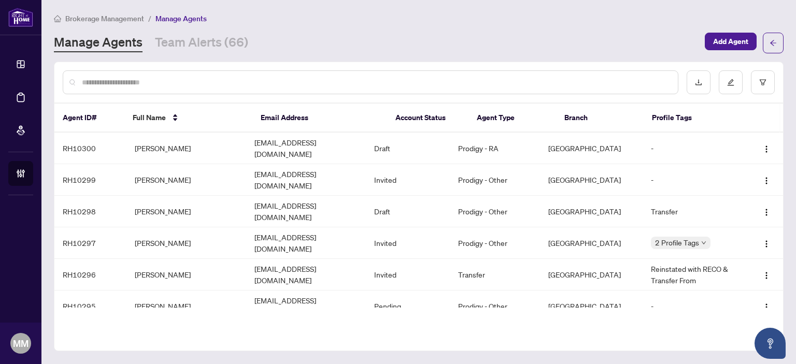
click at [238, 52] on div "Manage Agents Team Alerts (66) Add Agent" at bounding box center [419, 43] width 730 height 21
click at [221, 41] on link "Team Alerts (66)" at bounding box center [201, 43] width 93 height 19
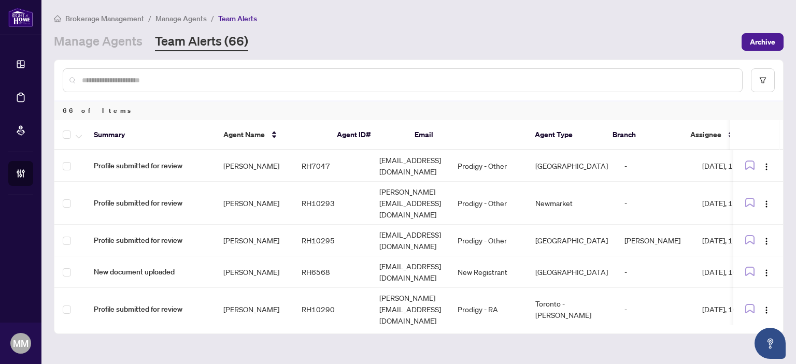
click at [653, 31] on div "Brokerage Management / Manage Agents / Team Alerts Manage Agents Team Alerts (6…" at bounding box center [419, 31] width 730 height 39
click at [616, 288] on td "Toronto - [PERSON_NAME]" at bounding box center [571, 309] width 89 height 43
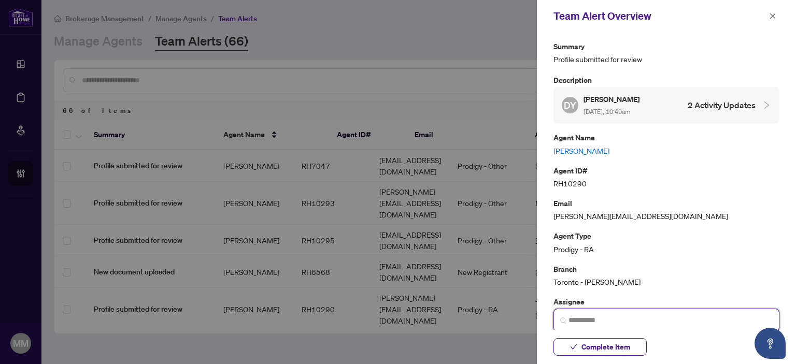
click at [663, 322] on input "search" at bounding box center [671, 320] width 204 height 11
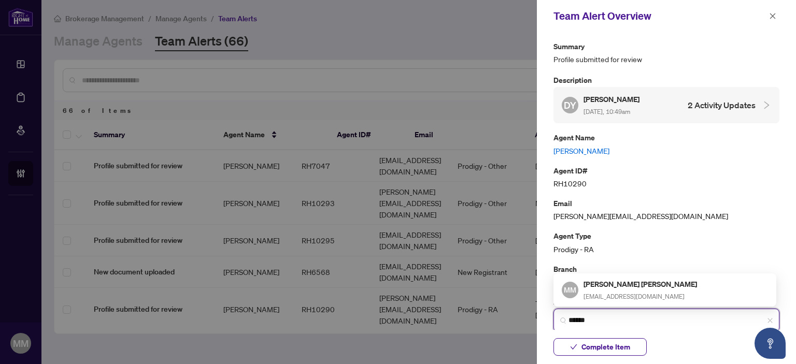
click at [645, 300] on span "[EMAIL_ADDRESS][DOMAIN_NAME]" at bounding box center [634, 297] width 101 height 8
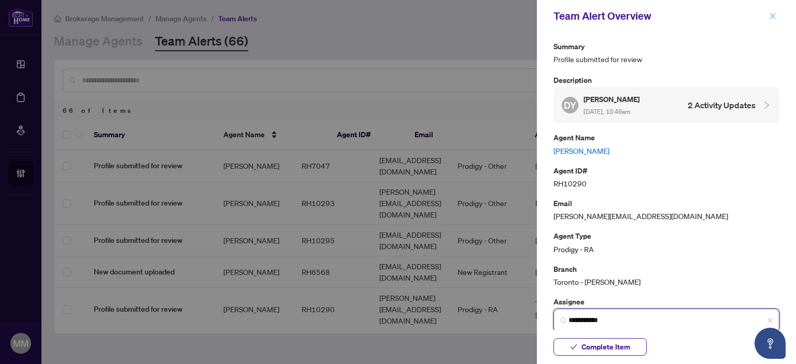
type input "**********"
click at [775, 12] on icon "close" at bounding box center [772, 15] width 7 height 7
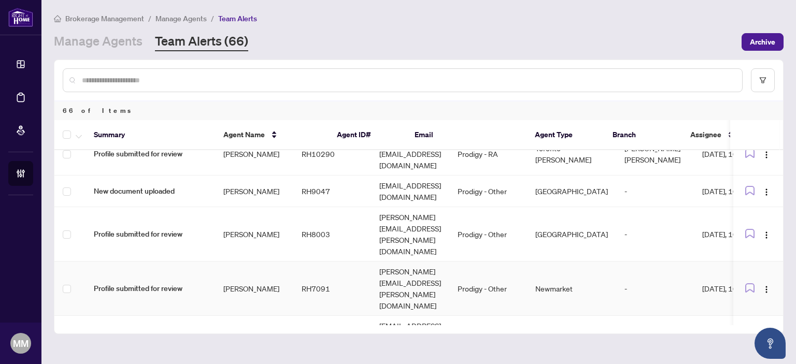
scroll to position [104, 0]
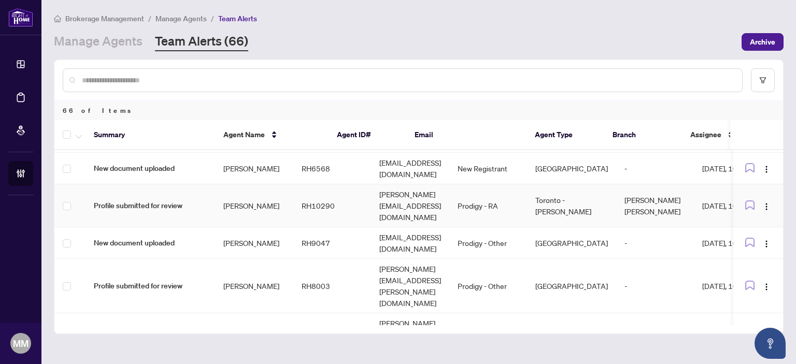
click at [293, 185] on td "Dana Yatsun" at bounding box center [254, 206] width 78 height 43
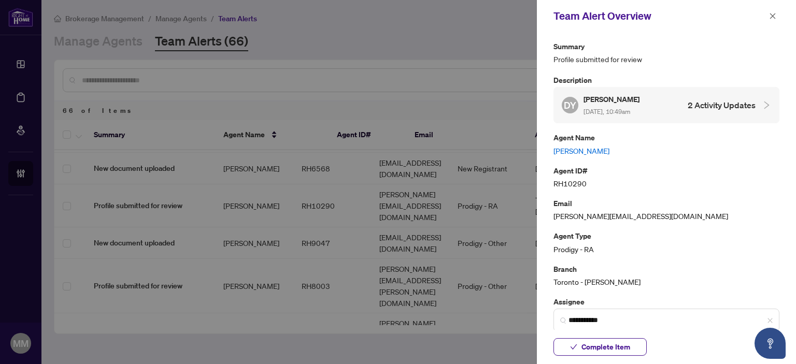
click at [570, 142] on p "Agent Name" at bounding box center [667, 138] width 226 height 12
click at [565, 151] on link "Dana Yatsun" at bounding box center [667, 150] width 226 height 11
click at [777, 12] on button "button" at bounding box center [772, 16] width 13 height 12
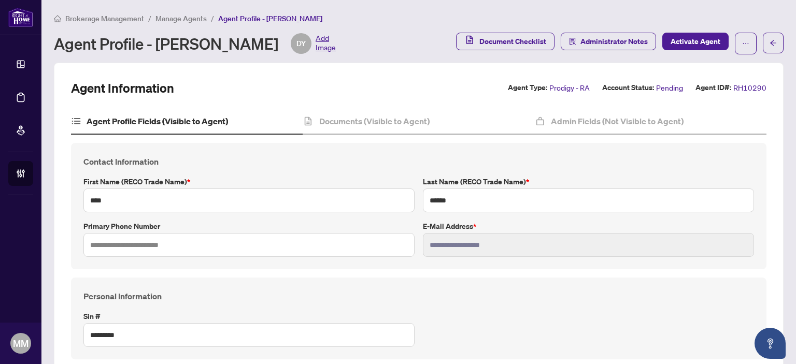
type input "****"
type input "**********"
click at [350, 119] on h4 "Documents (Visible to Agent)" at bounding box center [374, 121] width 110 height 12
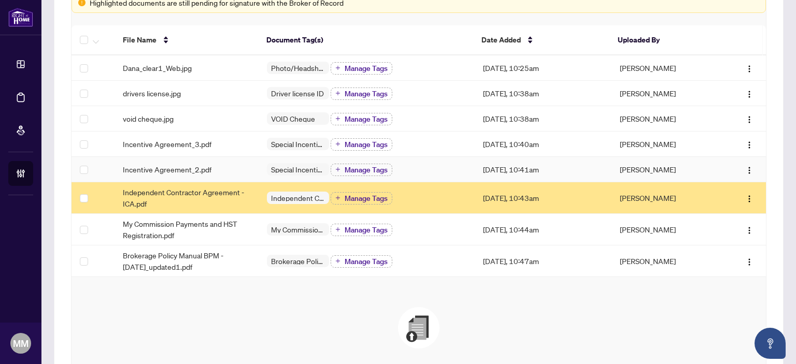
scroll to position [100, 0]
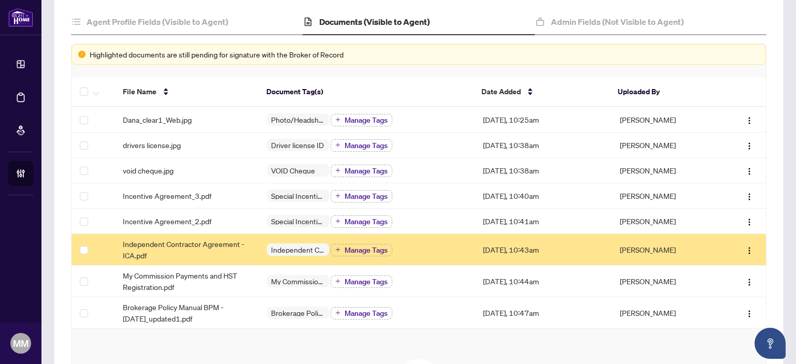
click at [477, 242] on td "Aug/15/2025, 10:43am" at bounding box center [543, 250] width 137 height 32
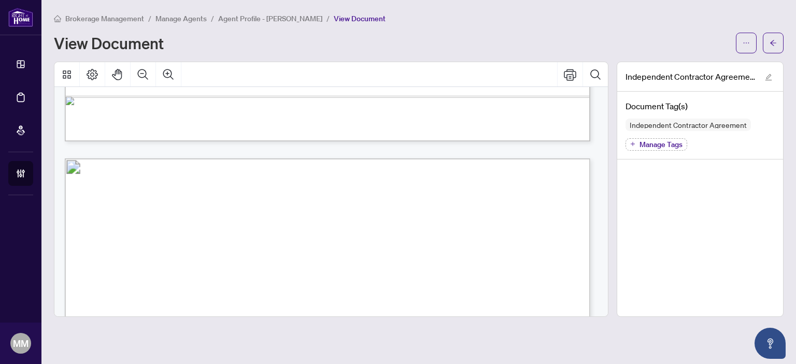
scroll to position [5081, 0]
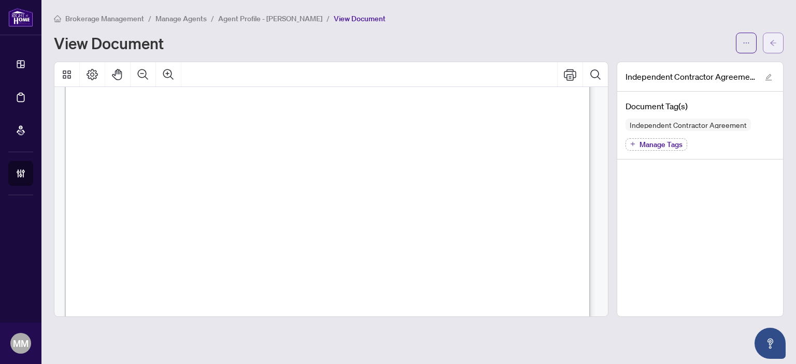
click at [769, 41] on button "button" at bounding box center [773, 43] width 21 height 21
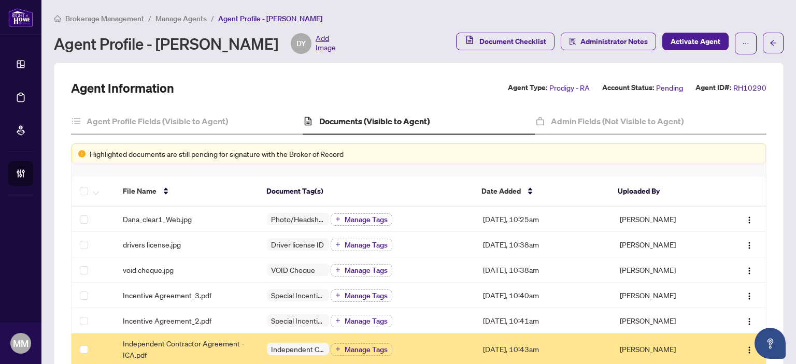
scroll to position [52, 0]
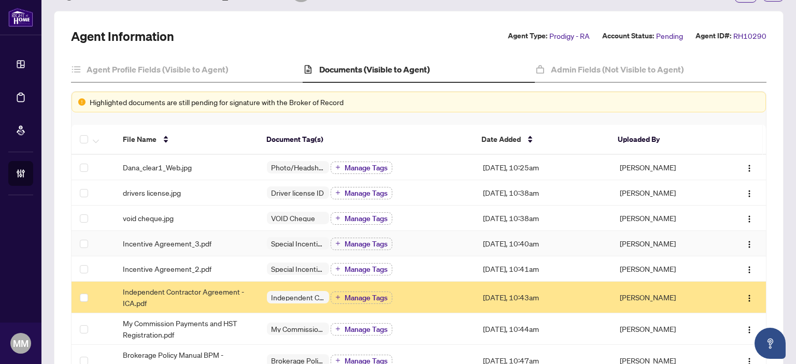
click at [197, 250] on td "Incentive Agreement_3.pdf" at bounding box center [187, 243] width 144 height 25
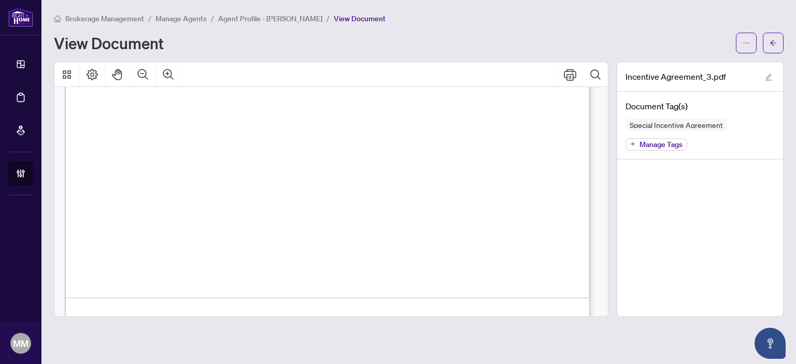
scroll to position [1865, 0]
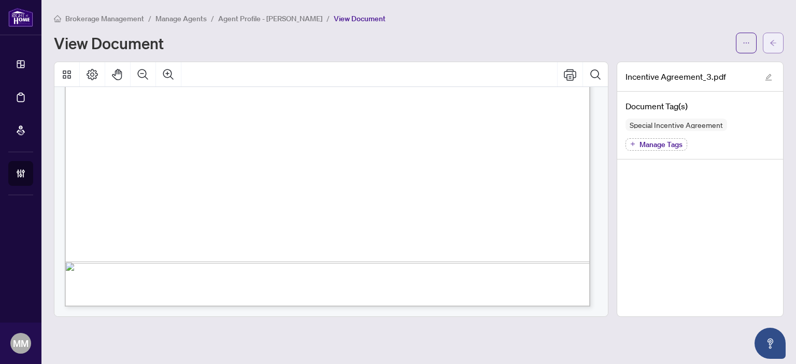
click at [767, 47] on button "button" at bounding box center [773, 43] width 21 height 21
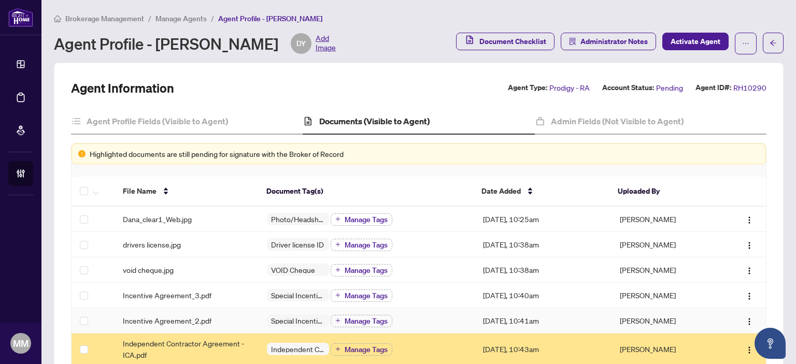
click at [224, 319] on div "Incentive Agreement_2.pdf" at bounding box center [187, 320] width 128 height 11
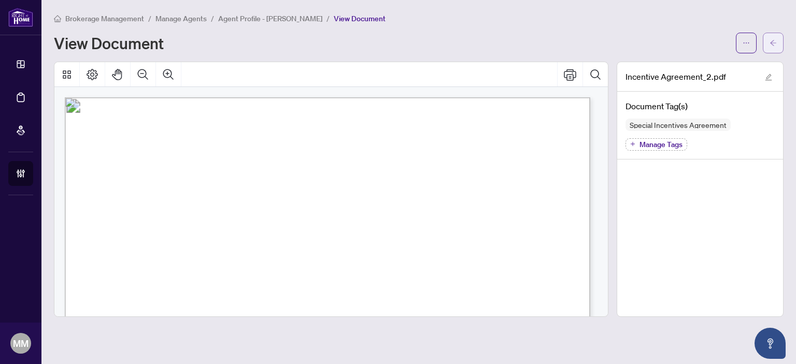
click at [776, 45] on icon "arrow-left" at bounding box center [773, 42] width 7 height 7
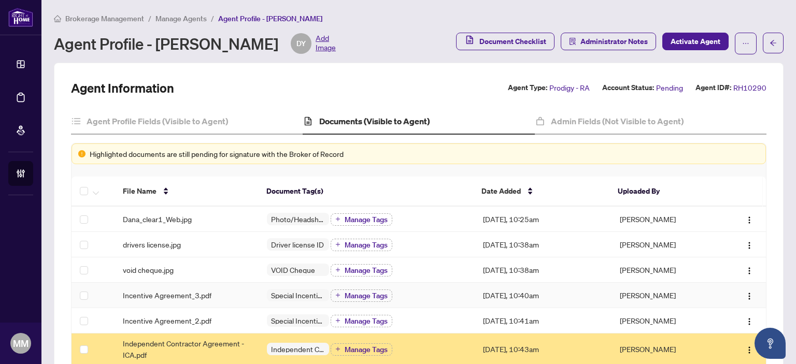
click at [218, 301] on td "Incentive Agreement_3.pdf" at bounding box center [187, 295] width 144 height 25
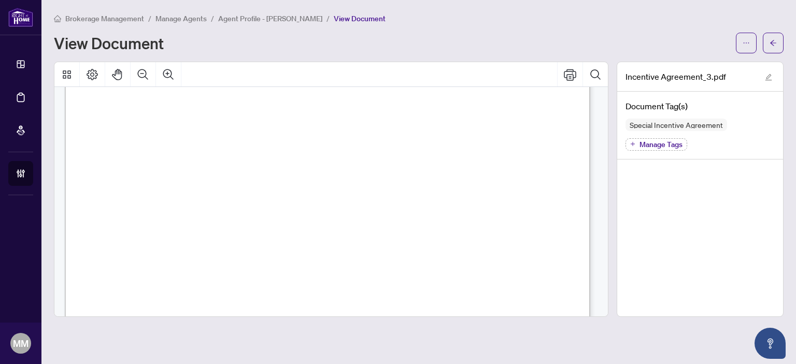
scroll to position [156, 0]
click at [681, 205] on div "Incentive Agreement_3.pdf Document Tag(s) Special Incentive Agreement Manage Ta…" at bounding box center [700, 190] width 167 height 256
click at [769, 51] on button "button" at bounding box center [773, 43] width 21 height 21
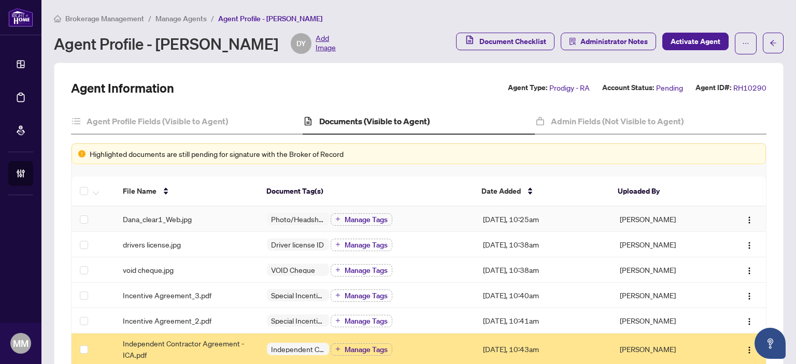
click at [226, 219] on div "Dana_clear1_Web.jpg" at bounding box center [187, 219] width 128 height 11
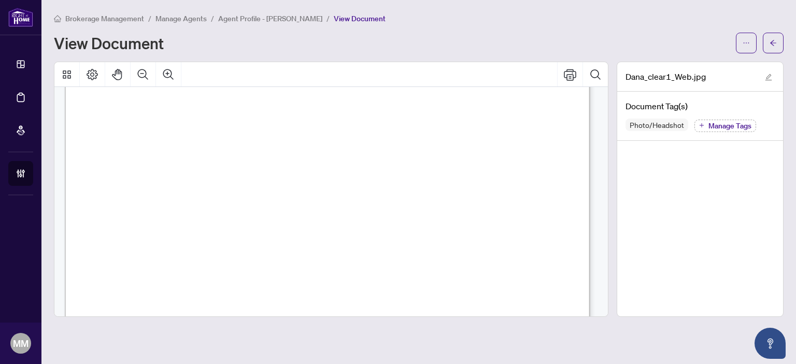
scroll to position [207, 0]
click at [770, 37] on span "button" at bounding box center [773, 43] width 7 height 17
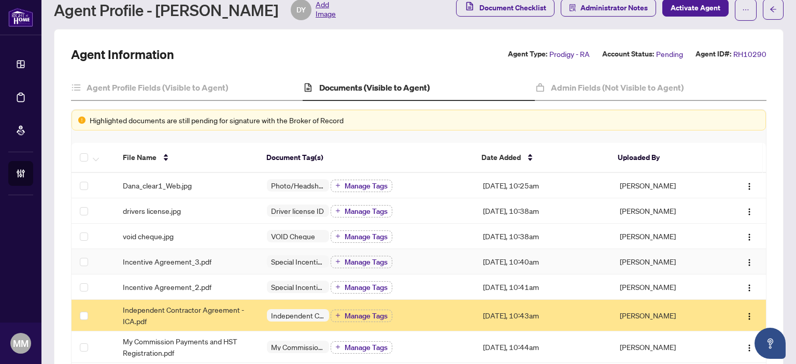
scroll to position [52, 0]
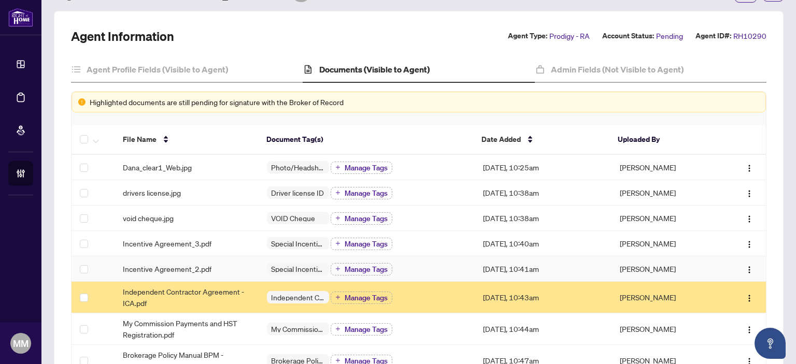
click at [235, 266] on div "Incentive Agreement_2.pdf" at bounding box center [187, 268] width 128 height 11
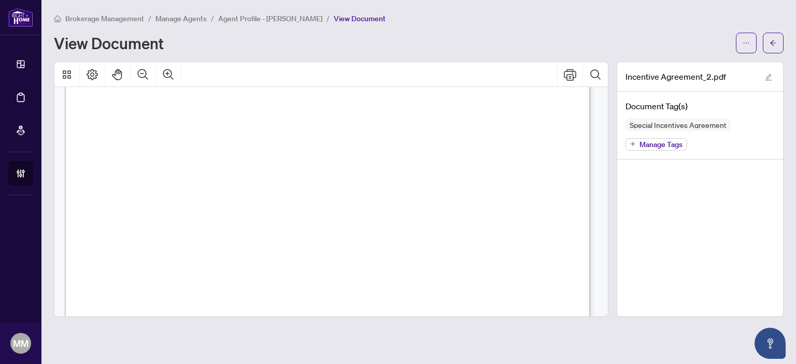
scroll to position [1606, 0]
click at [741, 43] on button "button" at bounding box center [746, 43] width 21 height 21
click at [700, 64] on span "Download" at bounding box center [709, 65] width 79 height 11
click at [766, 53] on div "Brokerage Management / Manage Agents / Agent Profile - Dana Yatsun / View Docum…" at bounding box center [419, 164] width 730 height 305
click at [769, 47] on button "button" at bounding box center [773, 43] width 21 height 21
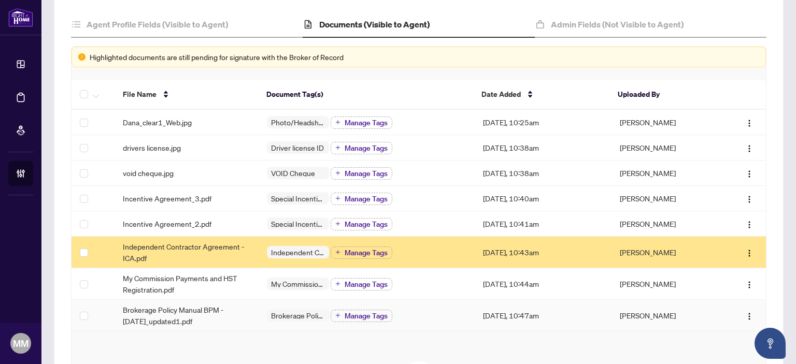
scroll to position [104, 0]
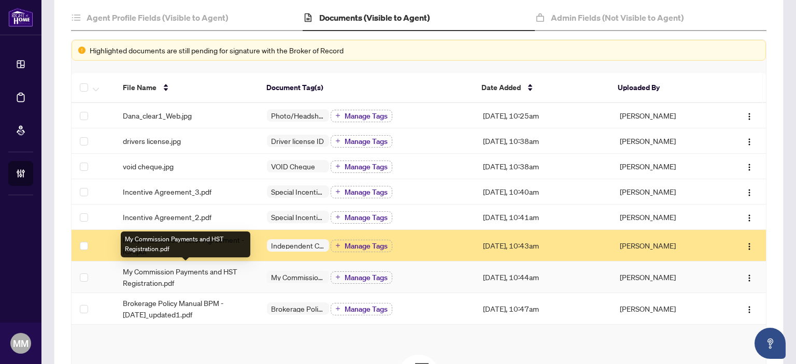
click at [180, 278] on span "My Commission Payments and HST Registration.pdf" at bounding box center [187, 277] width 128 height 23
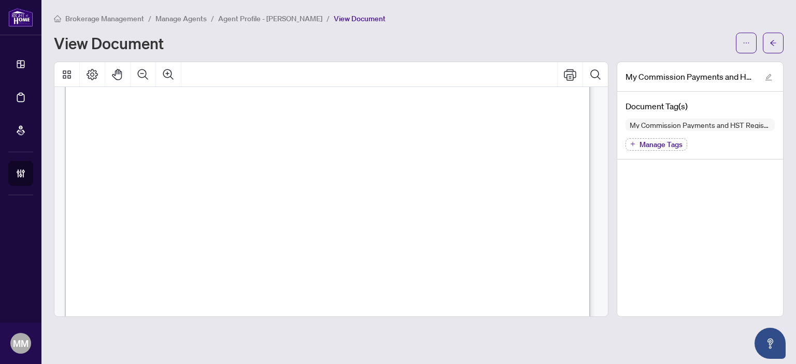
scroll to position [415, 0]
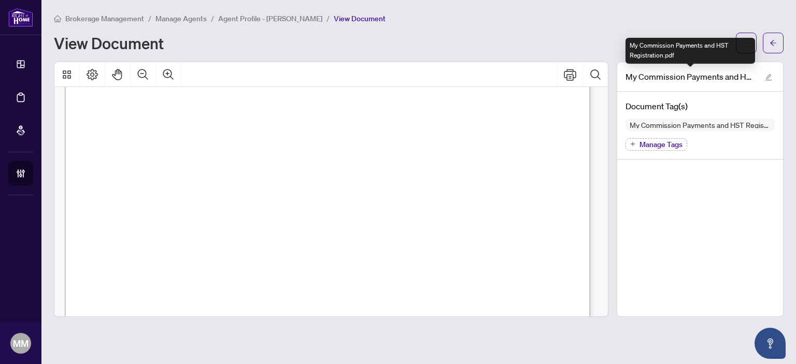
click at [728, 51] on div "My Commission Payments and HST Registration.pdf" at bounding box center [691, 51] width 130 height 26
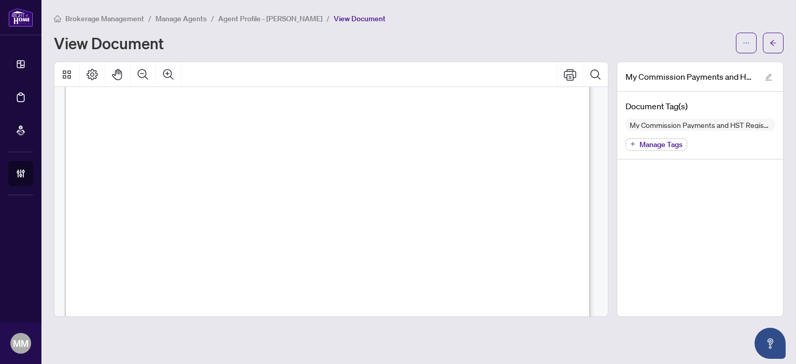
click at [749, 18] on div "Brokerage Management / Manage Agents / Agent Profile - Dana Yatsun / View Docum…" at bounding box center [419, 18] width 730 height 12
click at [748, 36] on span "button" at bounding box center [746, 43] width 7 height 17
click at [720, 66] on span "Download" at bounding box center [709, 65] width 79 height 11
click at [770, 47] on span "button" at bounding box center [773, 43] width 7 height 17
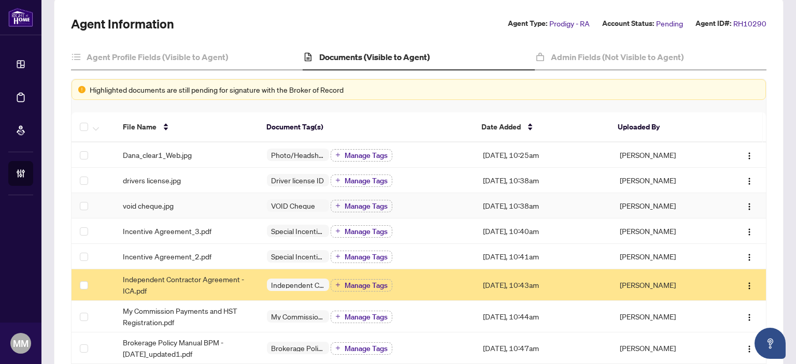
scroll to position [104, 0]
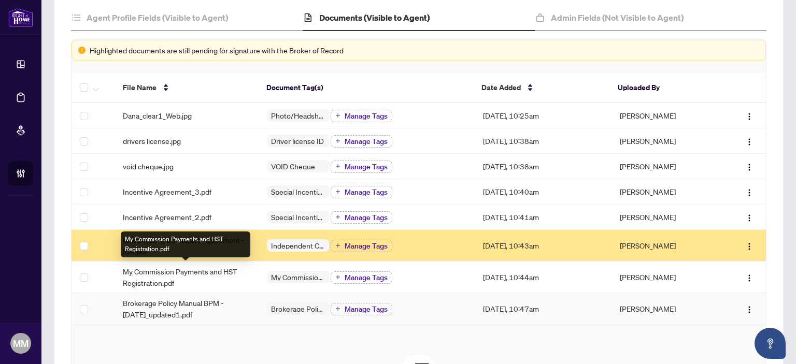
click at [180, 301] on span "Brokerage Policy Manual BPM - April 2025_updated1.pdf" at bounding box center [187, 309] width 128 height 23
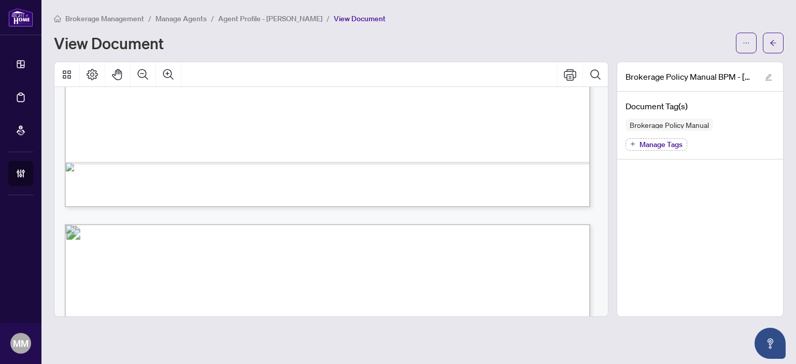
scroll to position [415, 0]
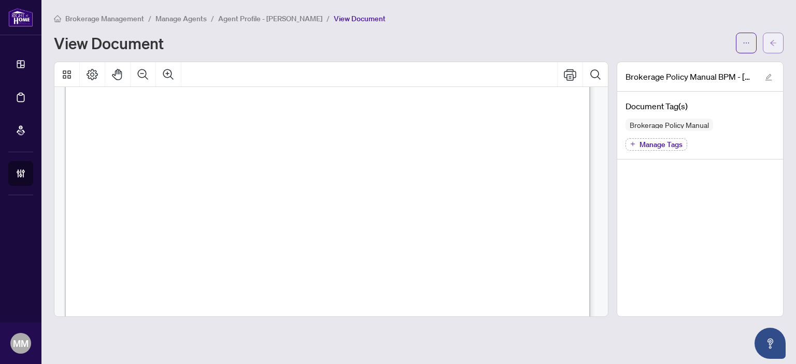
click at [771, 43] on icon "arrow-left" at bounding box center [773, 43] width 6 height 6
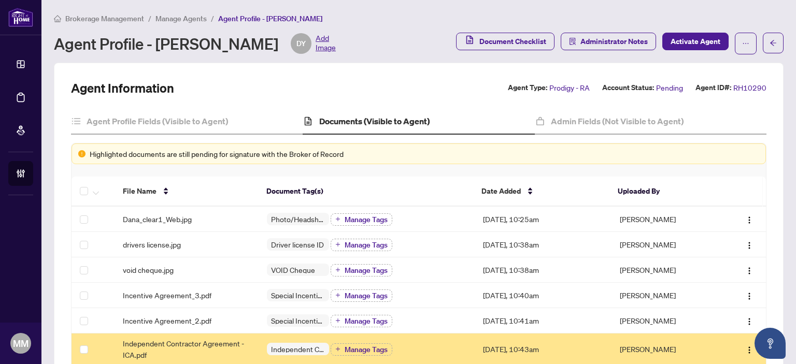
scroll to position [104, 0]
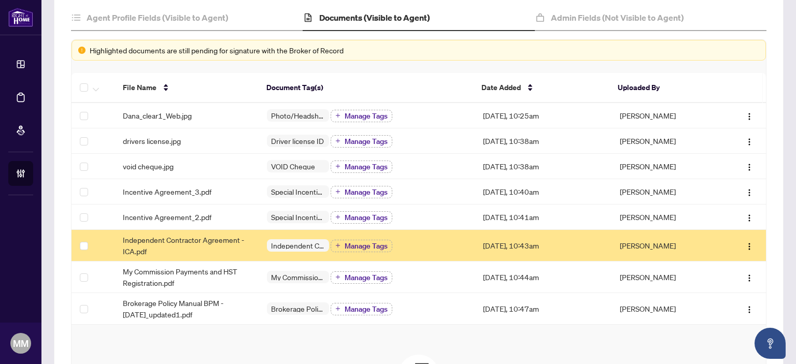
click at [531, 237] on td "Aug/15/2025, 10:43am" at bounding box center [543, 246] width 137 height 32
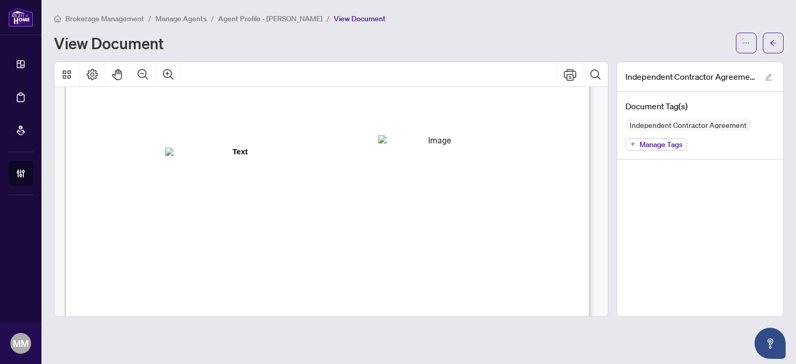
scroll to position [10784, 0]
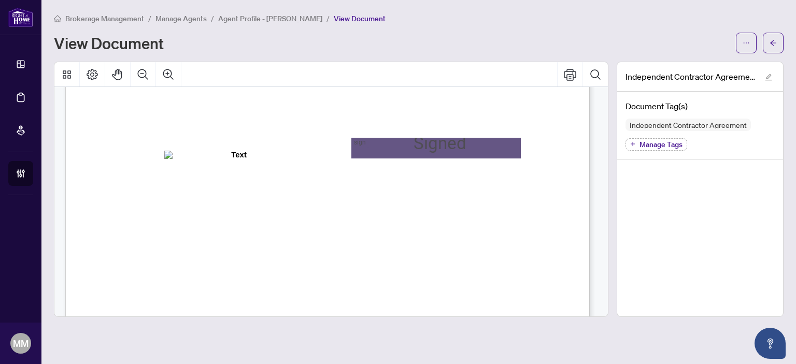
click at [527, 268] on div "IN WITNESS WHEREOF, the parties hereto, having read and understood the entire A…" at bounding box center [500, 337] width 870 height 1127
click at [771, 38] on span "button" at bounding box center [773, 43] width 7 height 17
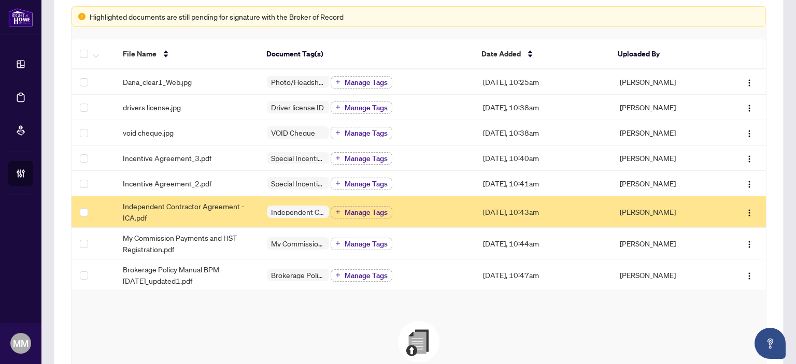
scroll to position [156, 0]
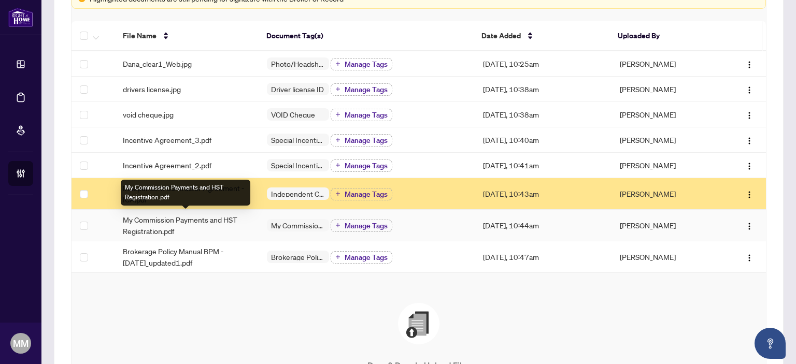
click at [218, 231] on span "My Commission Payments and HST Registration.pdf" at bounding box center [187, 225] width 128 height 23
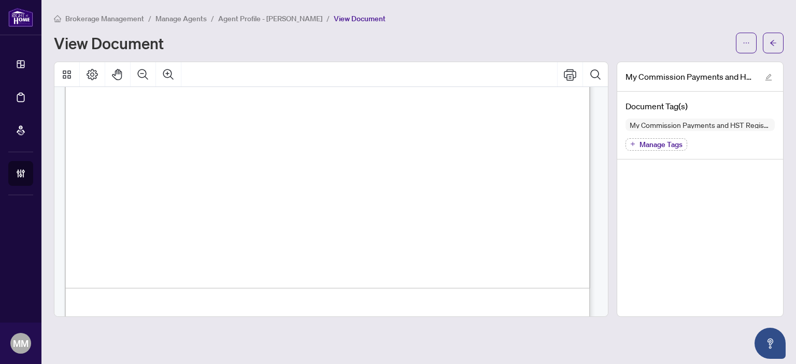
scroll to position [467, 0]
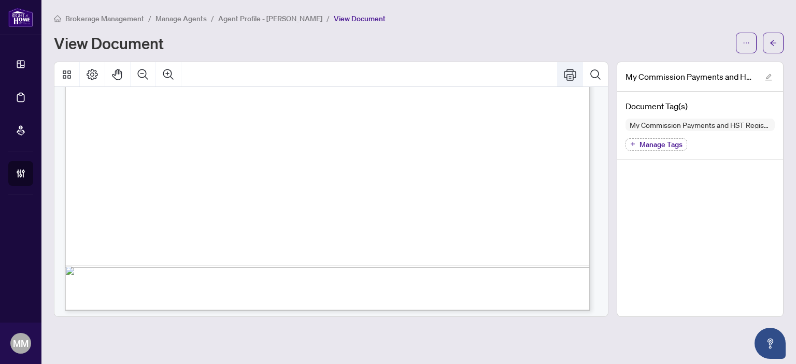
click at [579, 65] on button "Print" at bounding box center [570, 74] width 25 height 25
click at [767, 44] on button "button" at bounding box center [773, 43] width 21 height 21
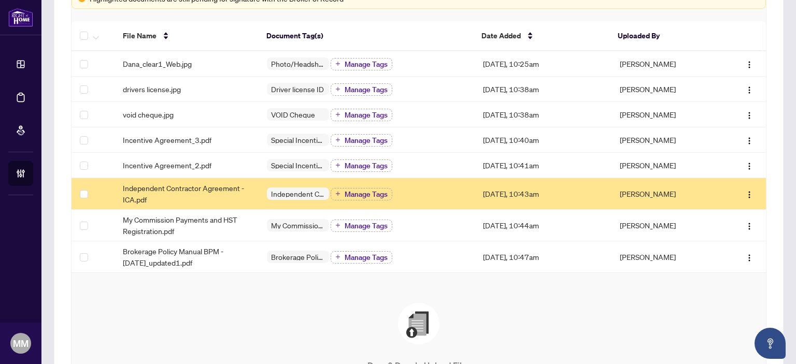
scroll to position [302, 0]
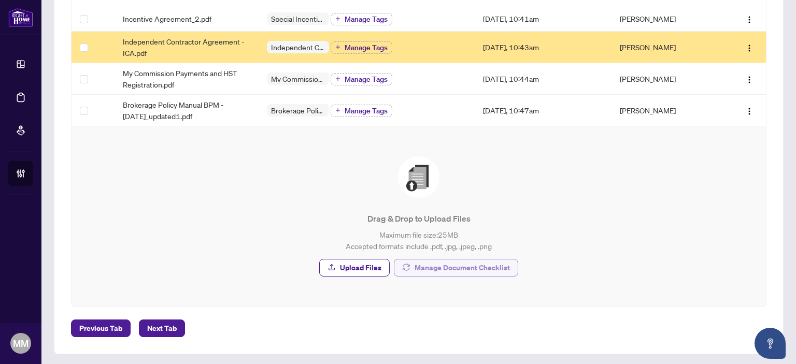
click at [460, 260] on span "Manage Document Checklist" at bounding box center [462, 268] width 95 height 17
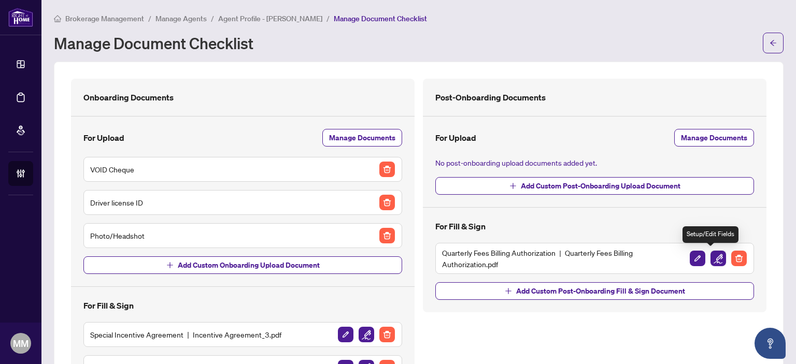
click at [711, 259] on img "button" at bounding box center [719, 259] width 16 height 16
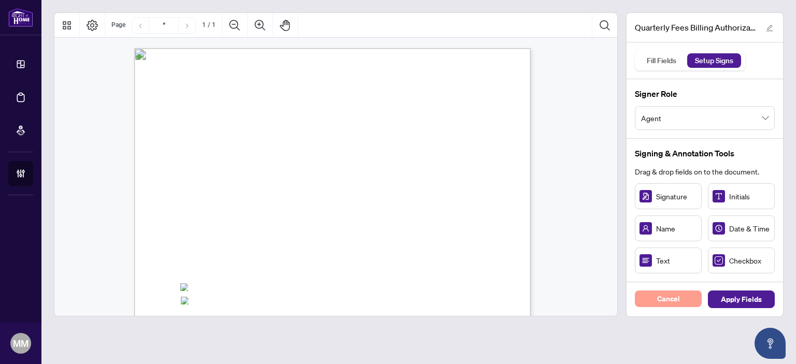
click at [680, 297] on button "Cancel" at bounding box center [668, 299] width 67 height 17
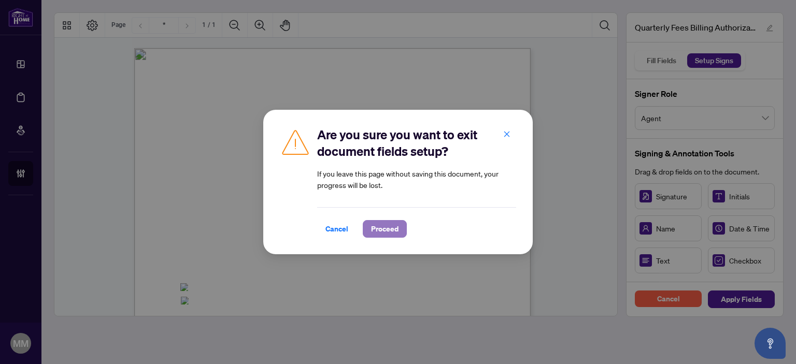
click at [374, 227] on span "Proceed" at bounding box center [384, 229] width 27 height 17
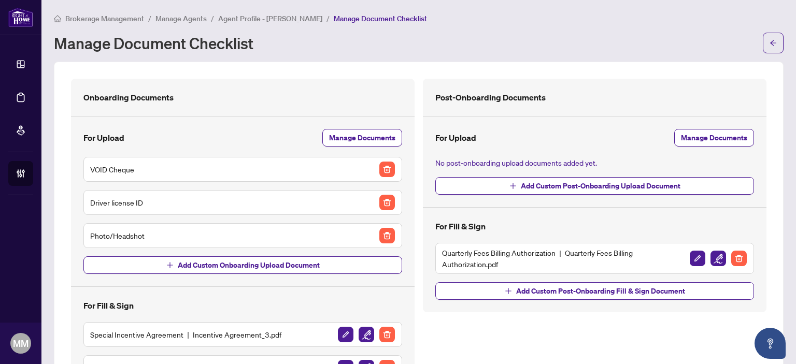
click at [651, 27] on div "Brokerage Management / Manage Agents / Agent Profile - Dana Yatsun / Manage Doc…" at bounding box center [419, 32] width 730 height 41
click at [771, 51] on button "button" at bounding box center [773, 43] width 21 height 21
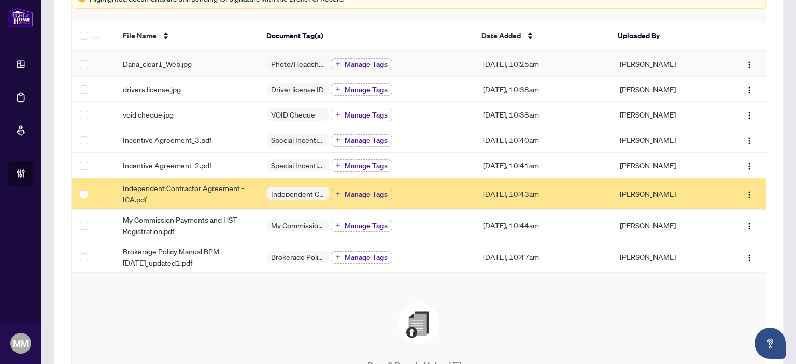
scroll to position [52, 0]
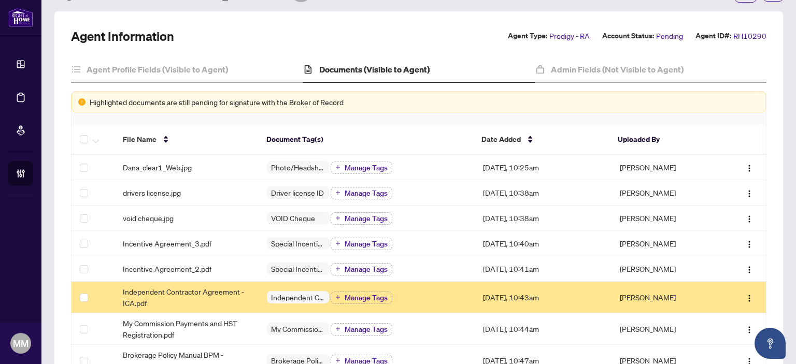
click at [785, 212] on main "Brokerage Management / Manage Agents / Agent Profile - Dana Yatsun Agent Profil…" at bounding box center [418, 182] width 755 height 364
click at [460, 304] on td "Independent Contractor Agreement Manage Tags" at bounding box center [367, 298] width 216 height 32
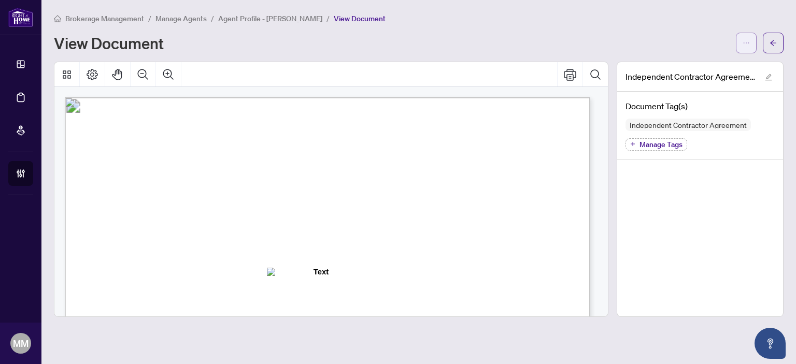
click at [747, 44] on icon "ellipsis" at bounding box center [746, 42] width 7 height 7
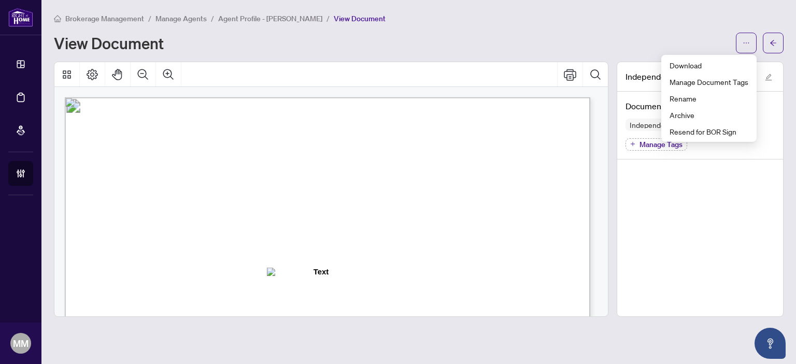
click at [593, 35] on div "View Document" at bounding box center [392, 43] width 676 height 17
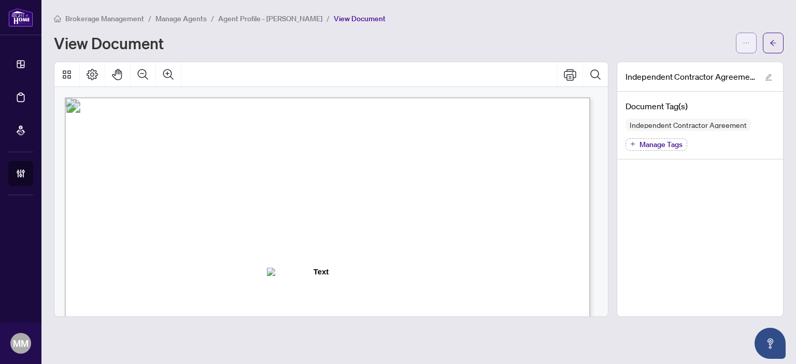
click at [750, 45] on button "button" at bounding box center [746, 43] width 21 height 21
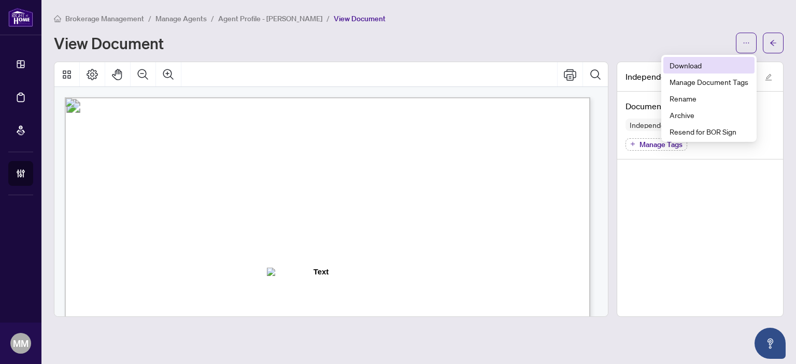
click at [736, 69] on span "Download" at bounding box center [709, 65] width 79 height 11
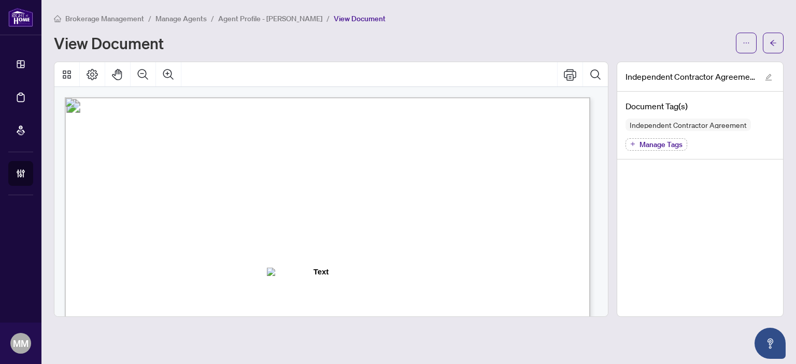
drag, startPoint x: 643, startPoint y: 342, endPoint x: 652, endPoint y: 334, distance: 11.4
click at [643, 342] on main "Brokerage Management / Manage Agents / Agent Profile - Dana Yatsun / View Docum…" at bounding box center [418, 182] width 755 height 364
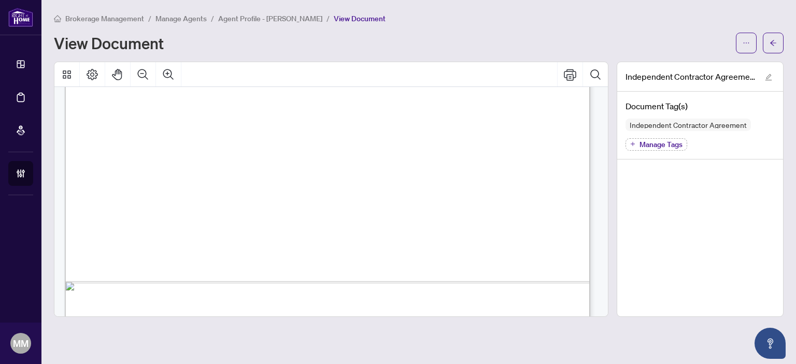
scroll to position [518, 0]
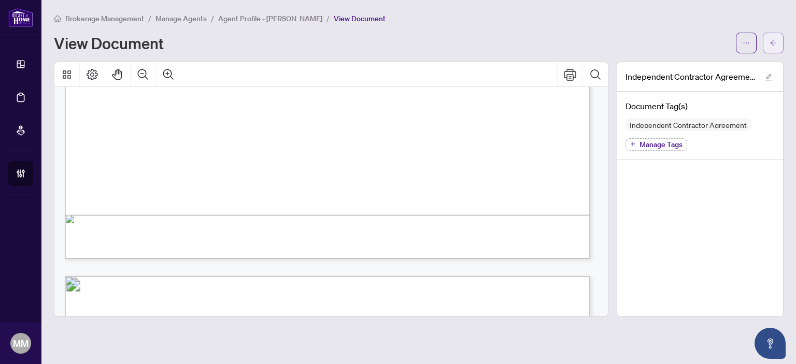
click at [766, 33] on button "button" at bounding box center [773, 43] width 21 height 21
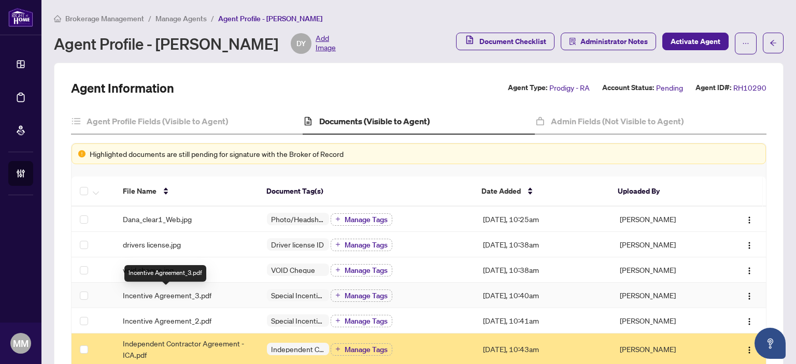
click at [174, 296] on span "Incentive Agreement_3.pdf" at bounding box center [167, 295] width 89 height 11
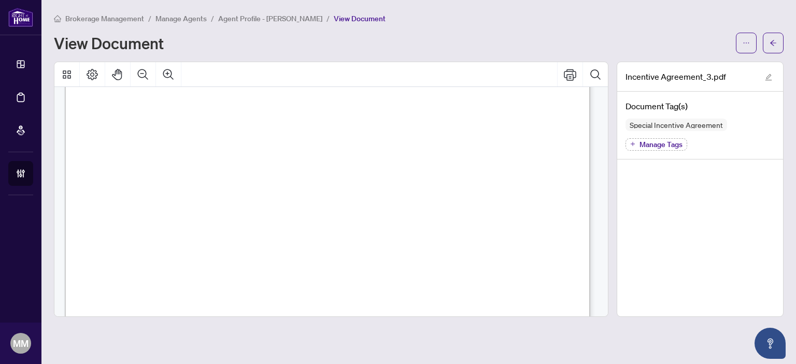
scroll to position [1567, 0]
click at [661, 22] on div "Brokerage Management / Manage Agents / Agent Profile - Dana Yatsun / View Docum…" at bounding box center [419, 18] width 730 height 12
drag, startPoint x: 778, startPoint y: 45, endPoint x: 729, endPoint y: 4, distance: 63.7
click at [778, 44] on button "button" at bounding box center [773, 43] width 21 height 21
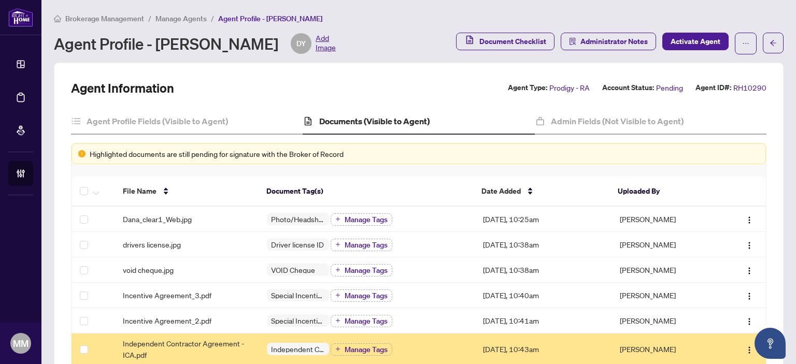
click at [648, 16] on div "Brokerage Management / Manage Agents / Agent Profile - Dana Yatsun" at bounding box center [419, 18] width 730 height 12
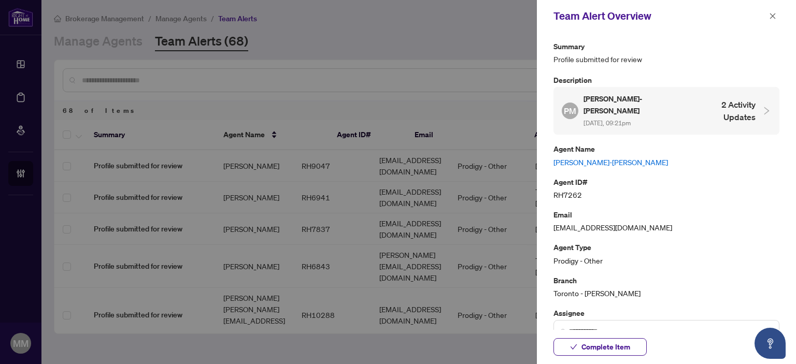
scroll to position [156, 0]
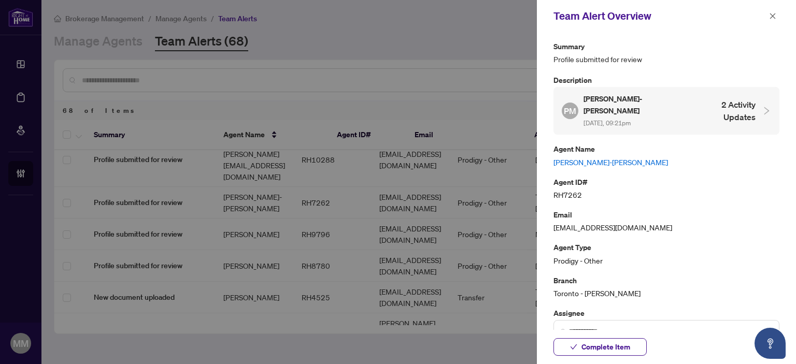
click at [593, 157] on link "[PERSON_NAME]-[PERSON_NAME]" at bounding box center [667, 162] width 226 height 11
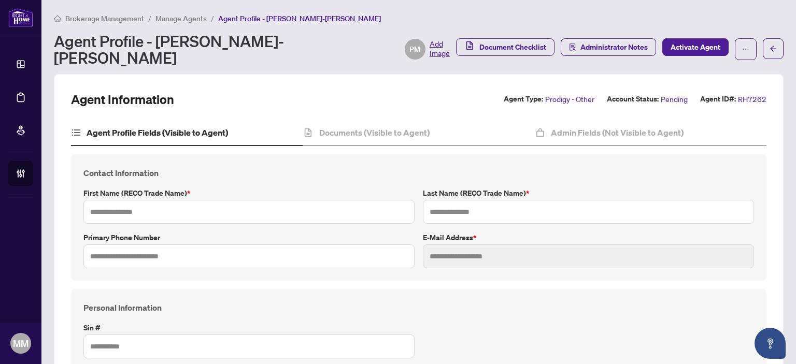
type input "**********"
type input "*****"
type input "**********"
type input "*********"
type input "**********"
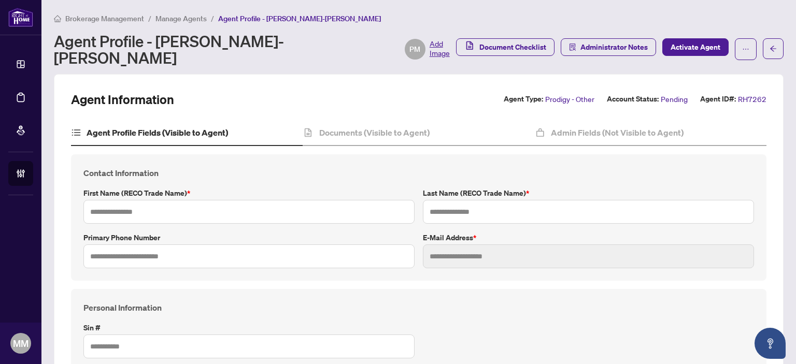
type input "*******"
type input "****"
type input "**********"
click at [403, 127] on h4 "Documents (Visible to Agent)" at bounding box center [374, 133] width 110 height 12
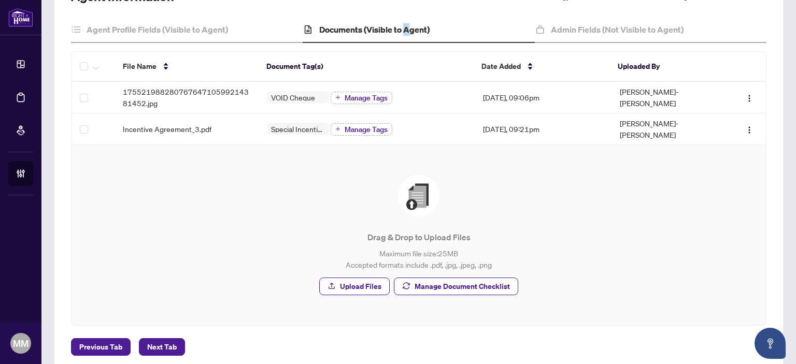
scroll to position [105, 0]
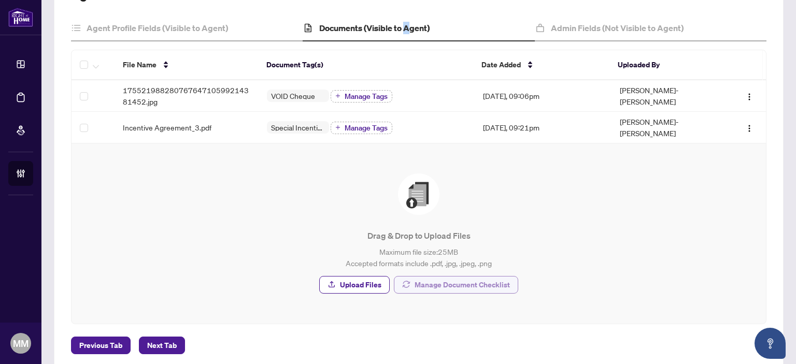
click at [507, 276] on button "Manage Document Checklist" at bounding box center [456, 285] width 124 height 18
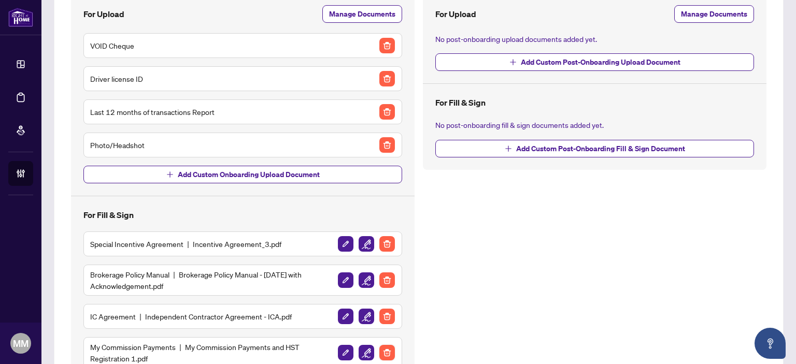
scroll to position [226, 0]
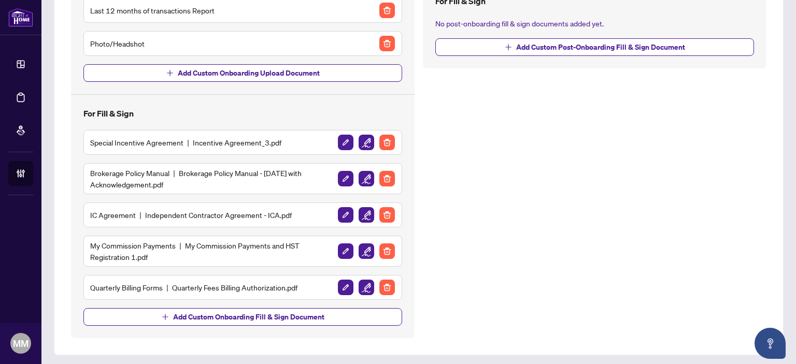
click at [380, 175] on img "button" at bounding box center [388, 179] width 16 height 16
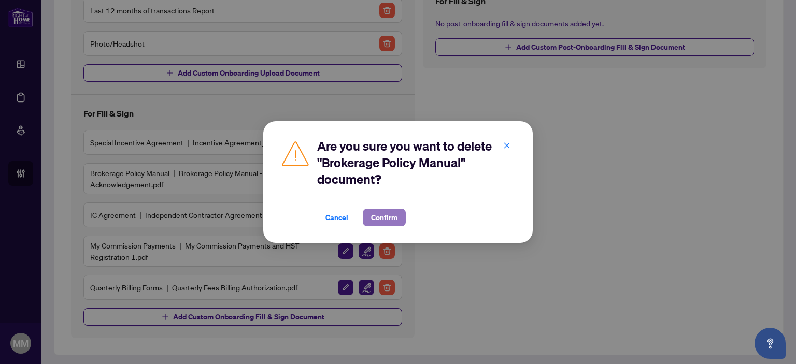
click at [380, 213] on span "Confirm" at bounding box center [384, 217] width 26 height 17
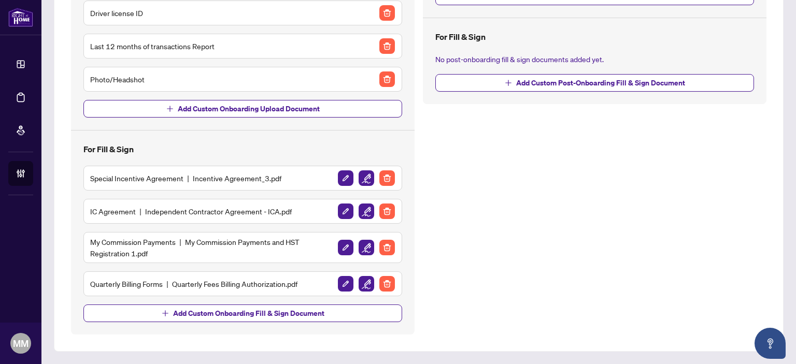
scroll to position [187, 0]
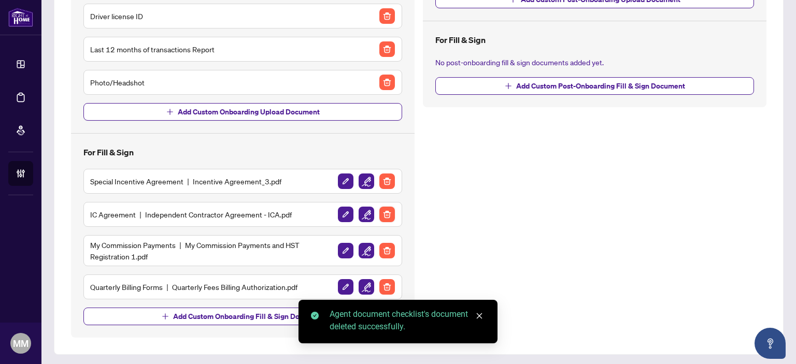
click at [384, 215] on img "button" at bounding box center [388, 215] width 16 height 16
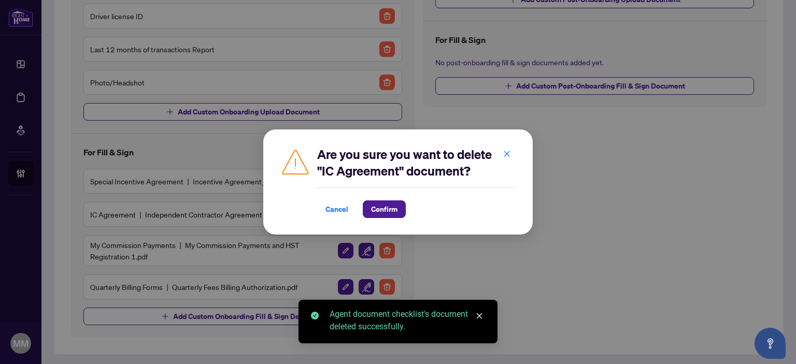
click at [406, 207] on div "Cancel Confirm" at bounding box center [416, 210] width 199 height 18
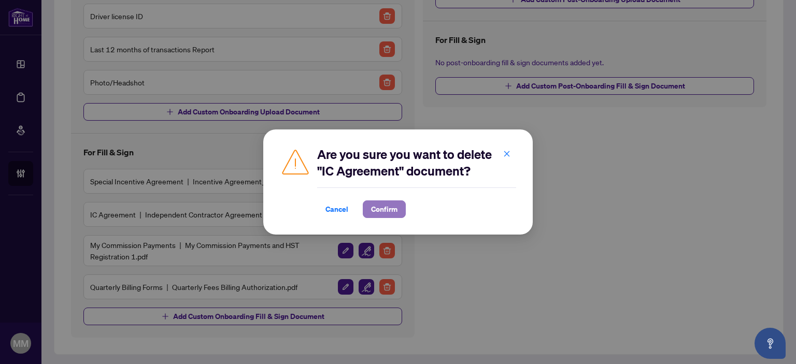
click at [395, 210] on span "Confirm" at bounding box center [384, 209] width 26 height 17
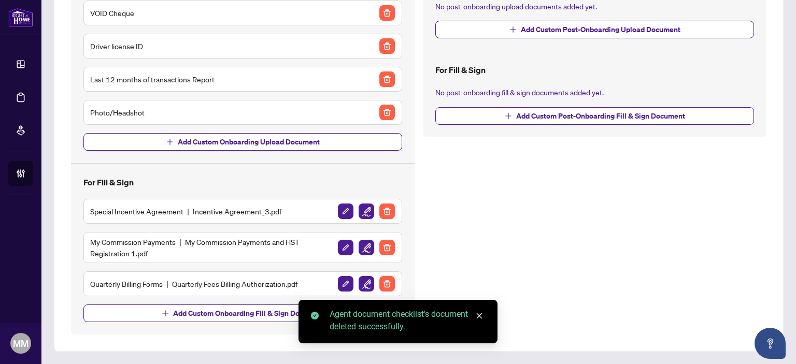
scroll to position [153, 0]
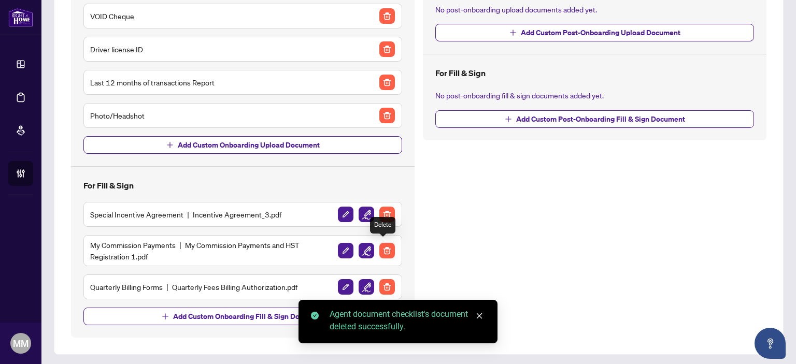
click at [382, 246] on img "button" at bounding box center [388, 251] width 16 height 16
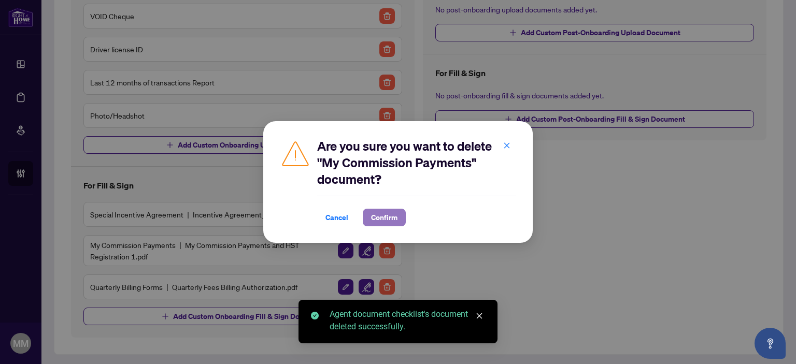
click at [388, 215] on span "Confirm" at bounding box center [384, 217] width 26 height 17
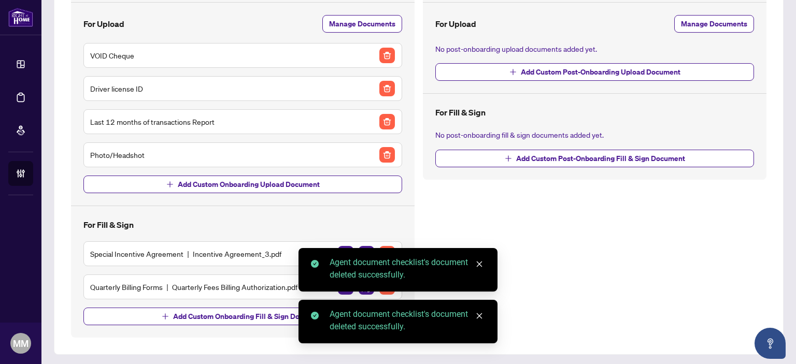
click at [481, 265] on icon "close" at bounding box center [480, 265] width 6 height 6
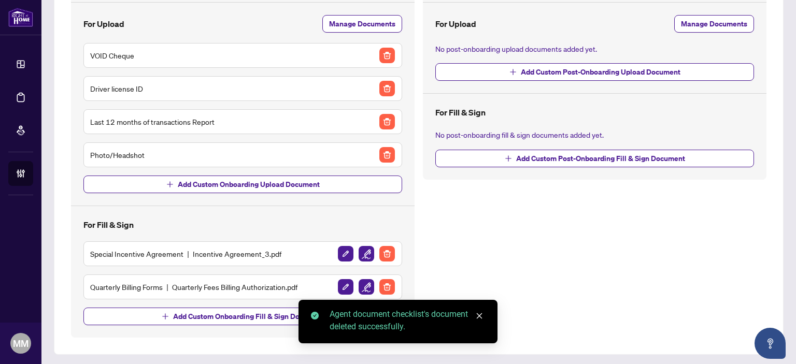
click at [481, 314] on icon "close" at bounding box center [480, 317] width 6 height 6
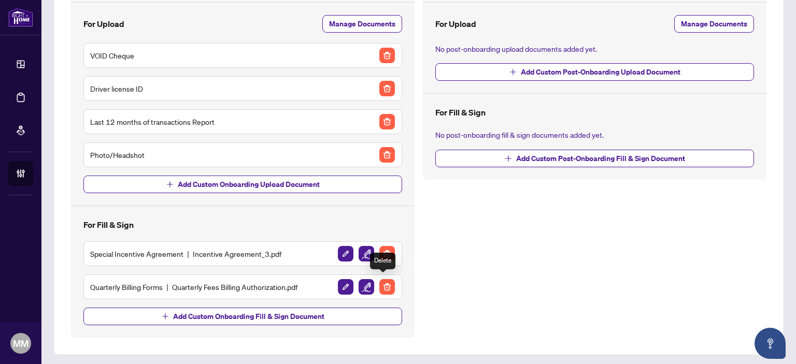
click at [390, 289] on img "button" at bounding box center [388, 287] width 16 height 16
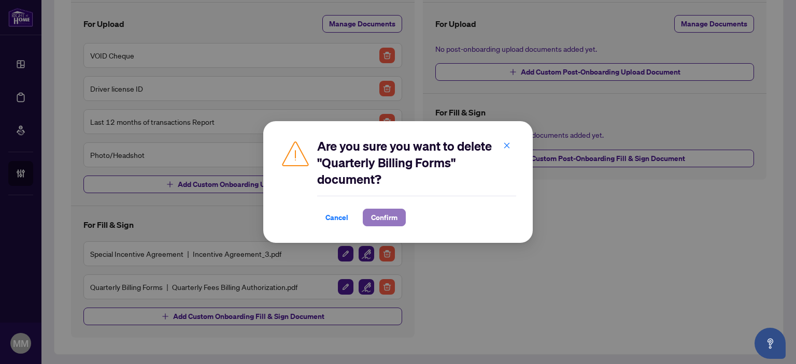
click at [394, 222] on span "Confirm" at bounding box center [384, 217] width 26 height 17
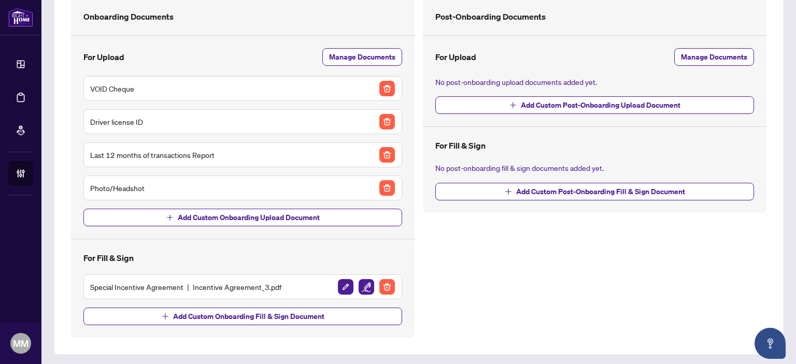
click at [667, 250] on div "Post-Onboarding Documents For Upload Manage Documents No post-onboarding upload…" at bounding box center [595, 168] width 352 height 340
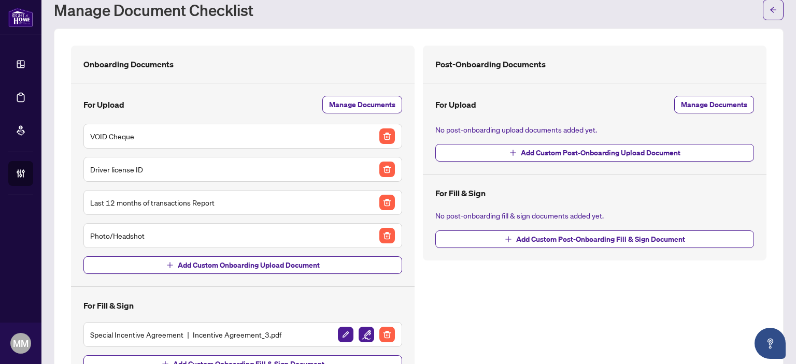
scroll to position [0, 0]
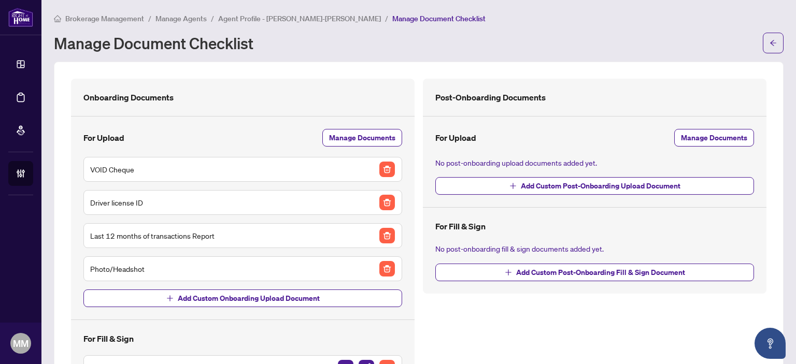
click at [327, 18] on span "Agent Profile - [PERSON_NAME]-[PERSON_NAME]" at bounding box center [299, 18] width 163 height 9
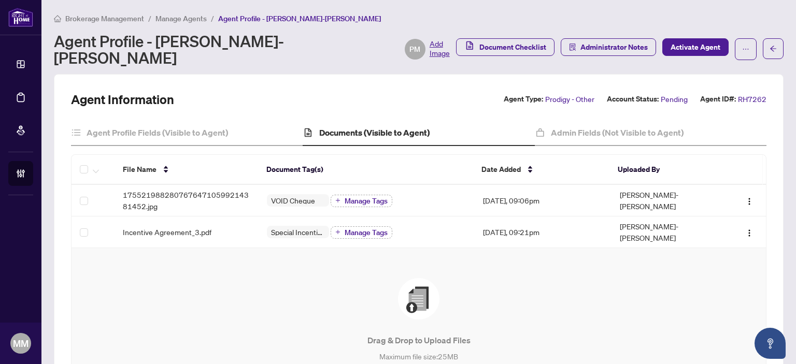
click at [591, 334] on p "Drag & Drop to Upload Files" at bounding box center [418, 340] width 653 height 12
